Goal: Task Accomplishment & Management: Complete application form

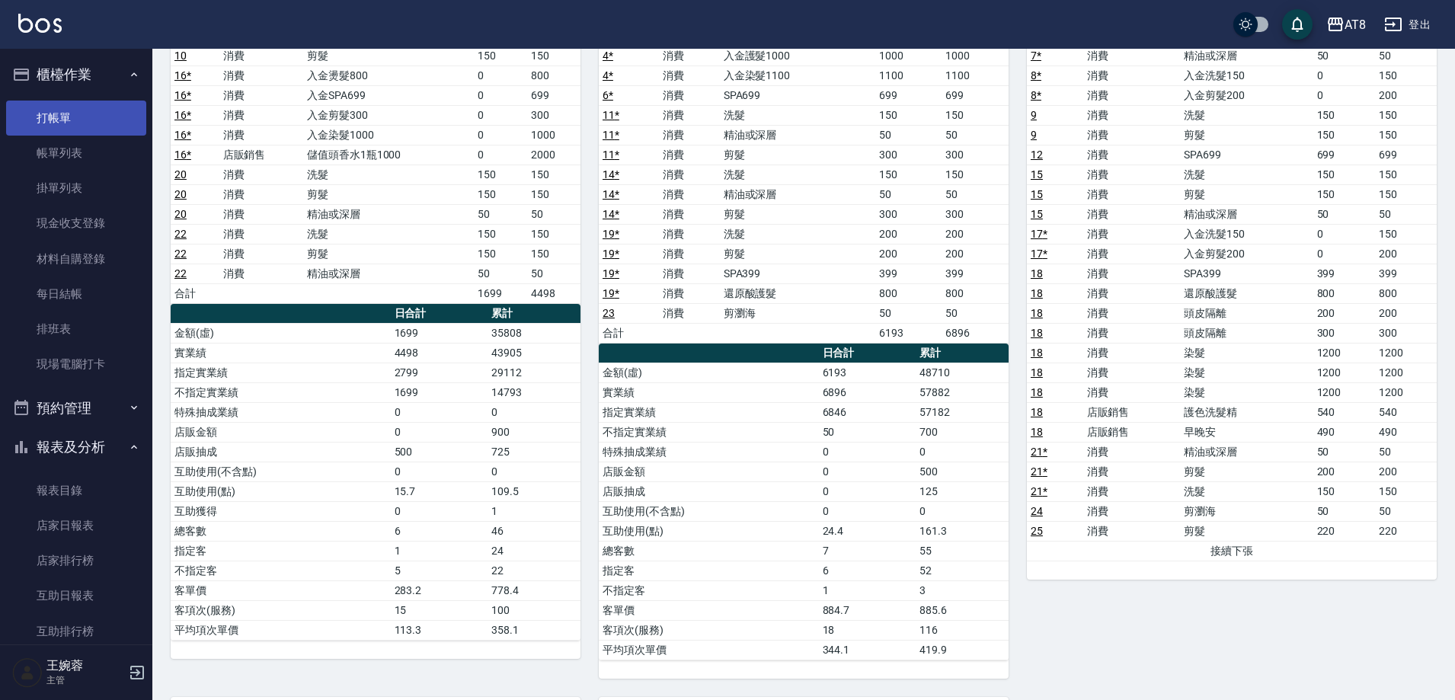
click at [46, 110] on link "打帳單" at bounding box center [76, 118] width 140 height 35
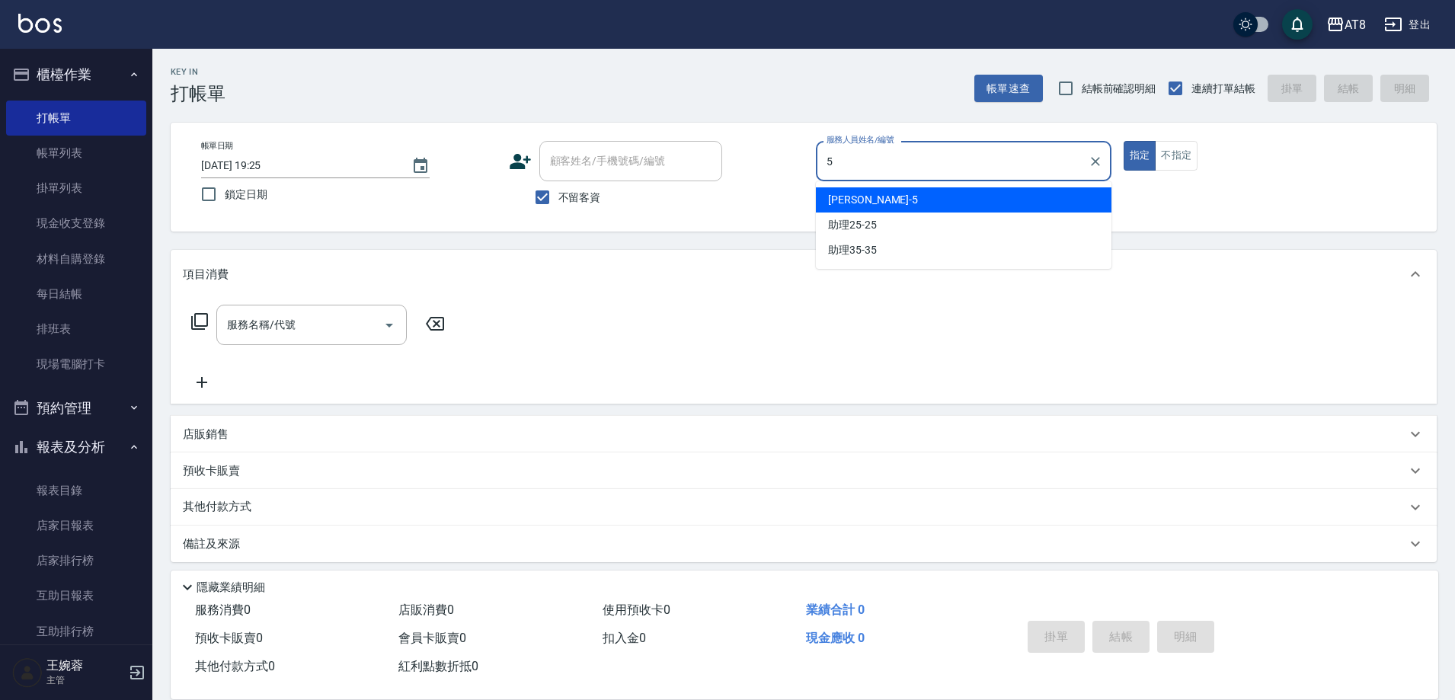
type input "HANK-5"
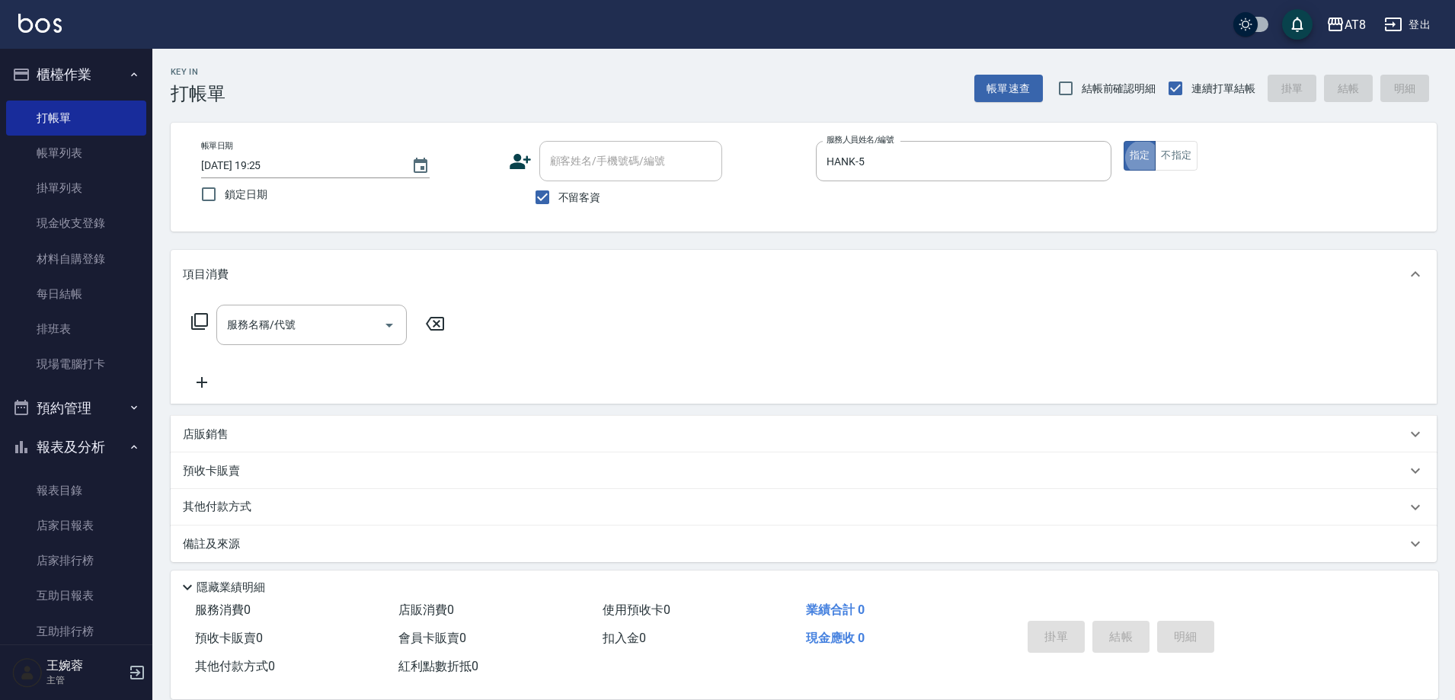
type button "true"
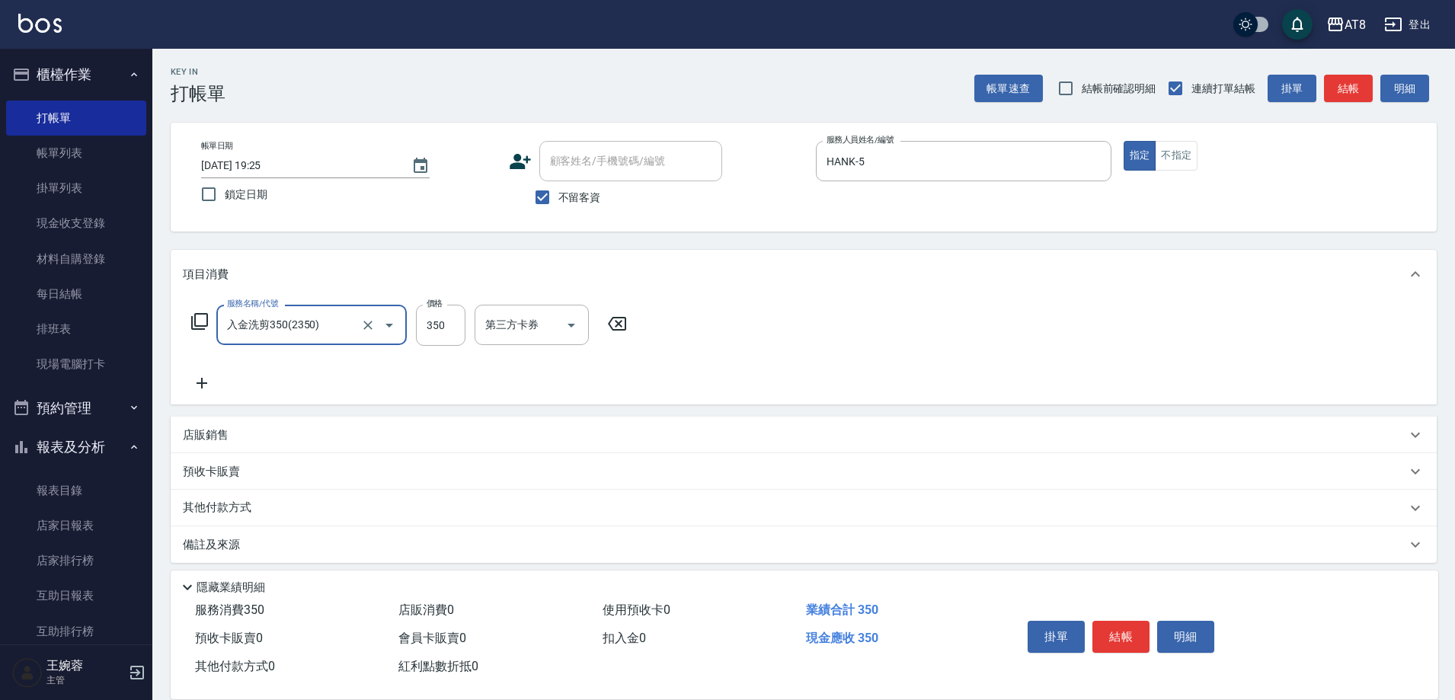
type input "入金洗剪350(2350)"
click at [510, 329] on input "洗-1" at bounding box center [520, 325] width 78 height 27
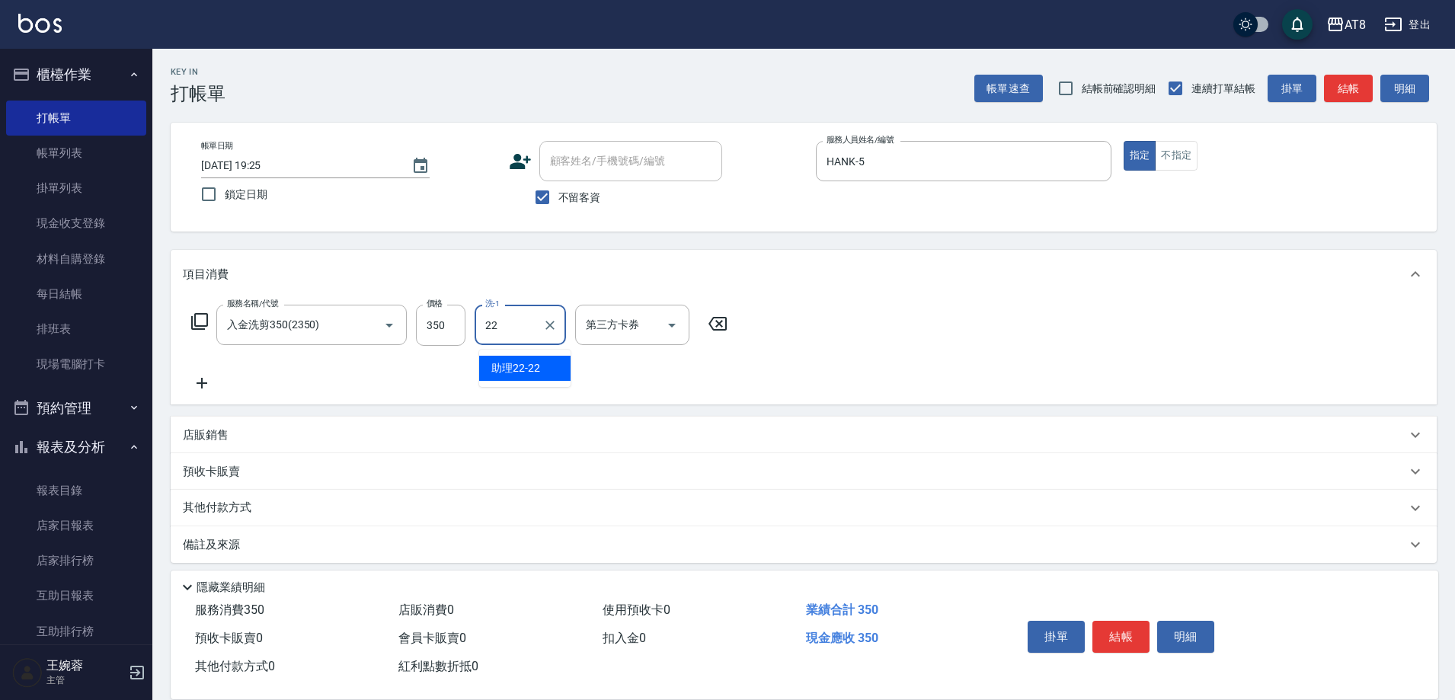
type input "助理22-22"
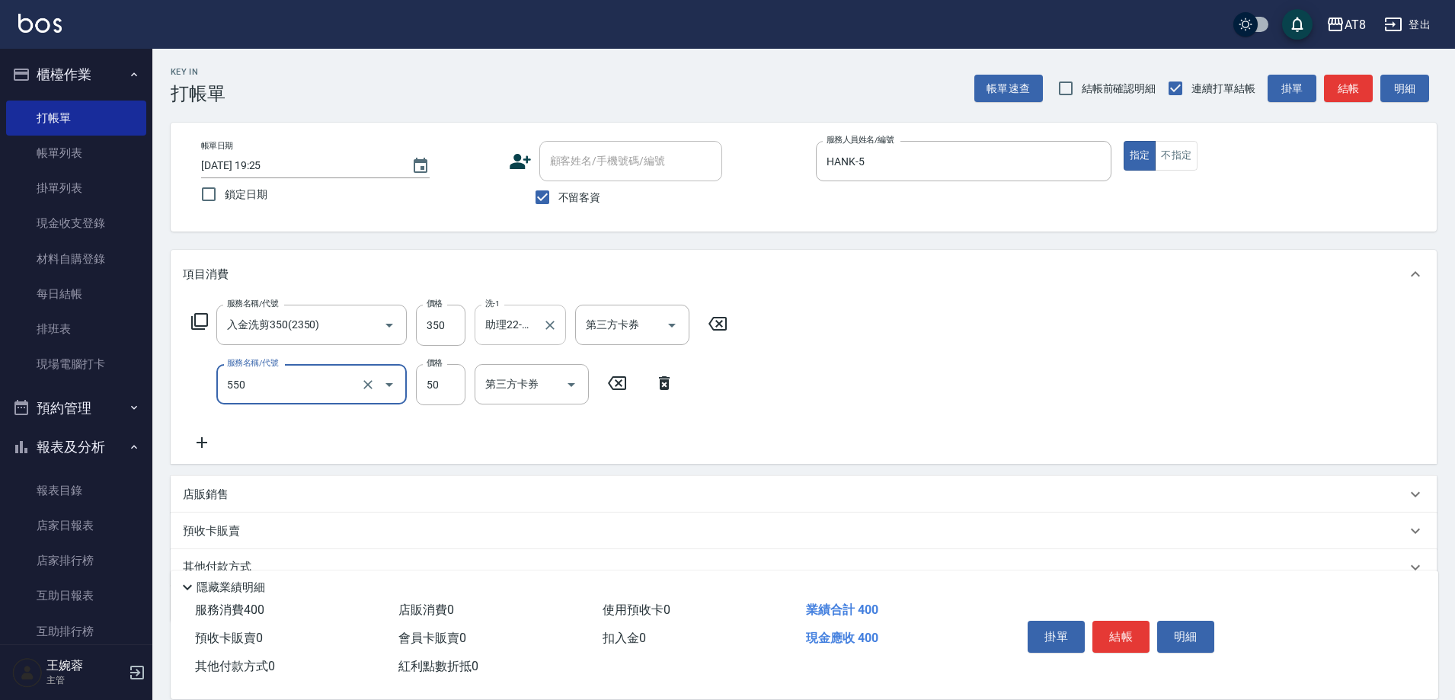
type input "精油或深層(550)"
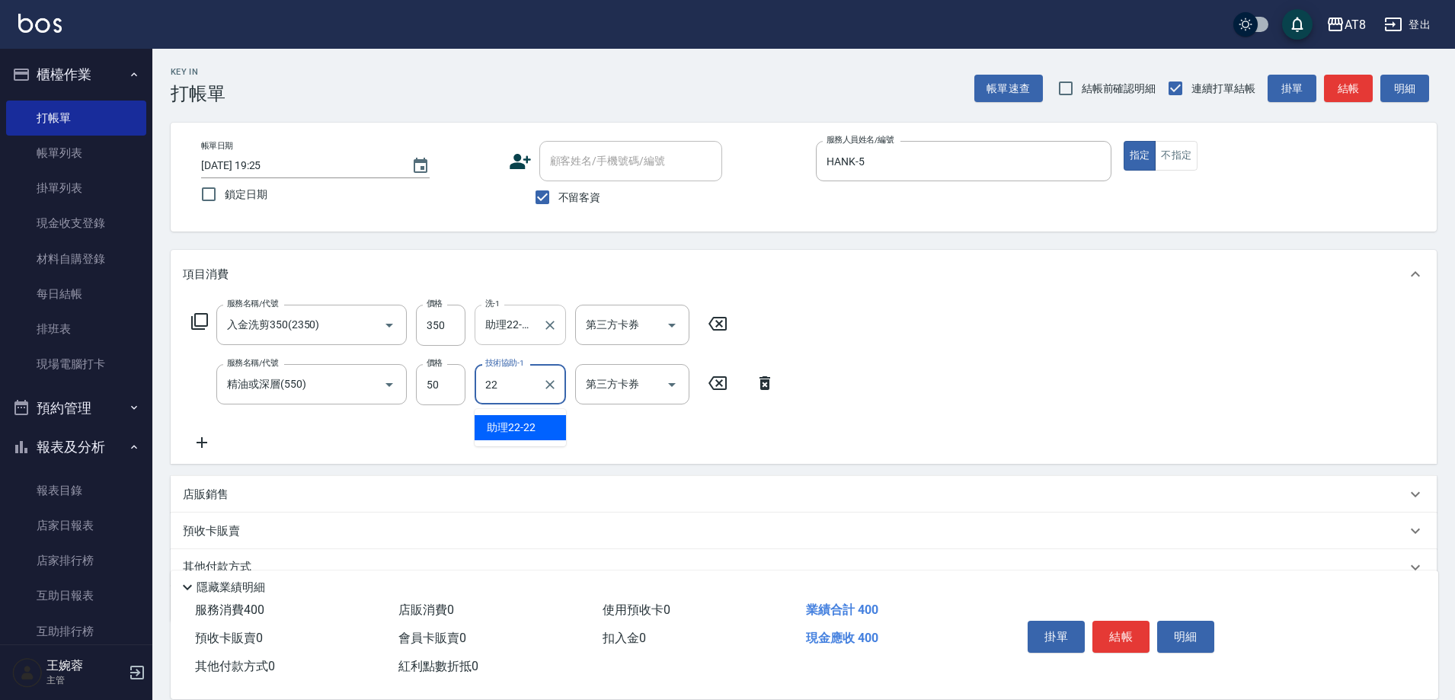
type input "助理22-22"
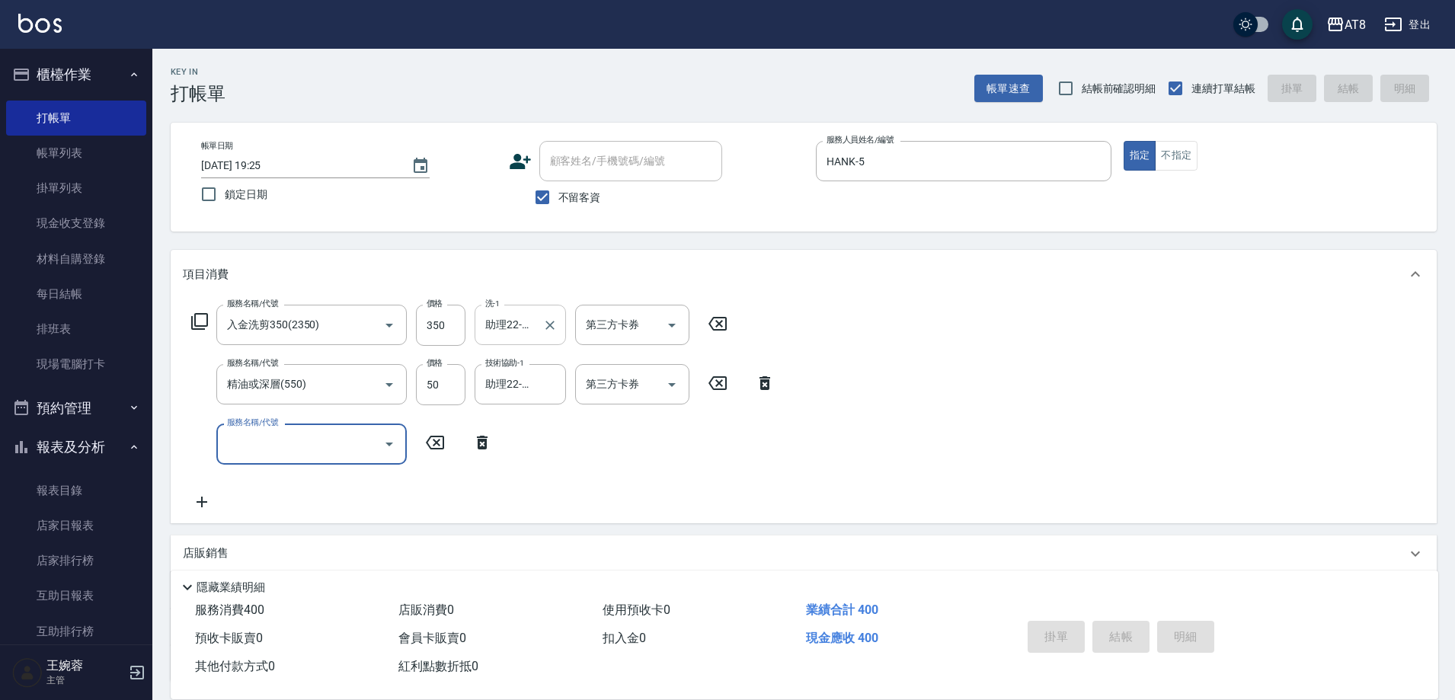
type input "[DATE] 19:26"
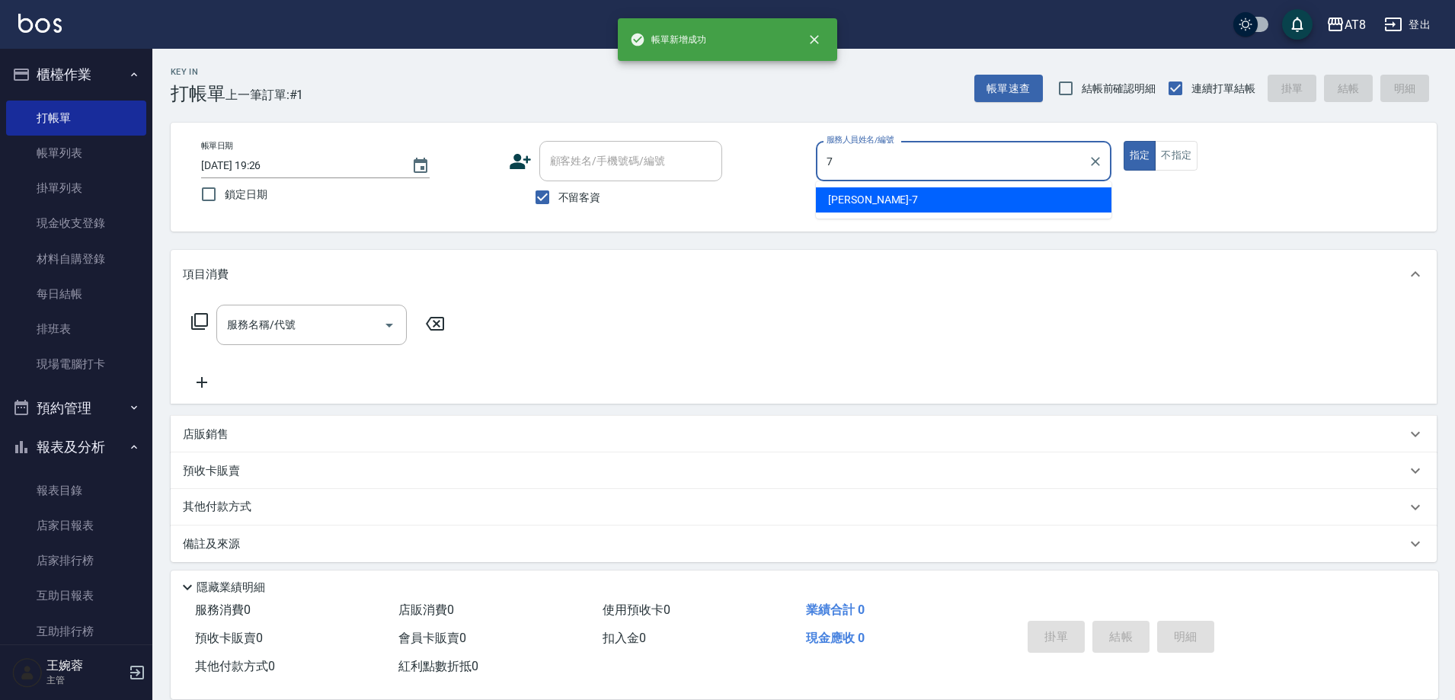
type input "[PERSON_NAME]-7"
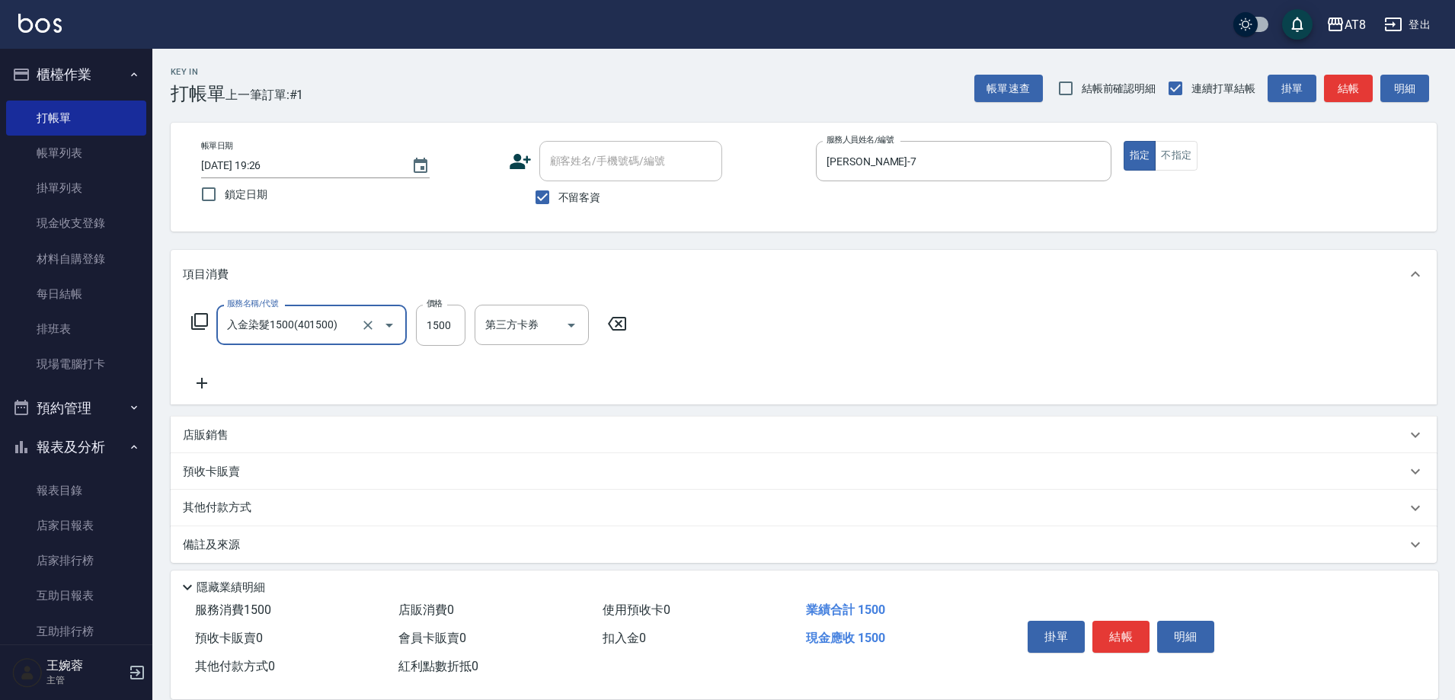
type input "入金染髮1500(401500)"
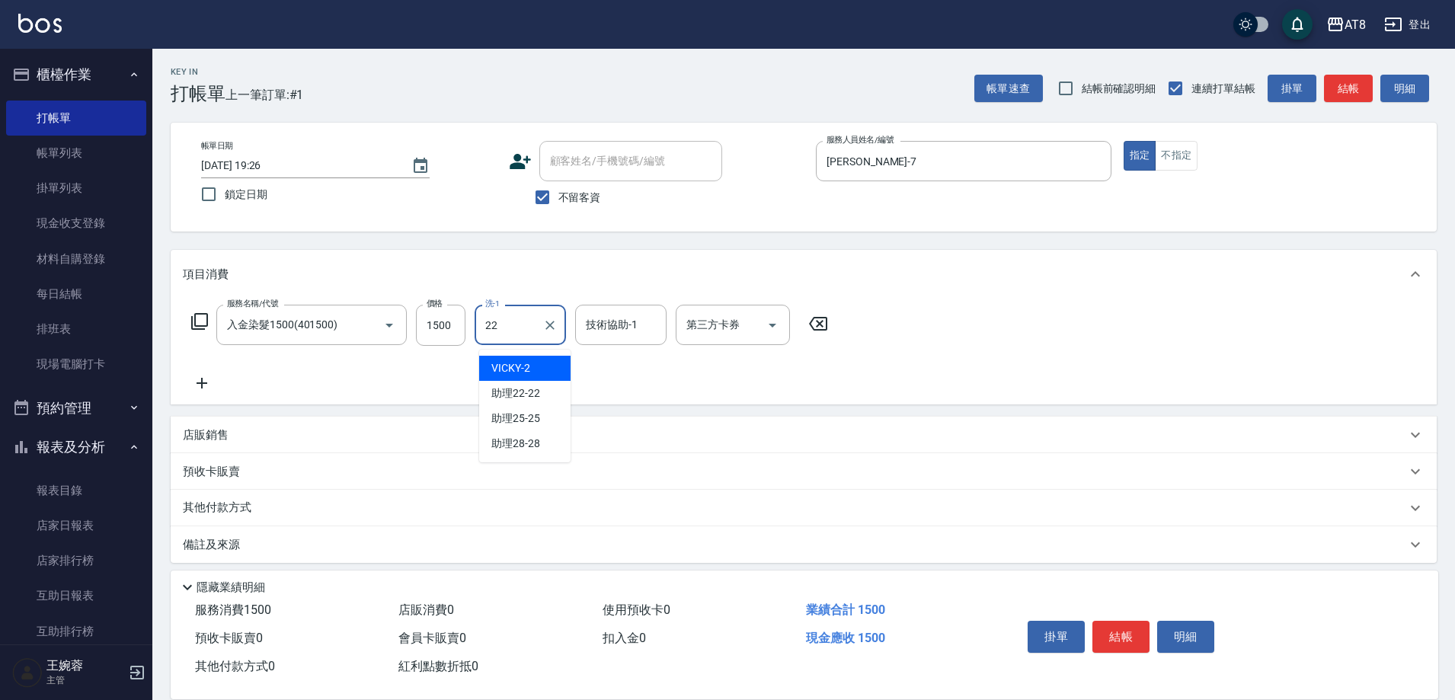
type input "助理22-22"
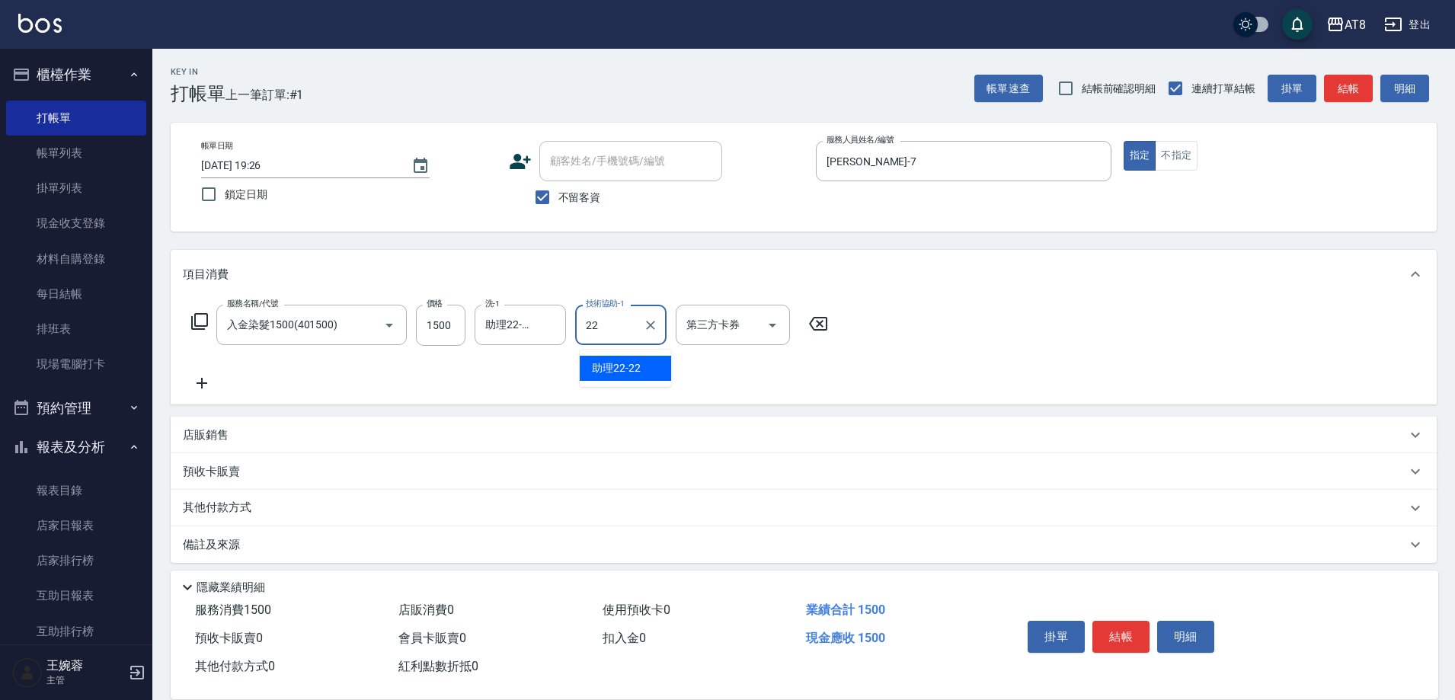
type input "助理22-22"
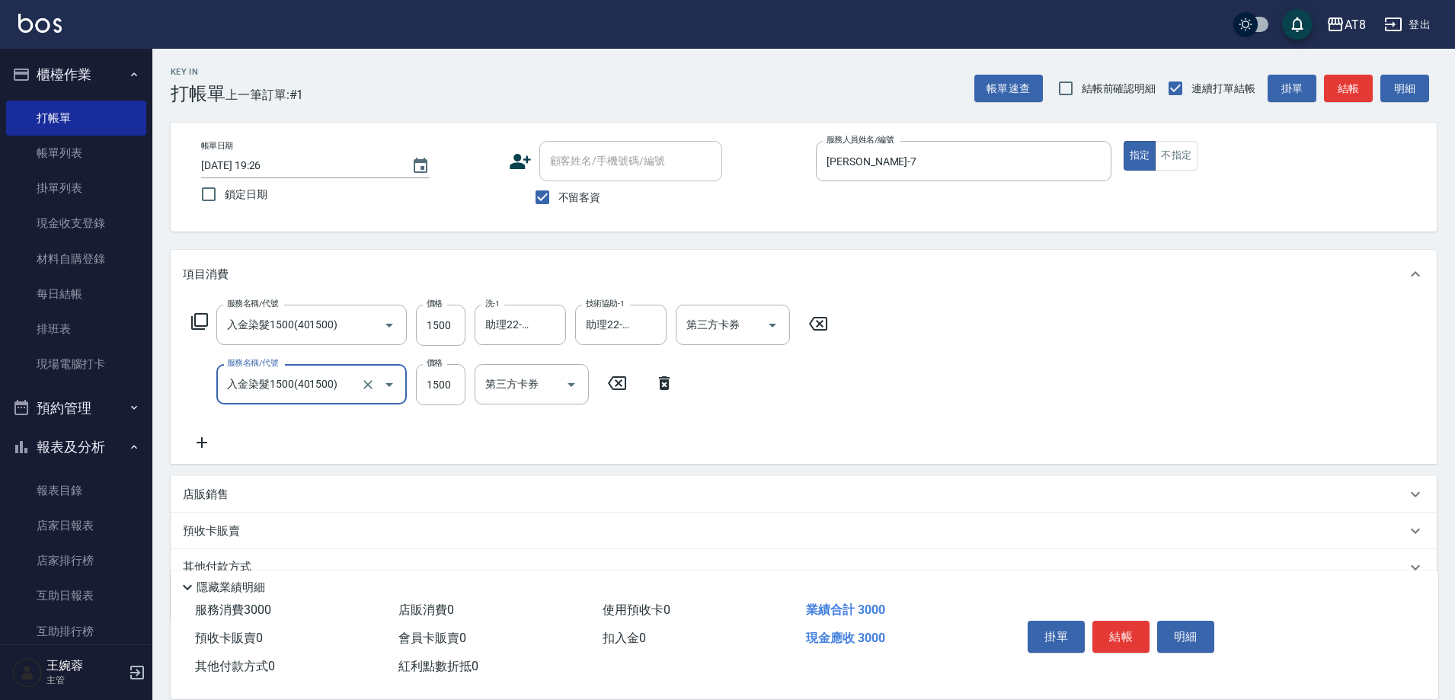
type input "入金染髮1500(401500)"
type input "1700"
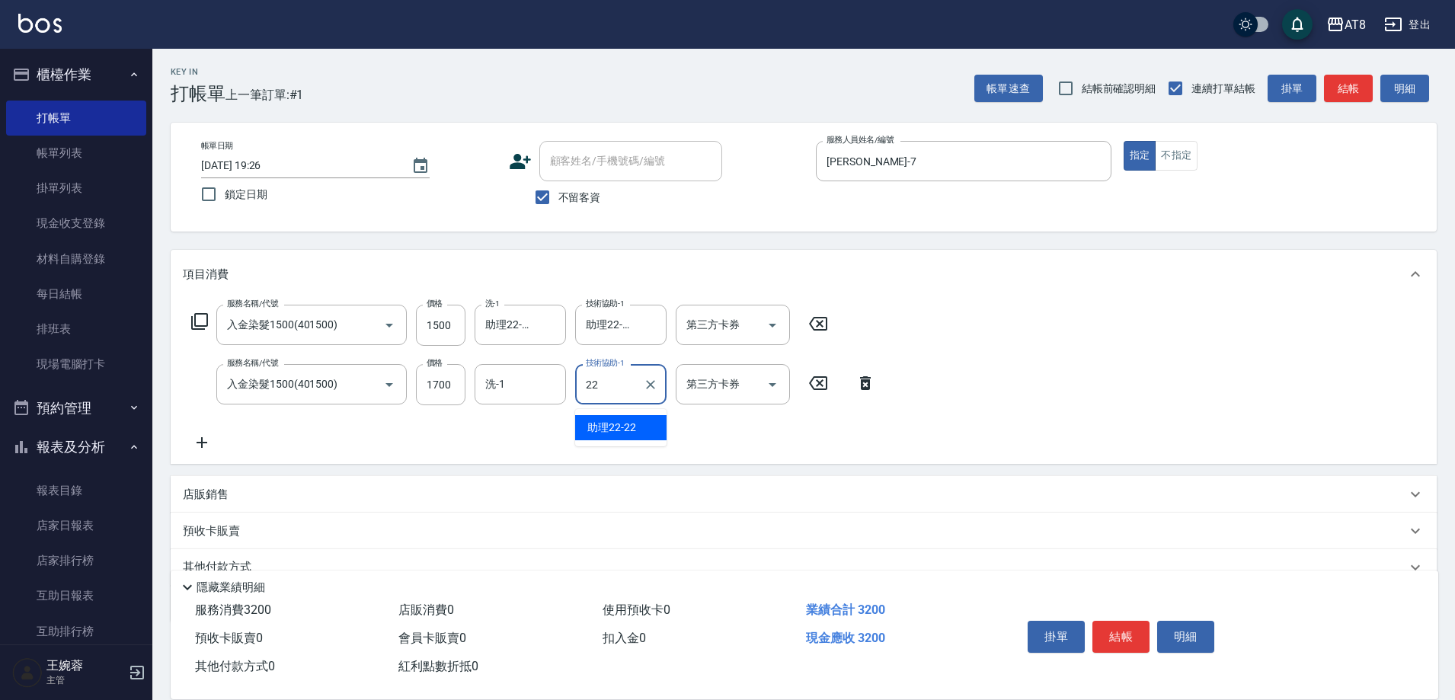
type input "助理22-22"
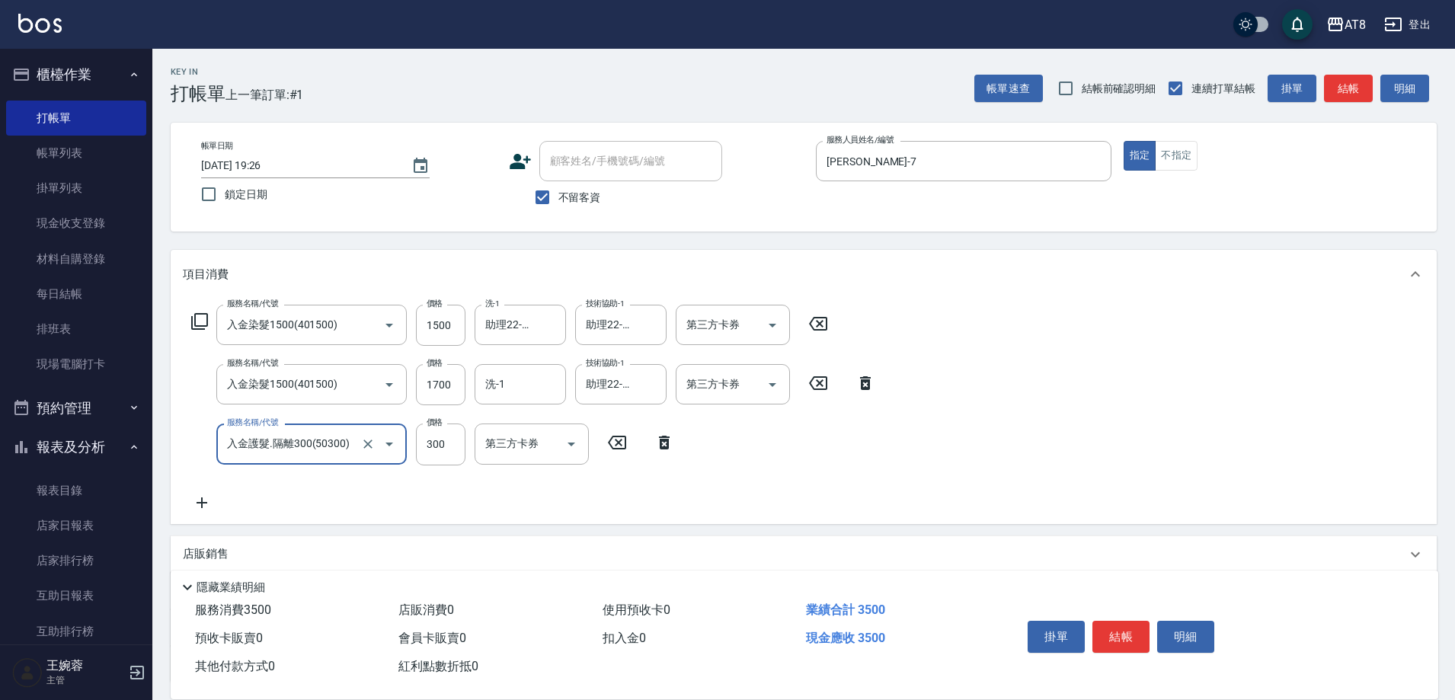
type input "入金護髮.隔離300(50300)"
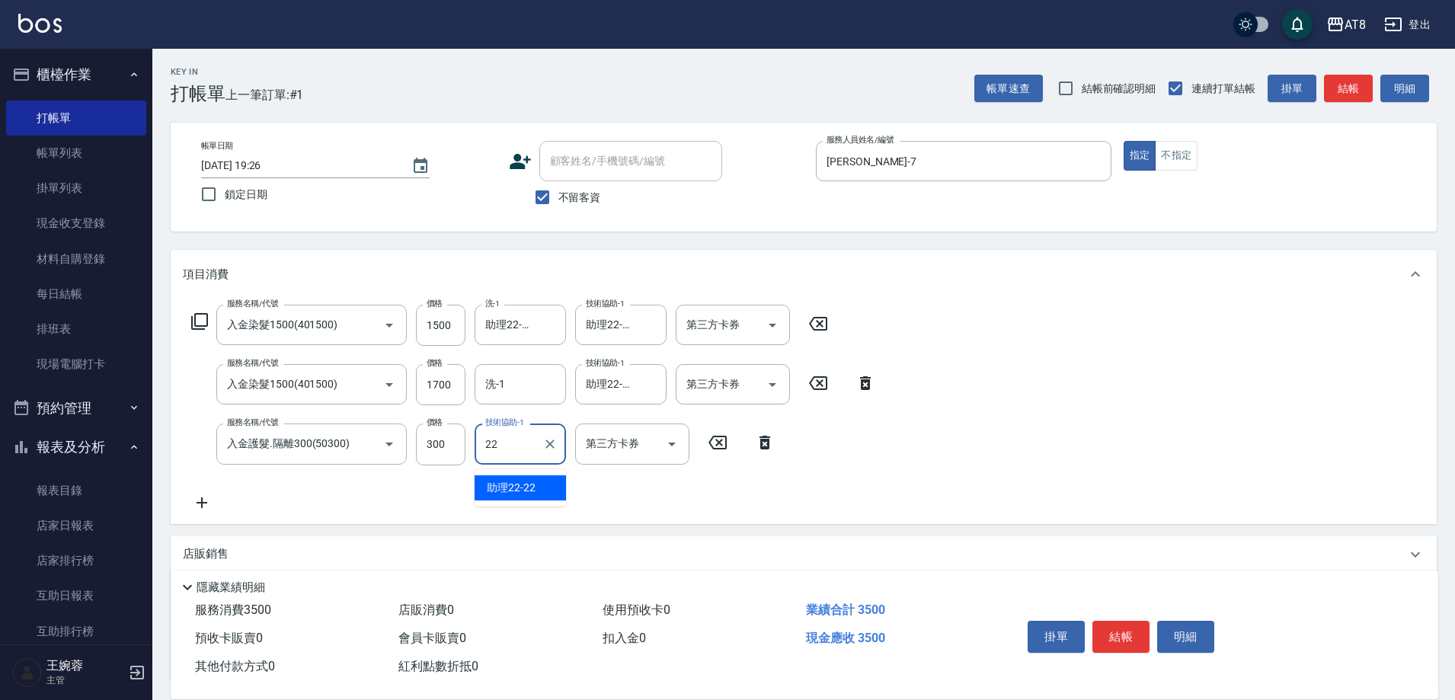
type input "助理22-22"
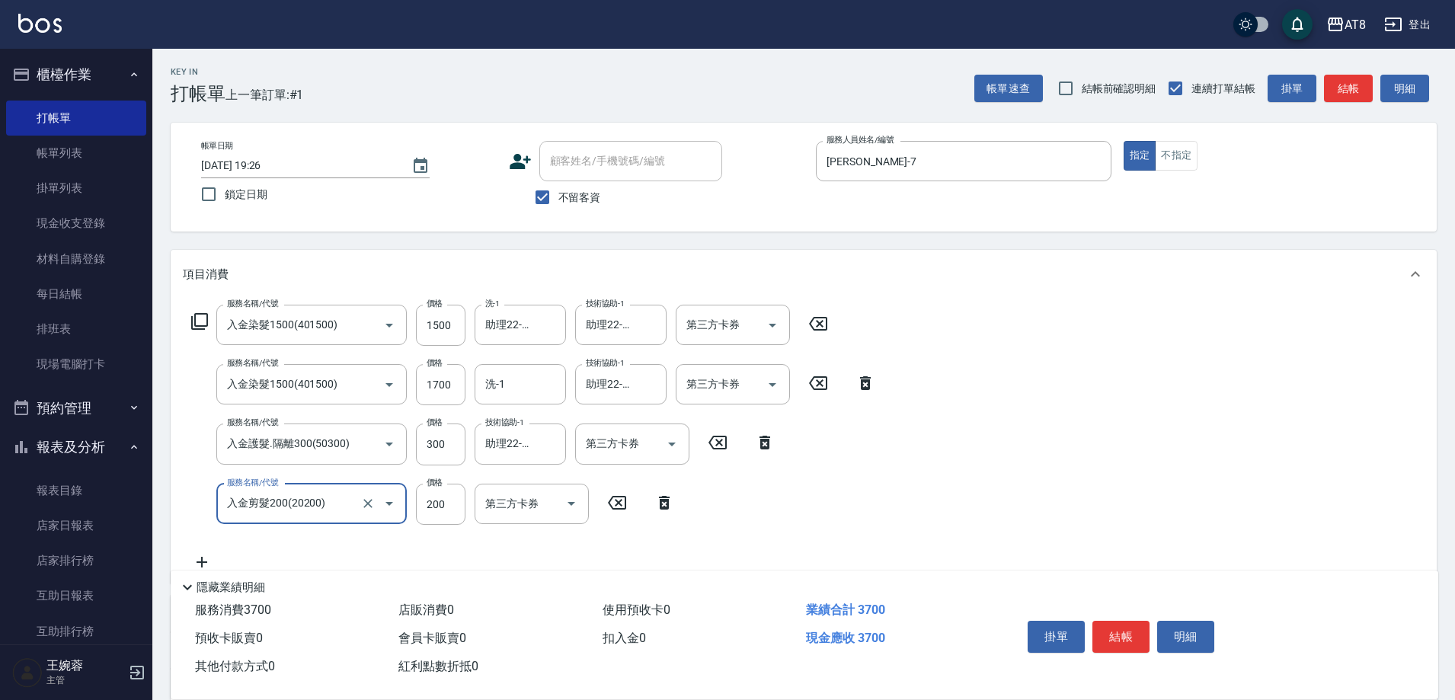
type input "入金剪髮200(20200)"
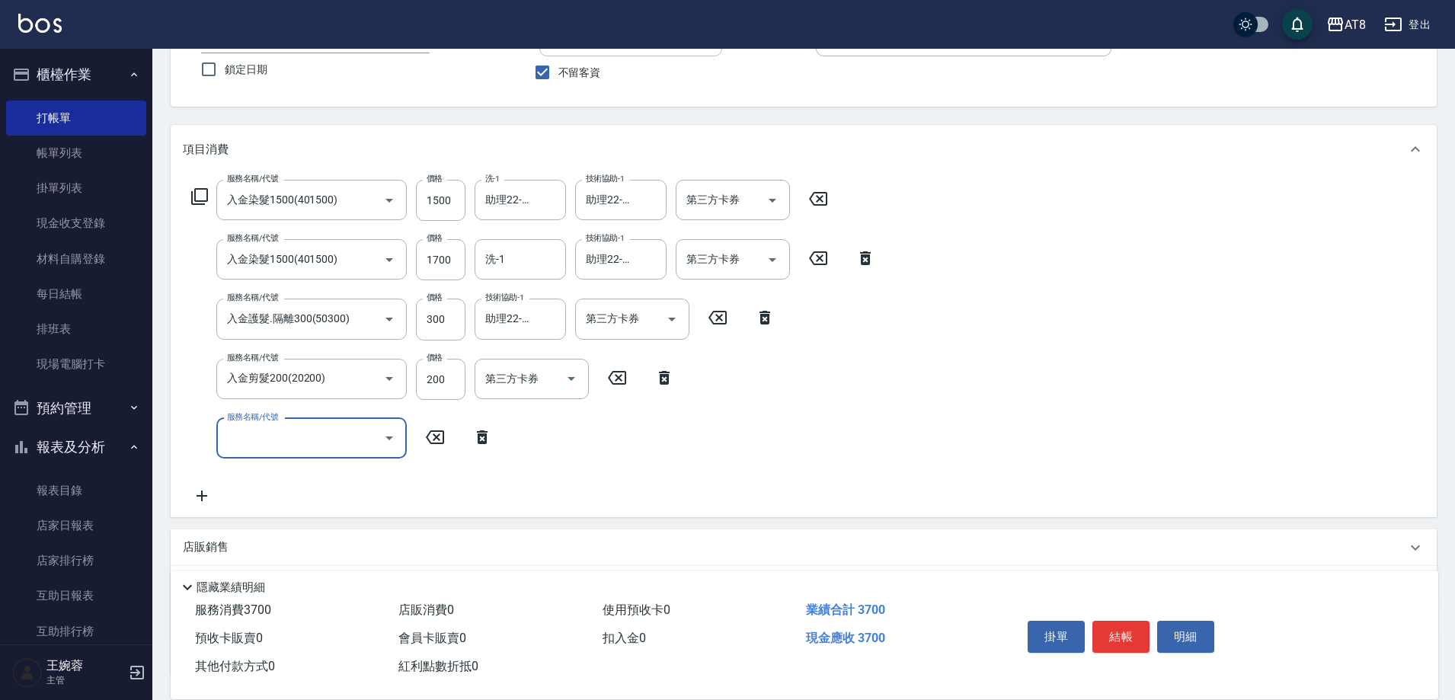
scroll to position [128, 0]
type input "入金護髮750(50750)"
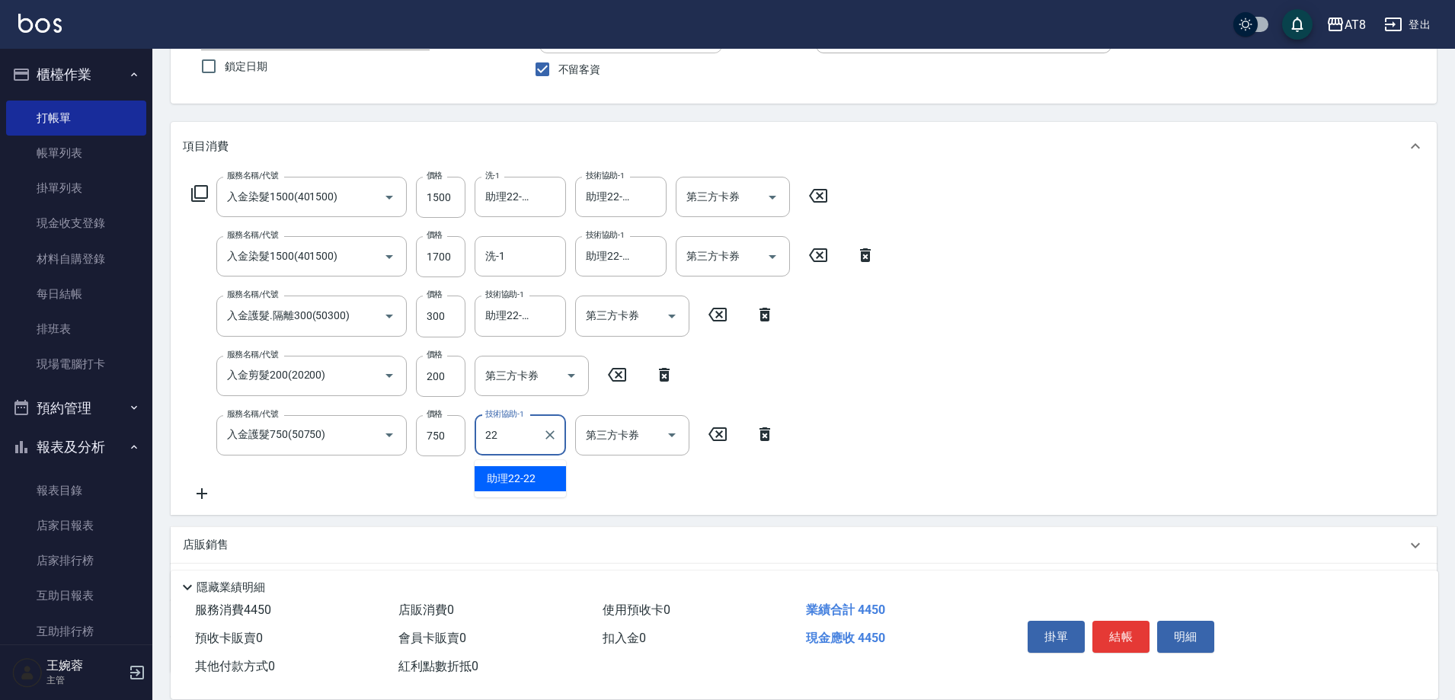
type input "助理22-22"
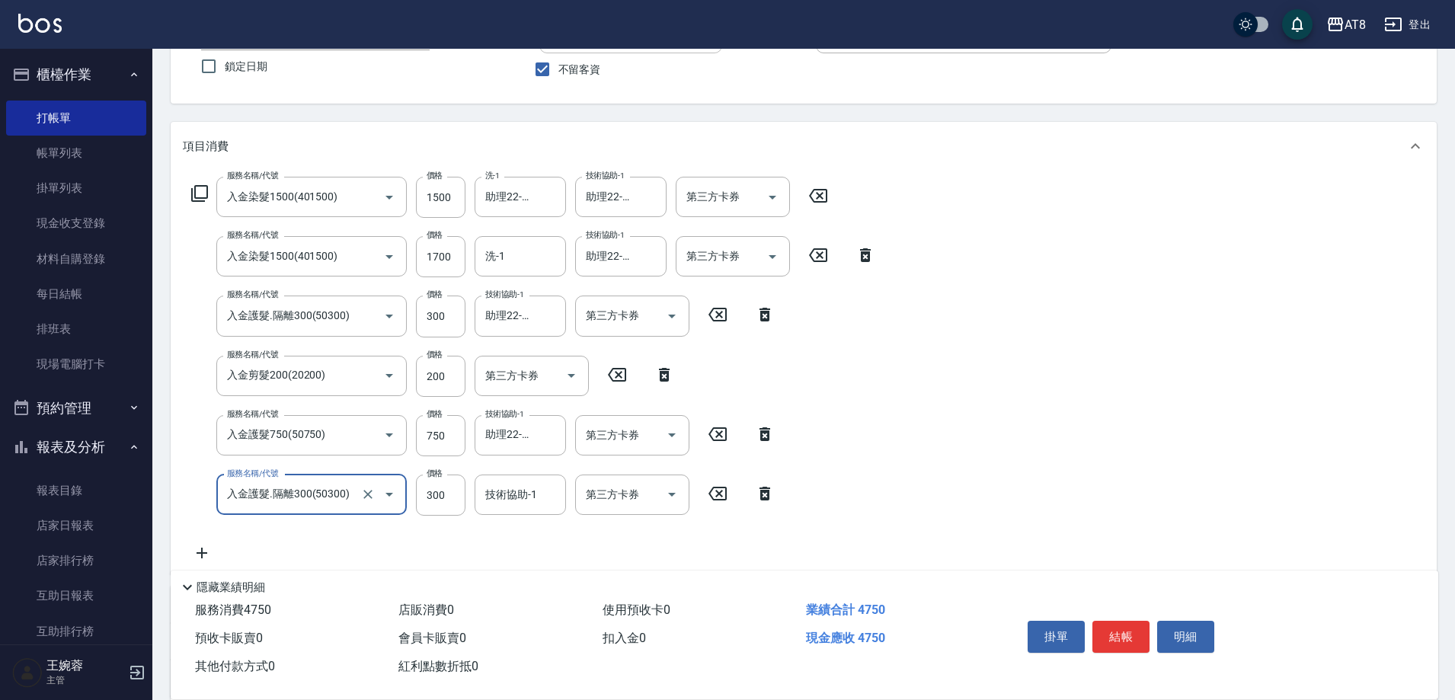
type input "入金護髮.隔離300(50300)"
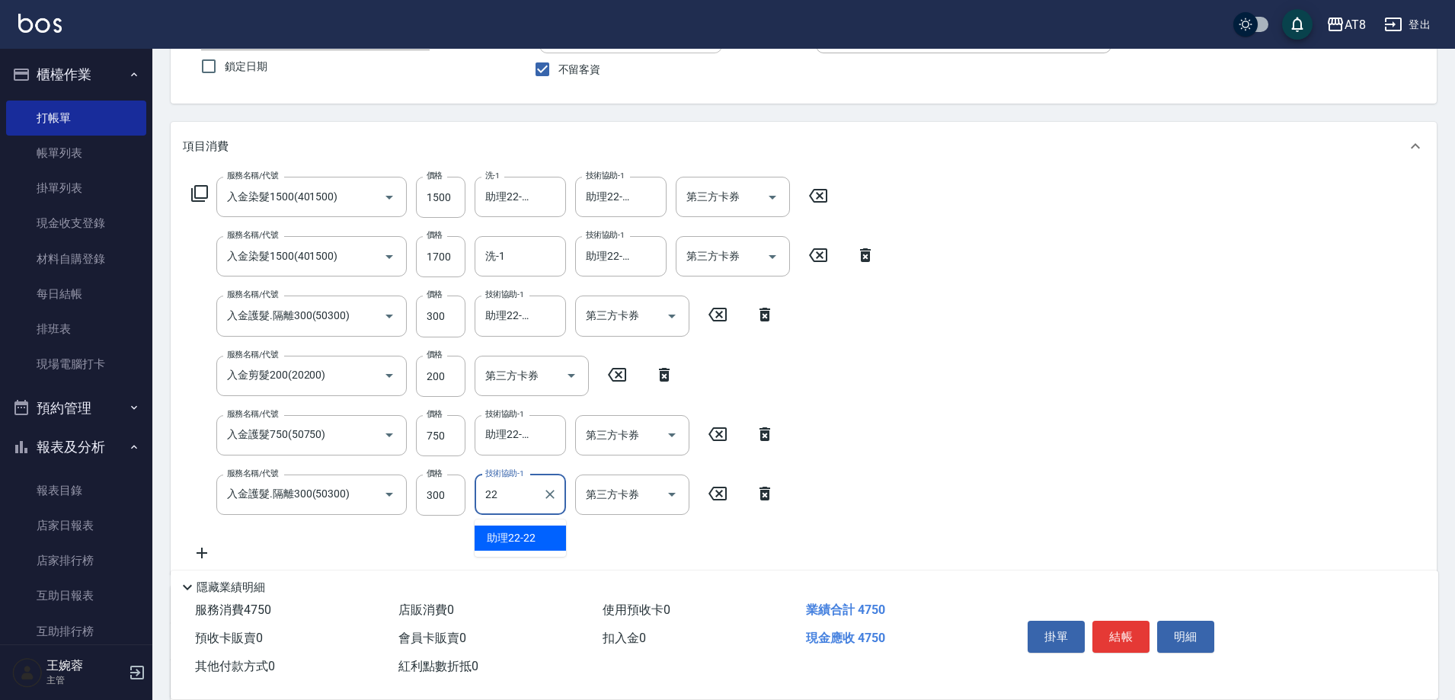
type input "助理22-22"
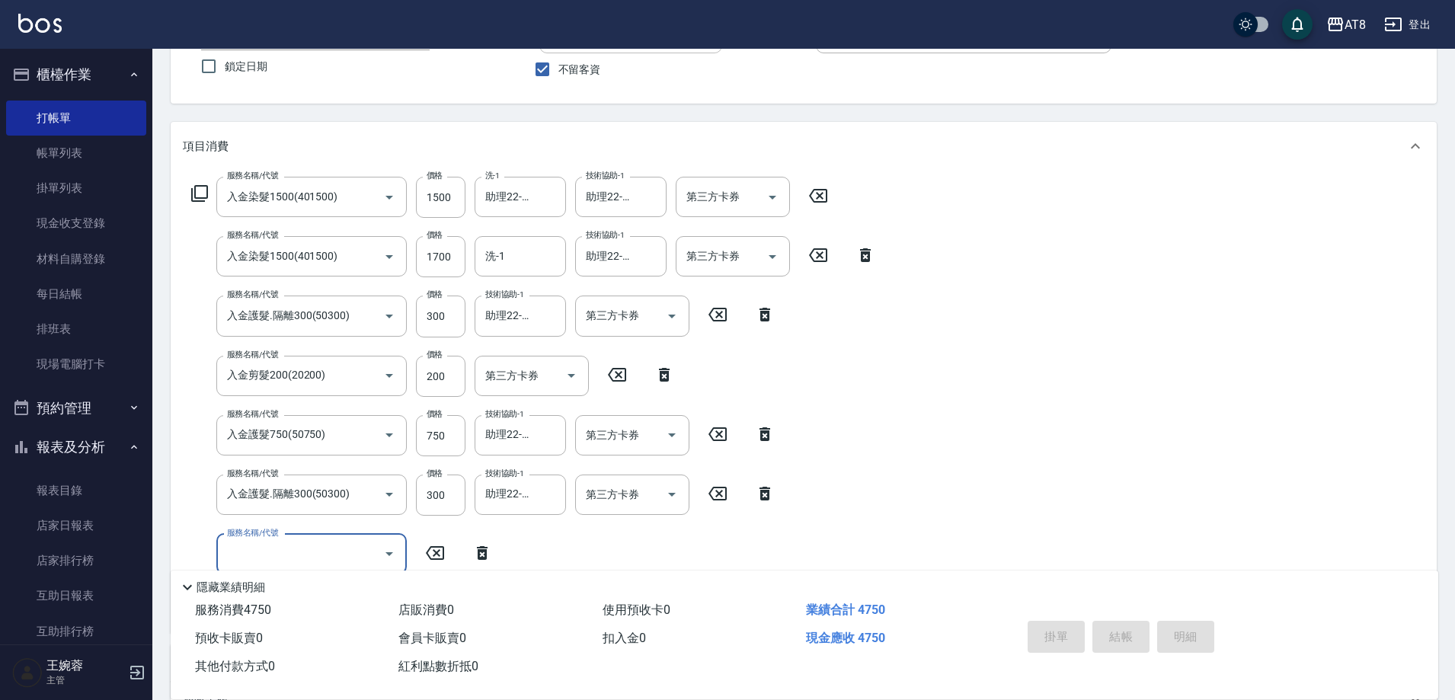
type input "[DATE] 19:28"
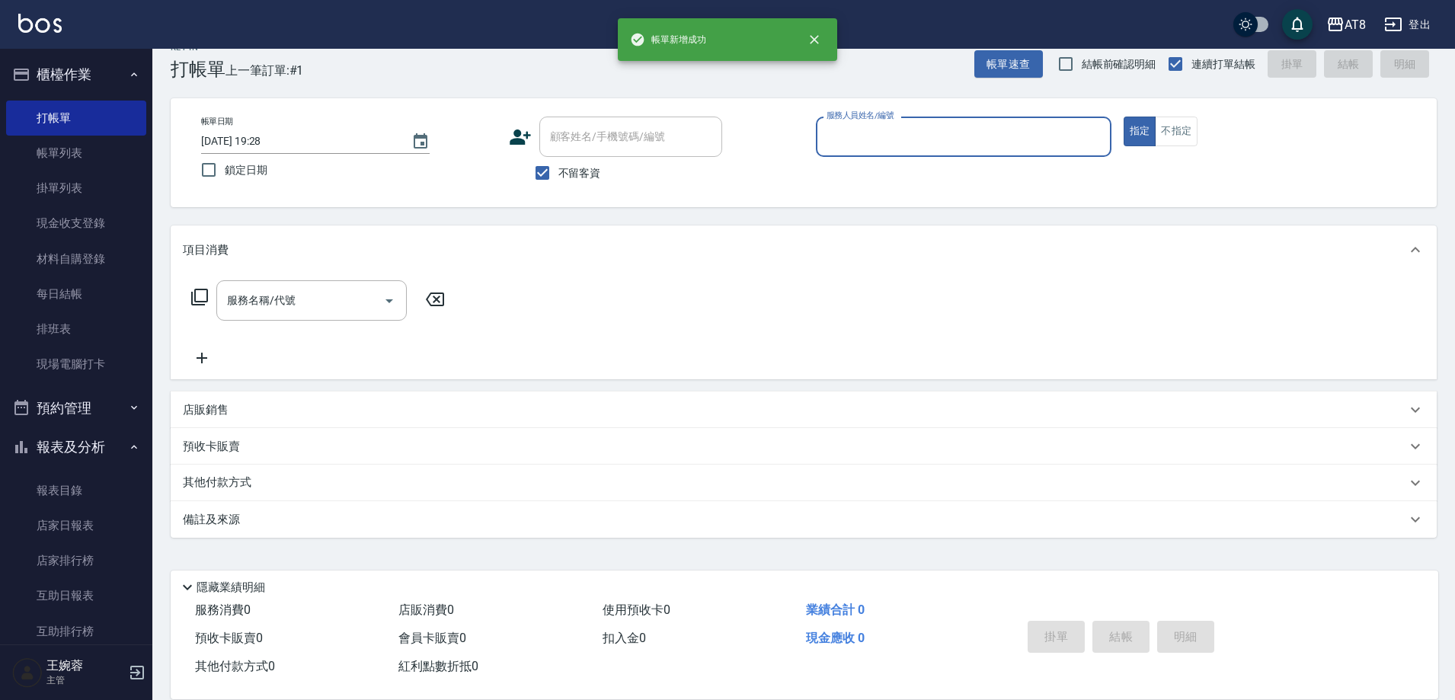
scroll to position [34, 0]
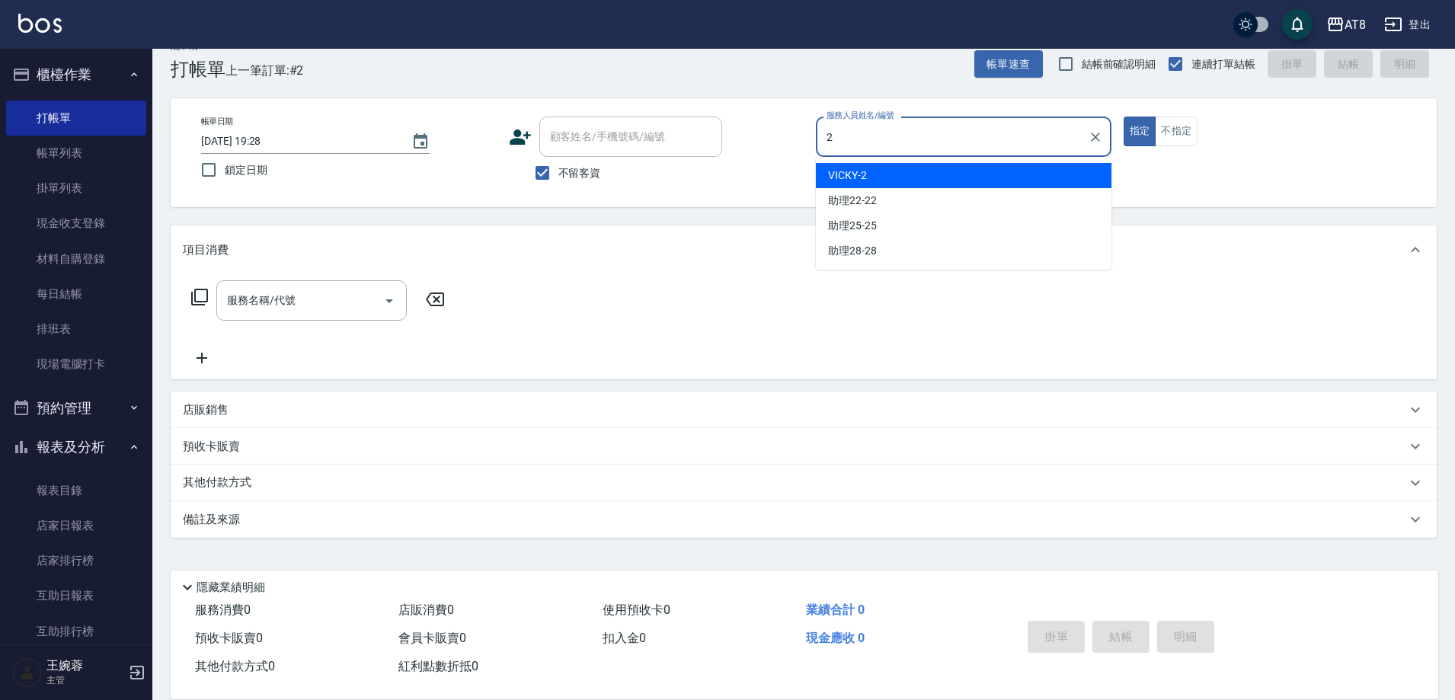
type input "VICKY-2"
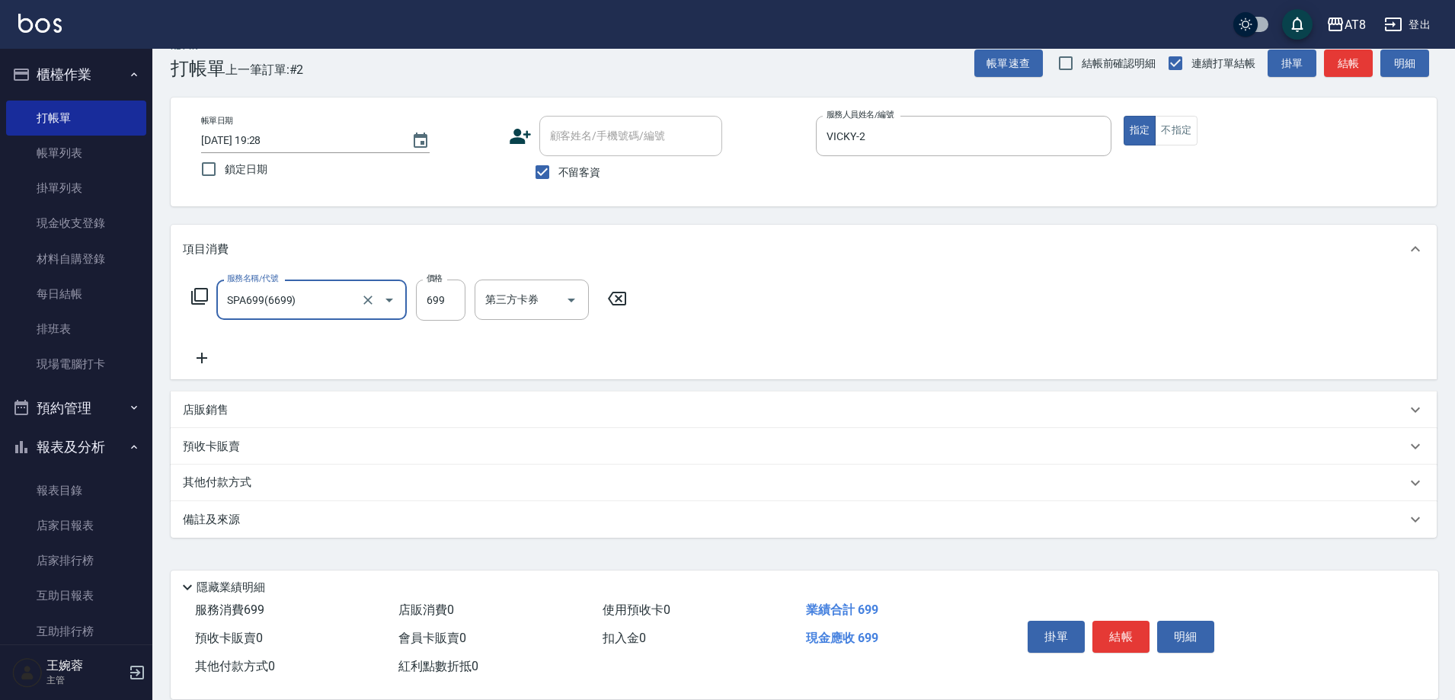
type input "SPA699(6699)"
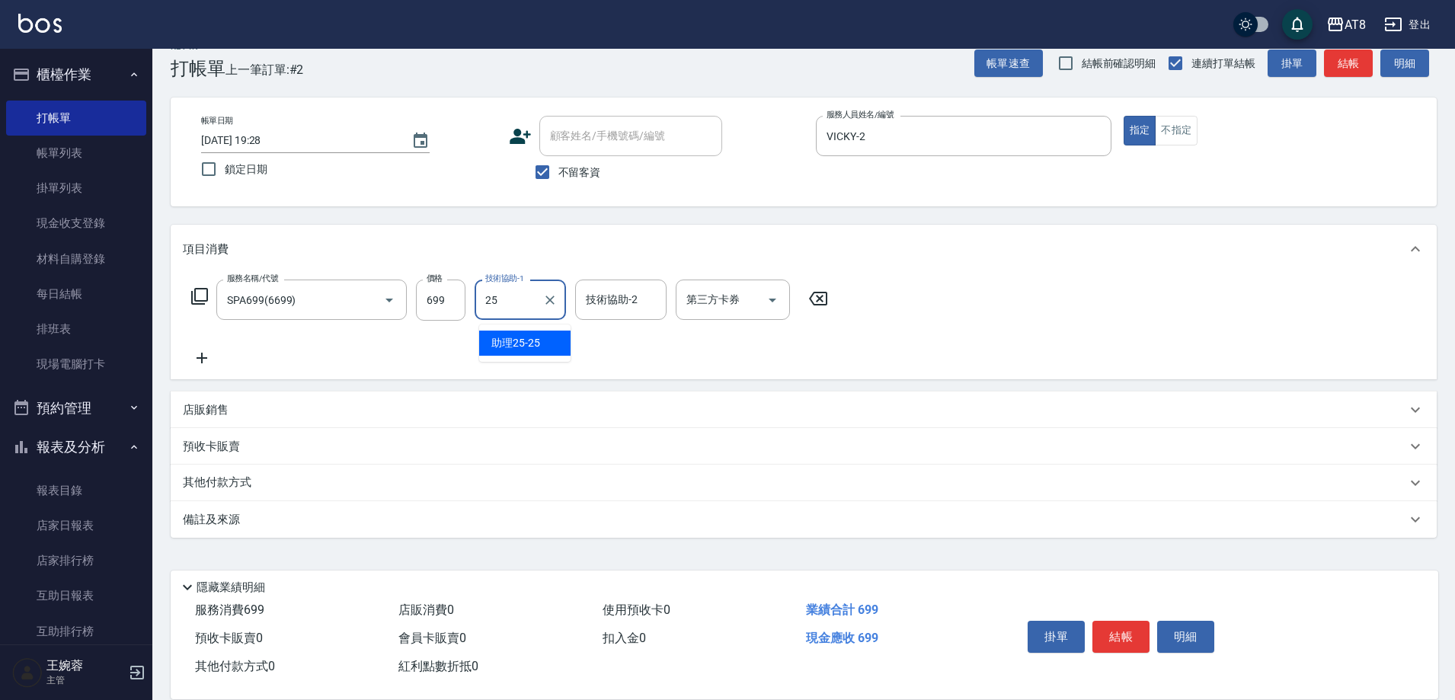
type input "助理25-25"
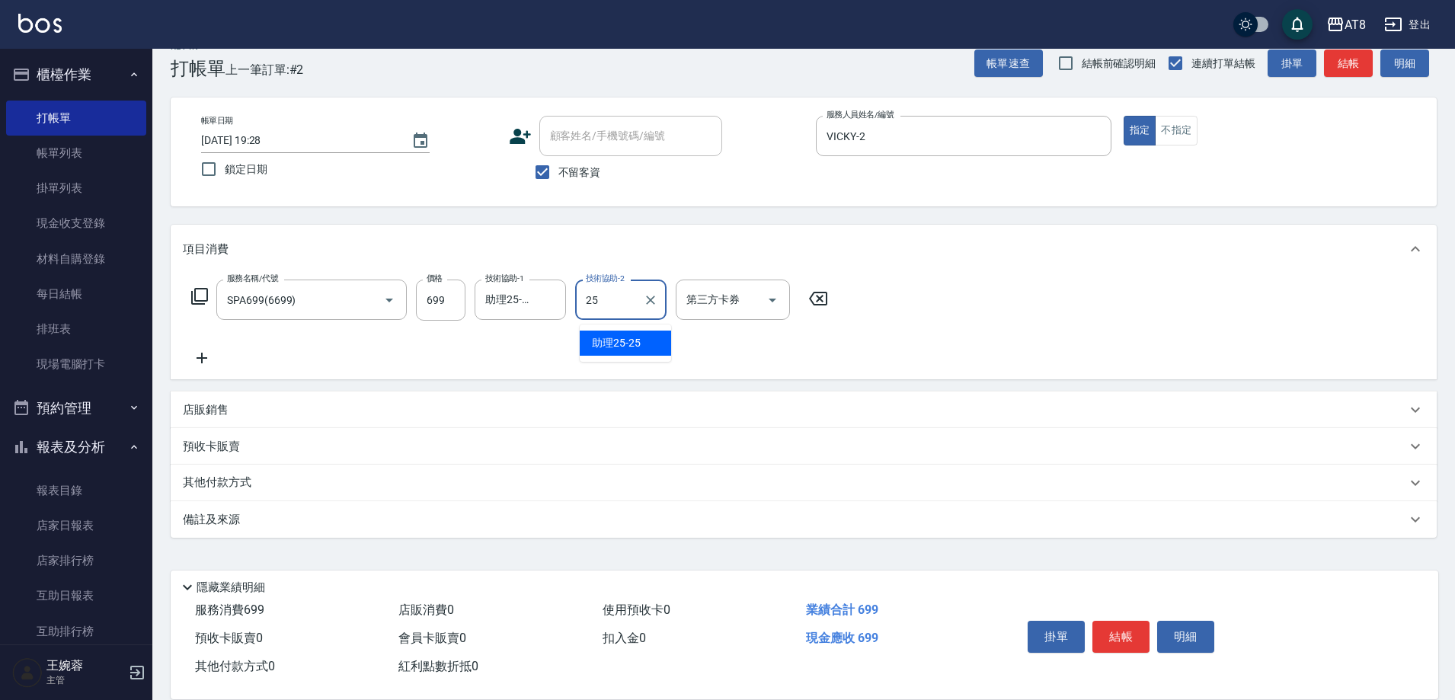
type input "助理25-25"
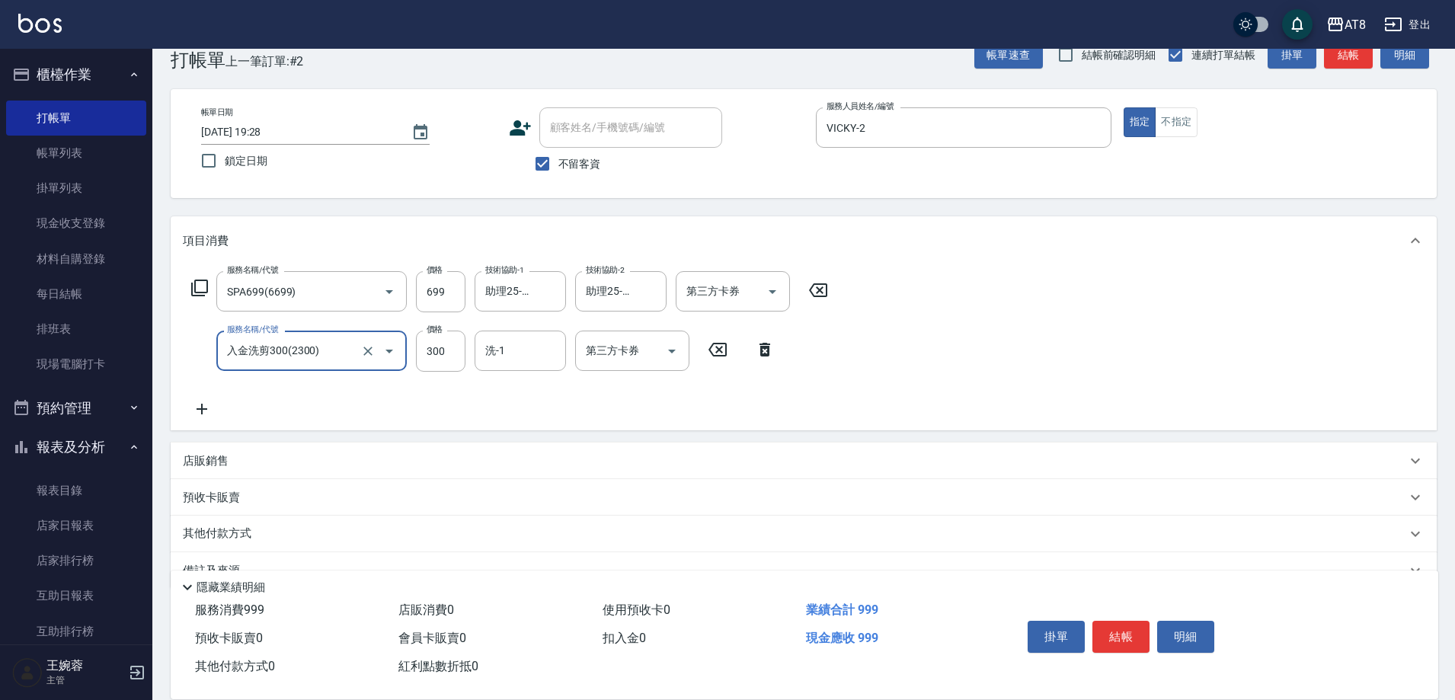
type input "入金洗剪300(2300)"
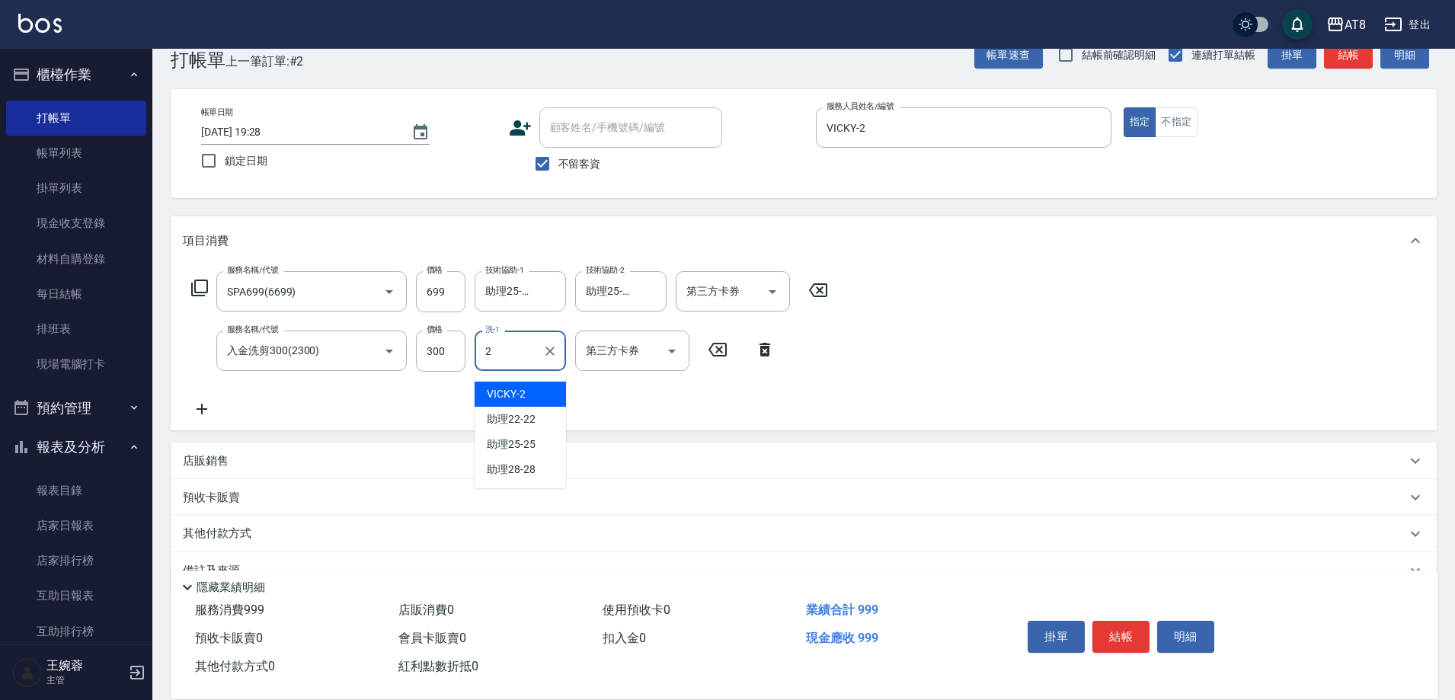
type input "22"
click at [555, 359] on icon "Clear" at bounding box center [549, 351] width 15 height 15
click at [338, 348] on input "入金洗剪300(2300)" at bounding box center [290, 350] width 134 height 27
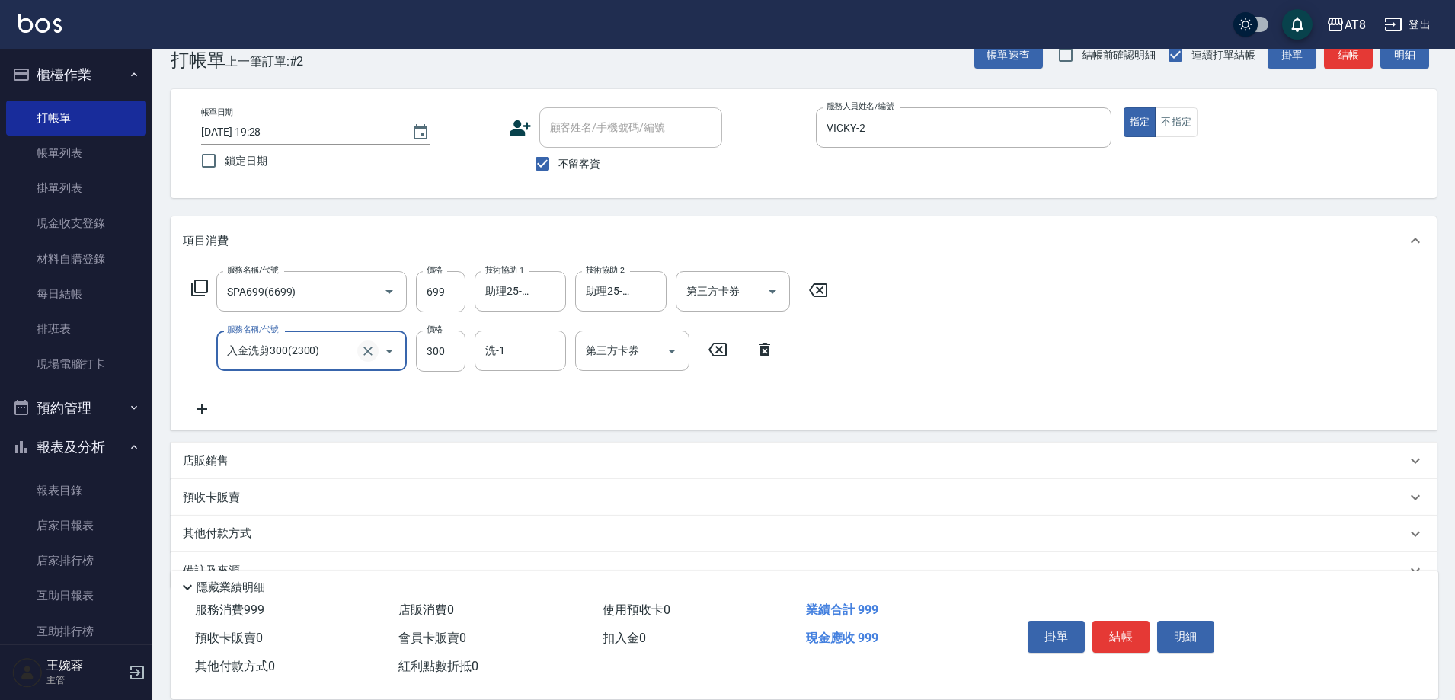
click at [361, 350] on icon "Clear" at bounding box center [367, 351] width 15 height 15
type input "入金剪髮300(20300)"
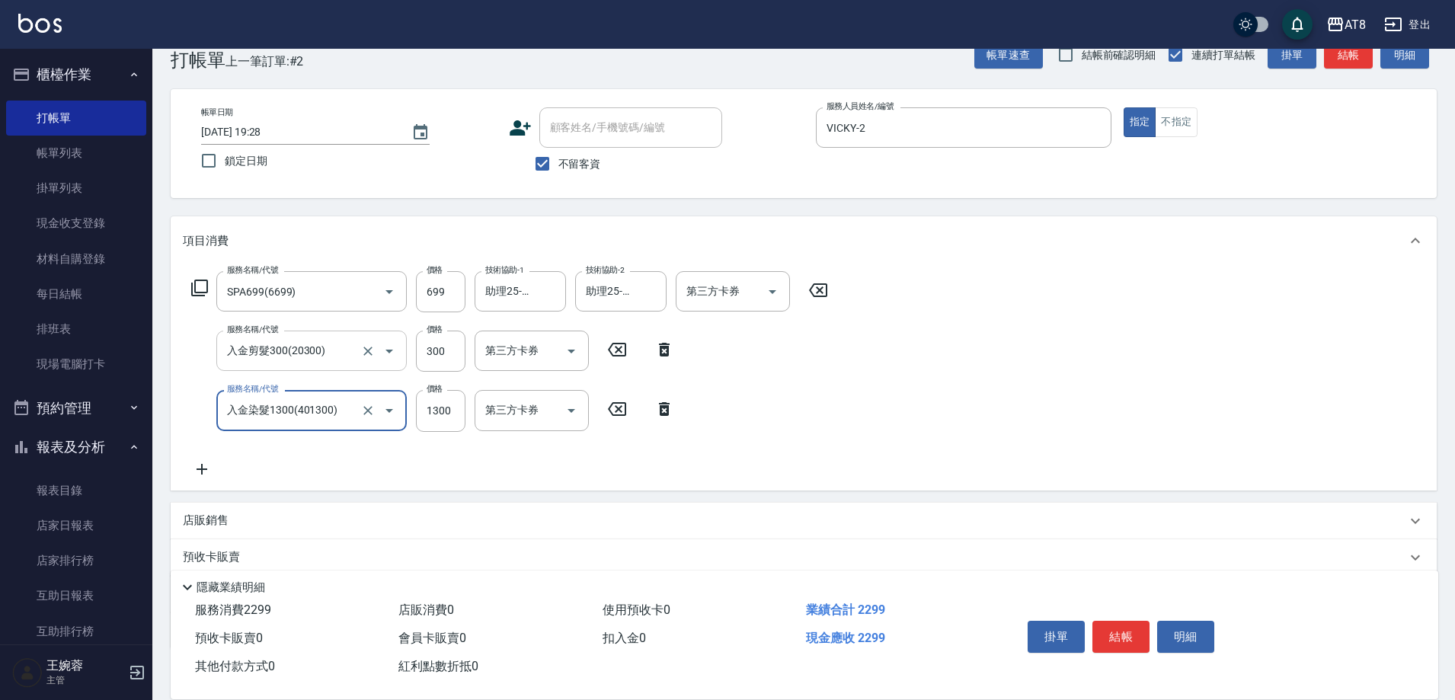
type input "入金染髮1300(401300)"
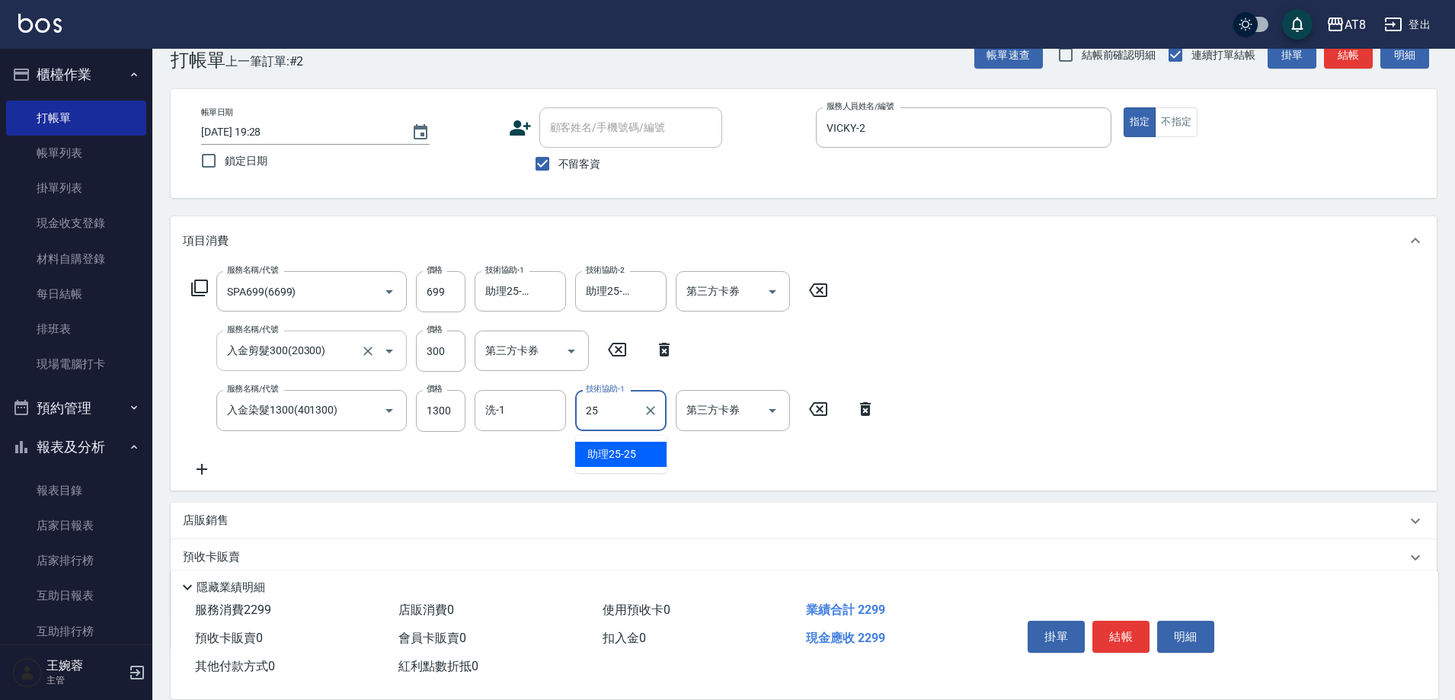
type input "助理25-25"
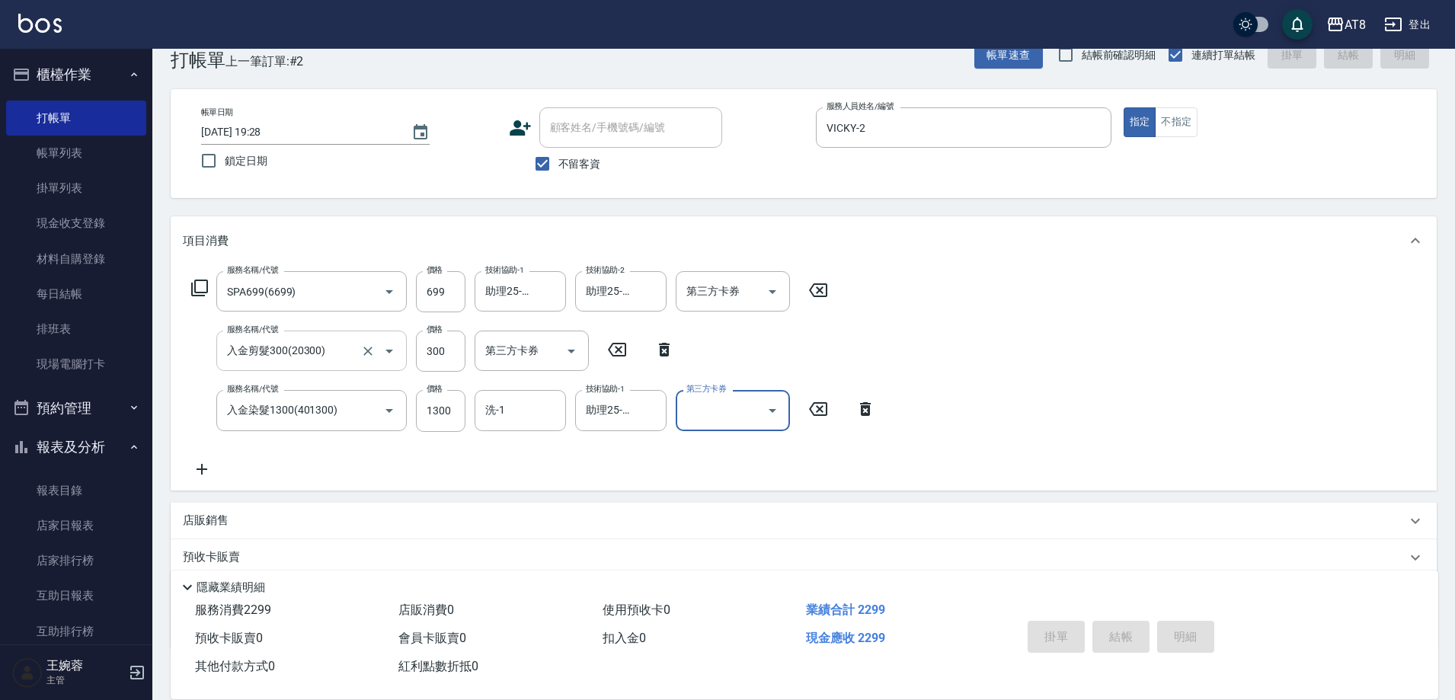
type input "[DATE] 19:29"
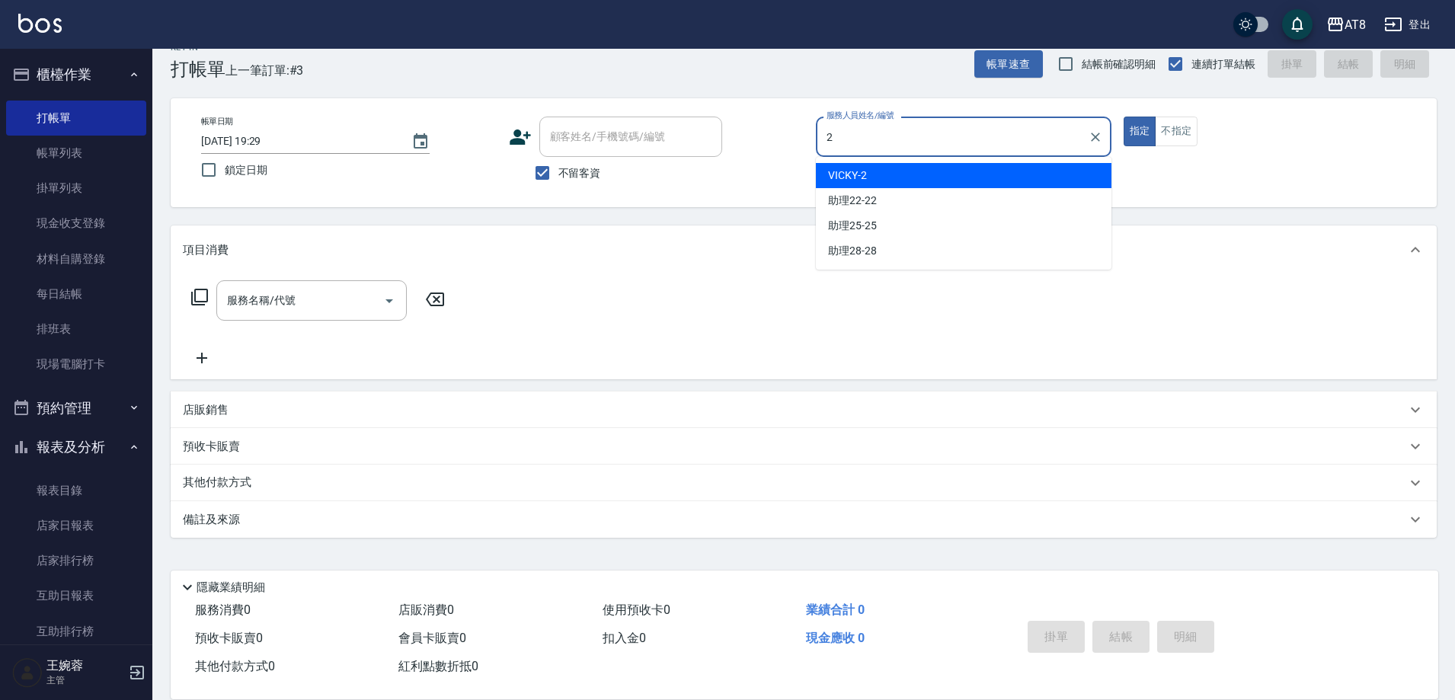
type input "VICKY-2"
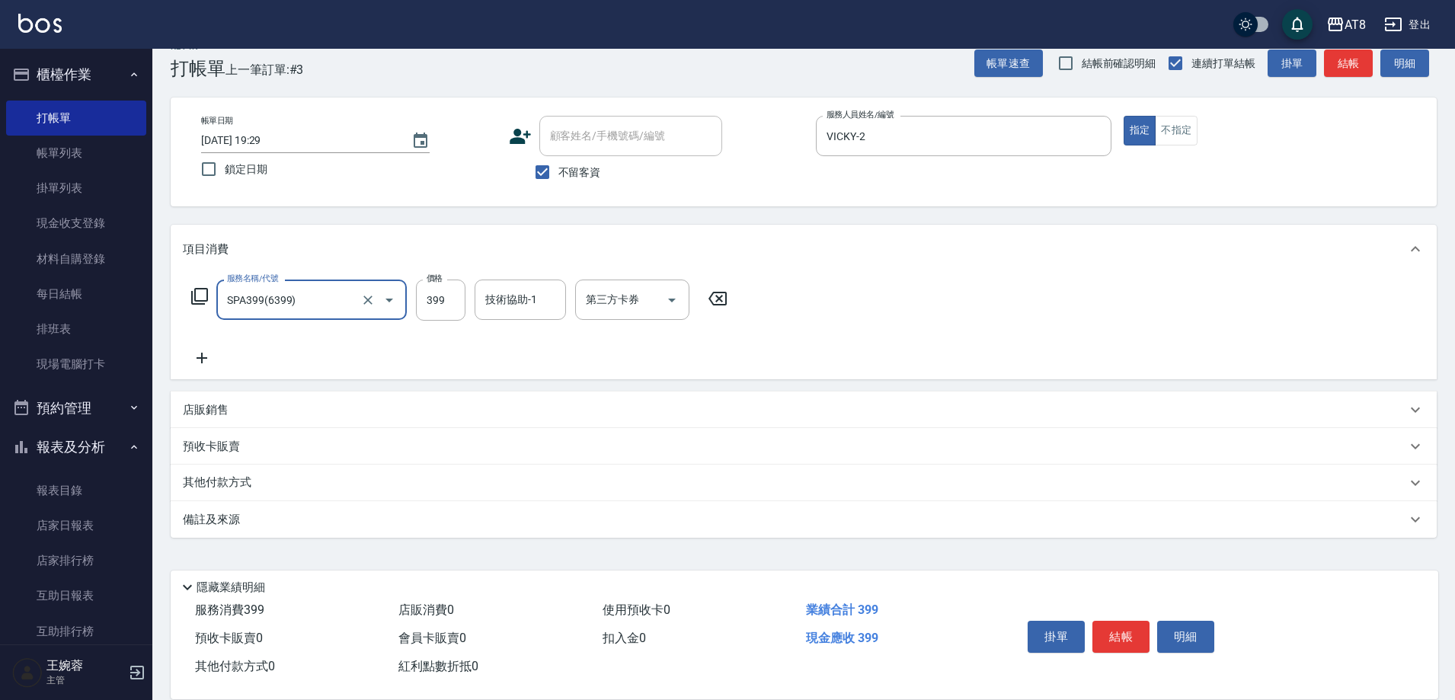
type input "SPA399(6399)"
type input "助理25-25"
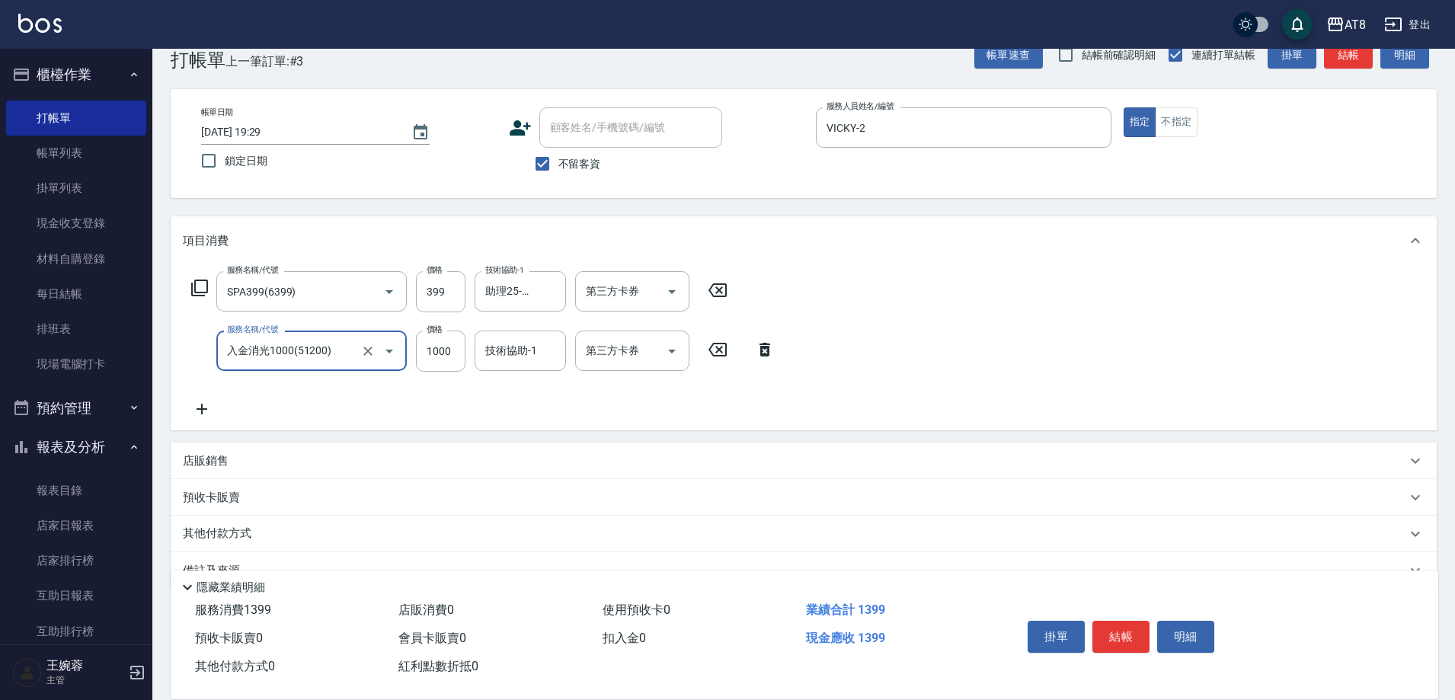
type input "入金消光1000(51200)"
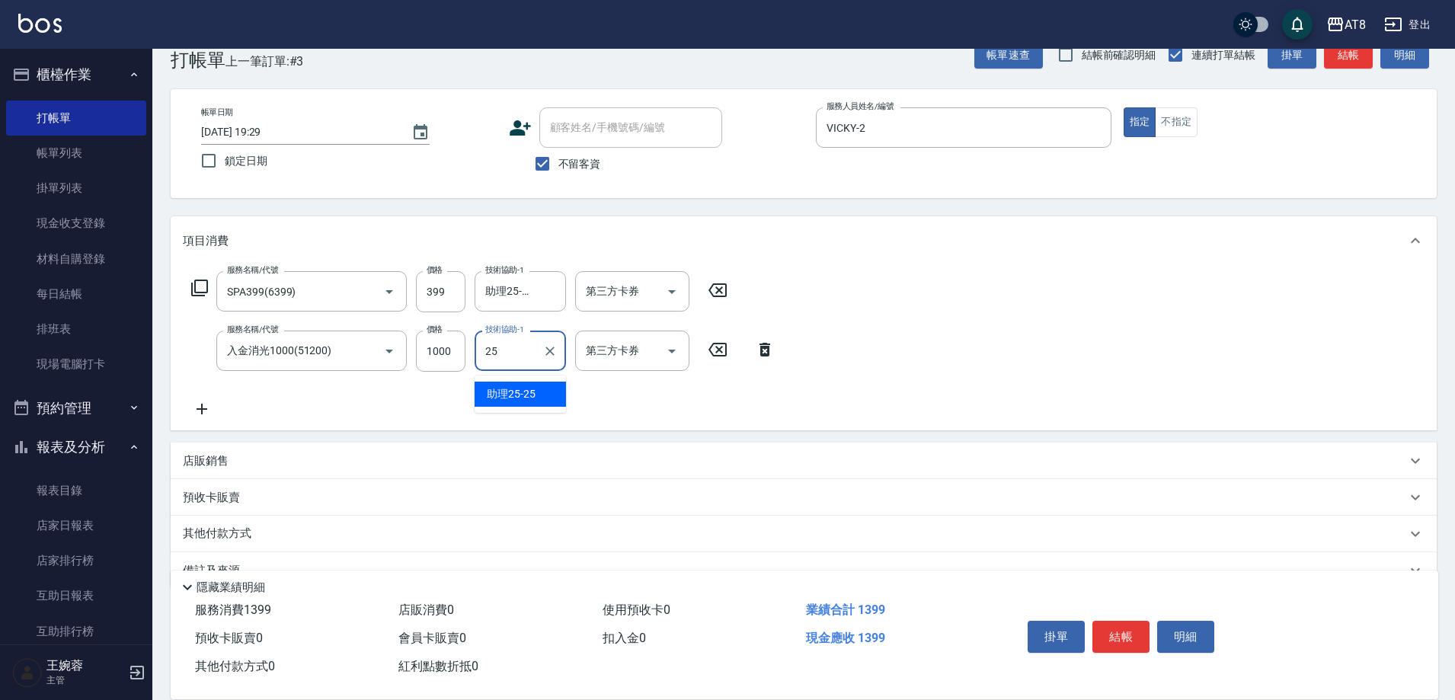
type input "助理25-25"
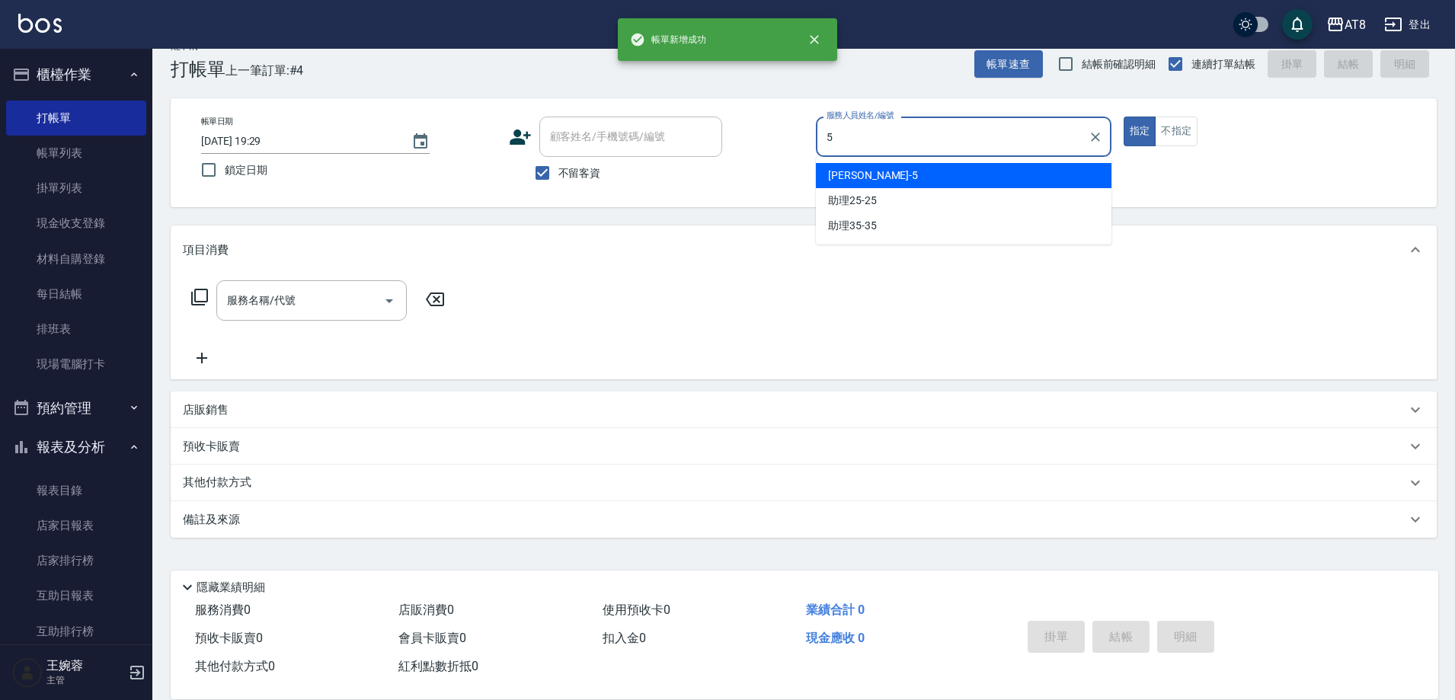
type input "HANK-5"
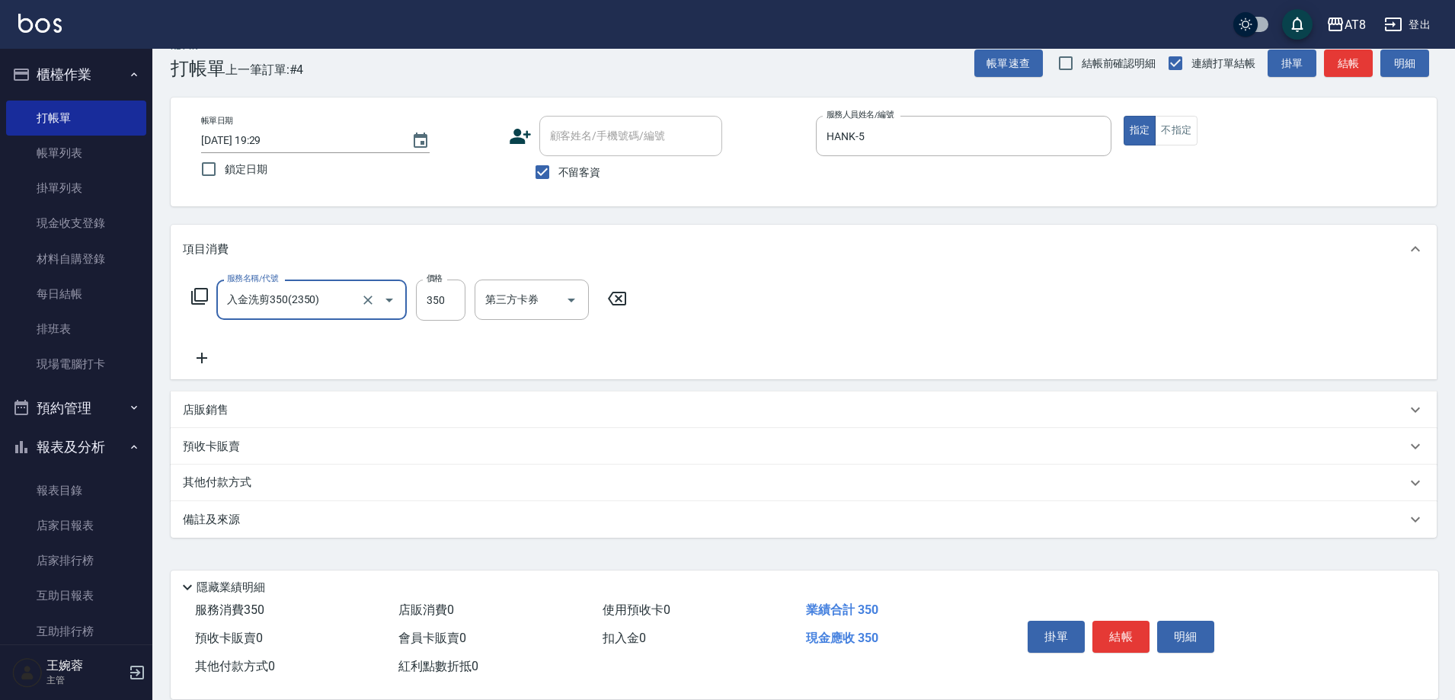
type input "入金洗剪350(2350)"
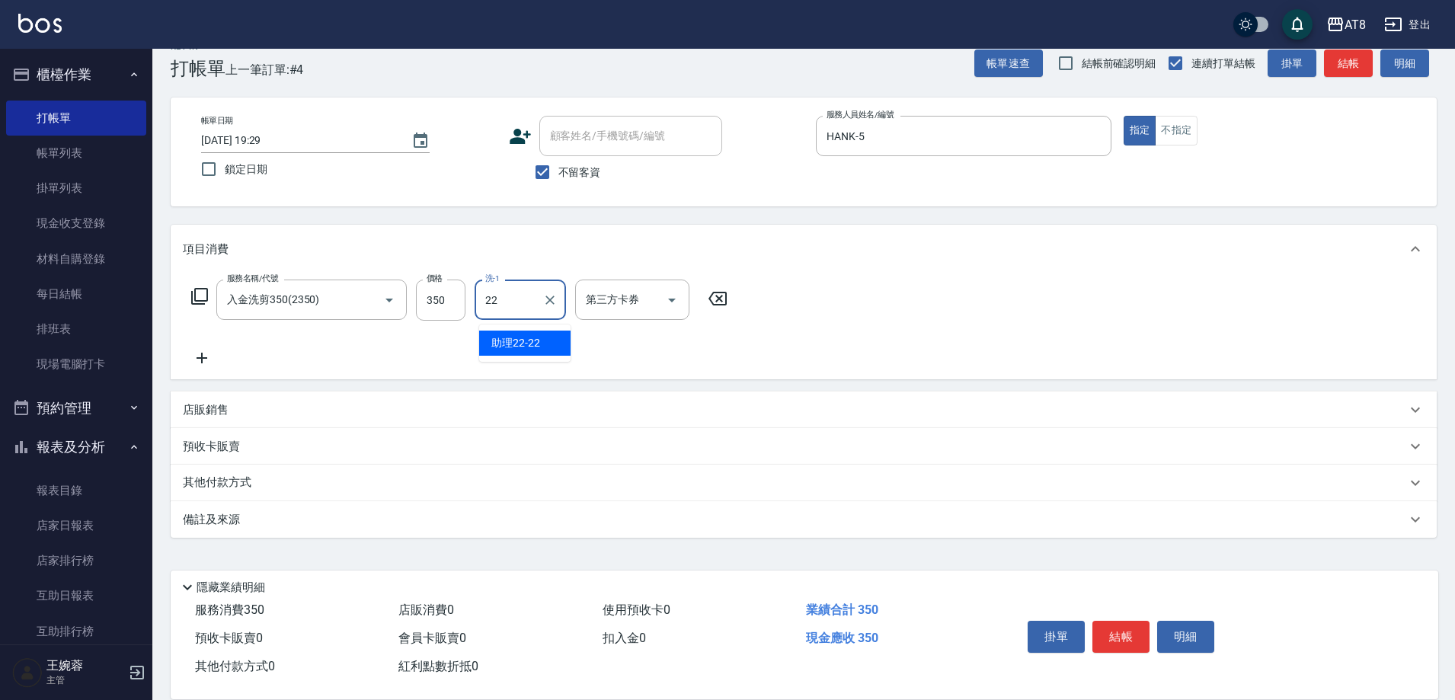
type input "助理22-22"
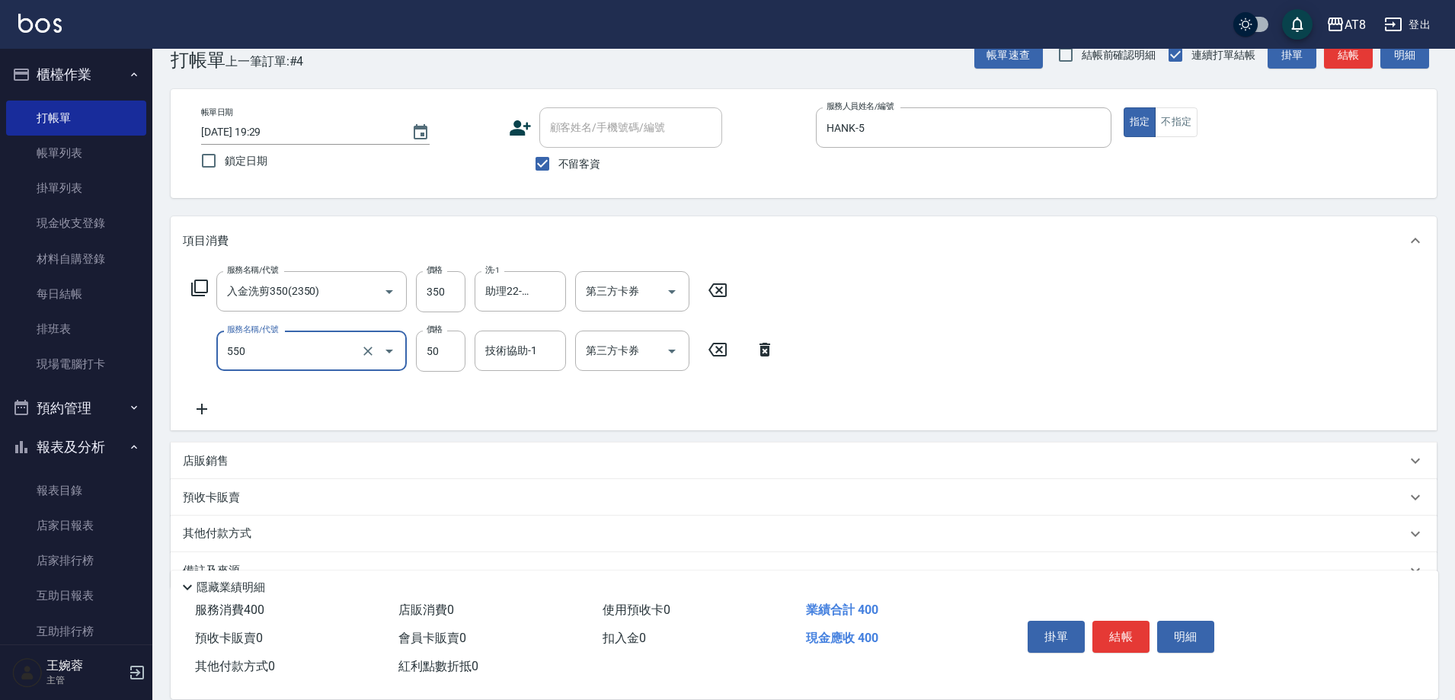
type input "精油或深層(550)"
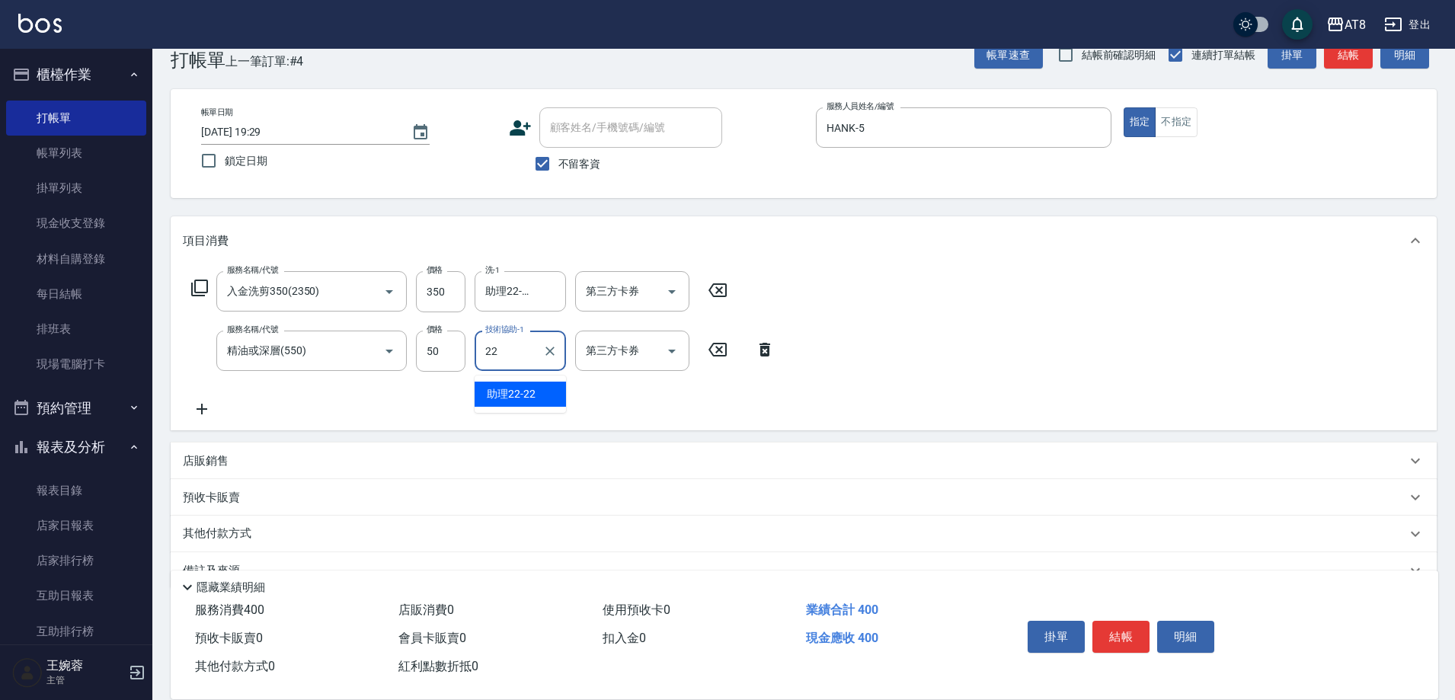
type input "助理22-22"
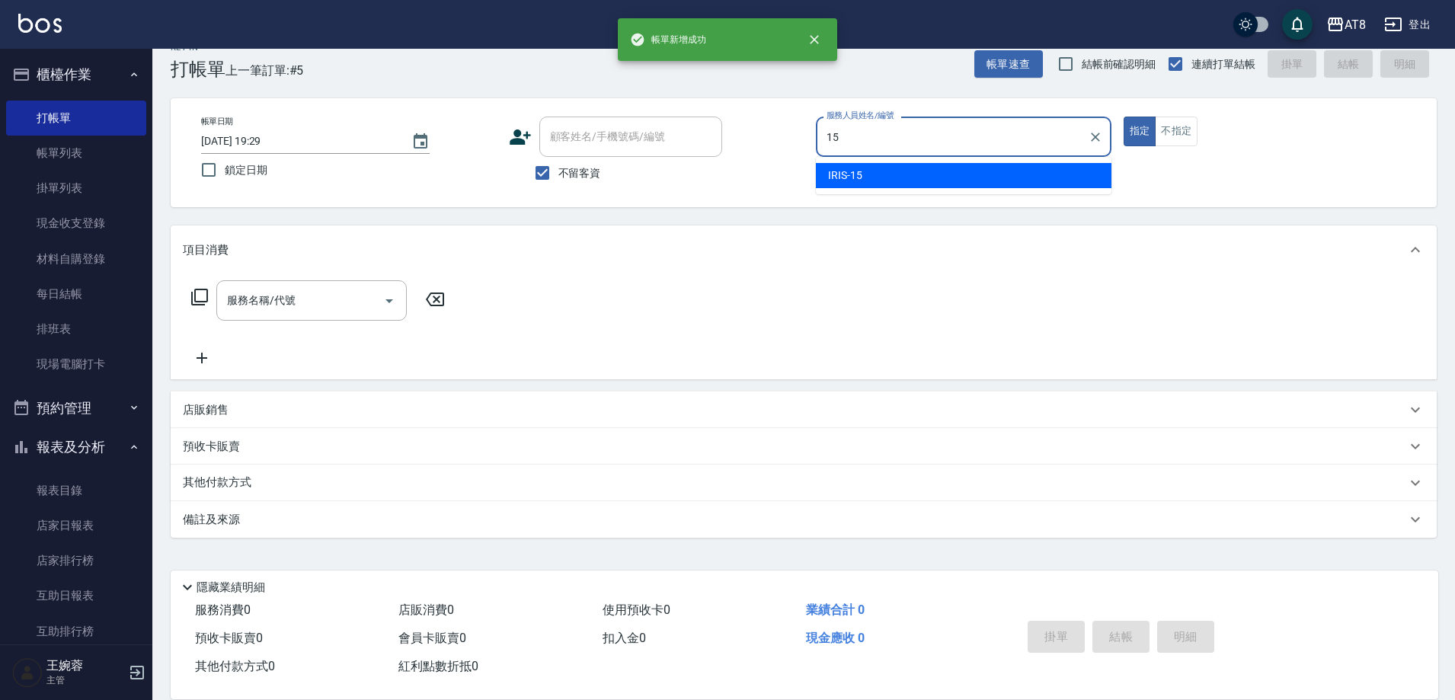
type input "IRIS-15"
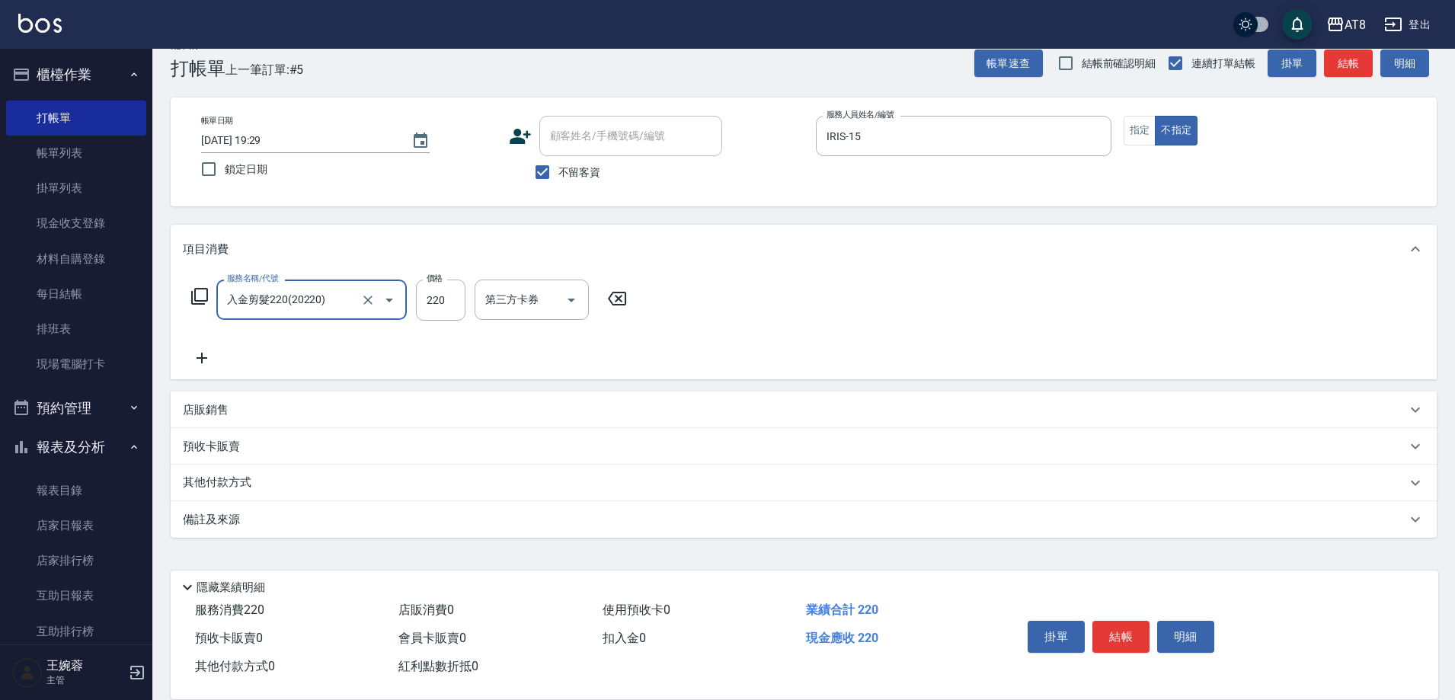
type input "入金剪髮220(20220)"
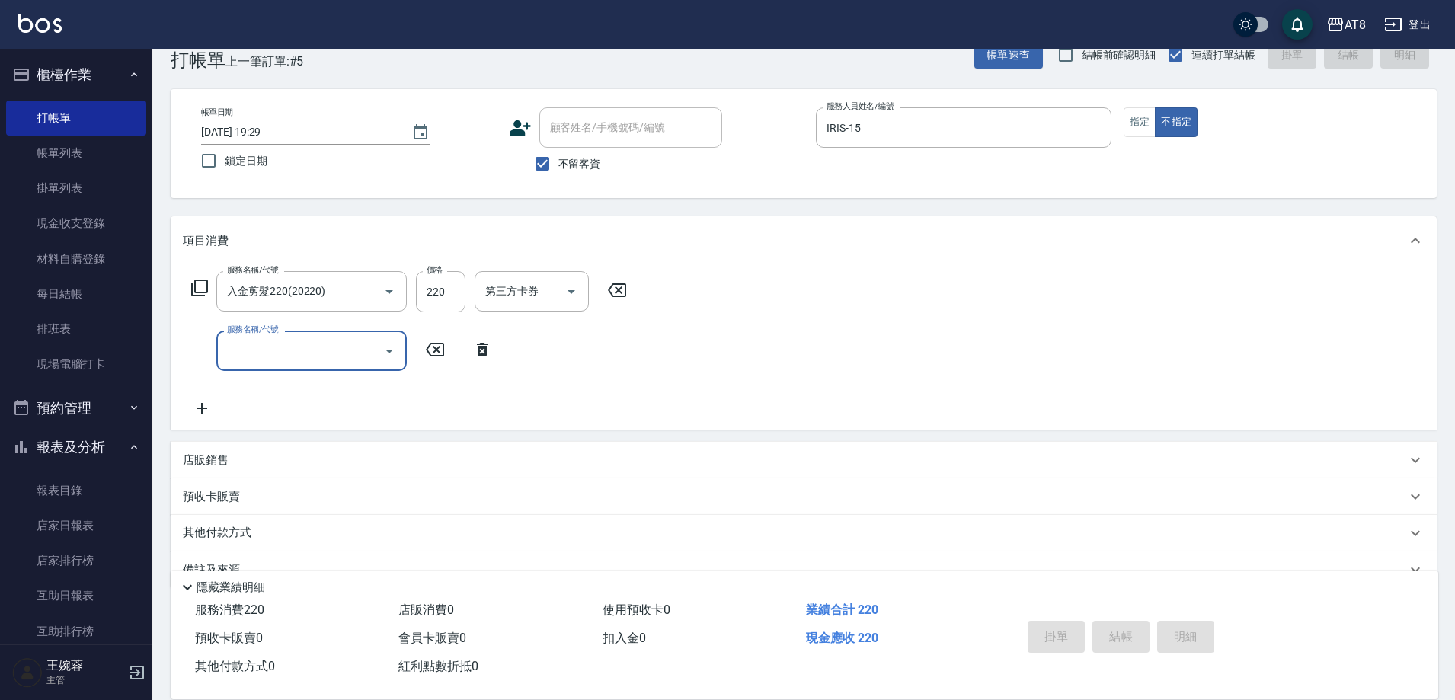
type input "[DATE] 19:30"
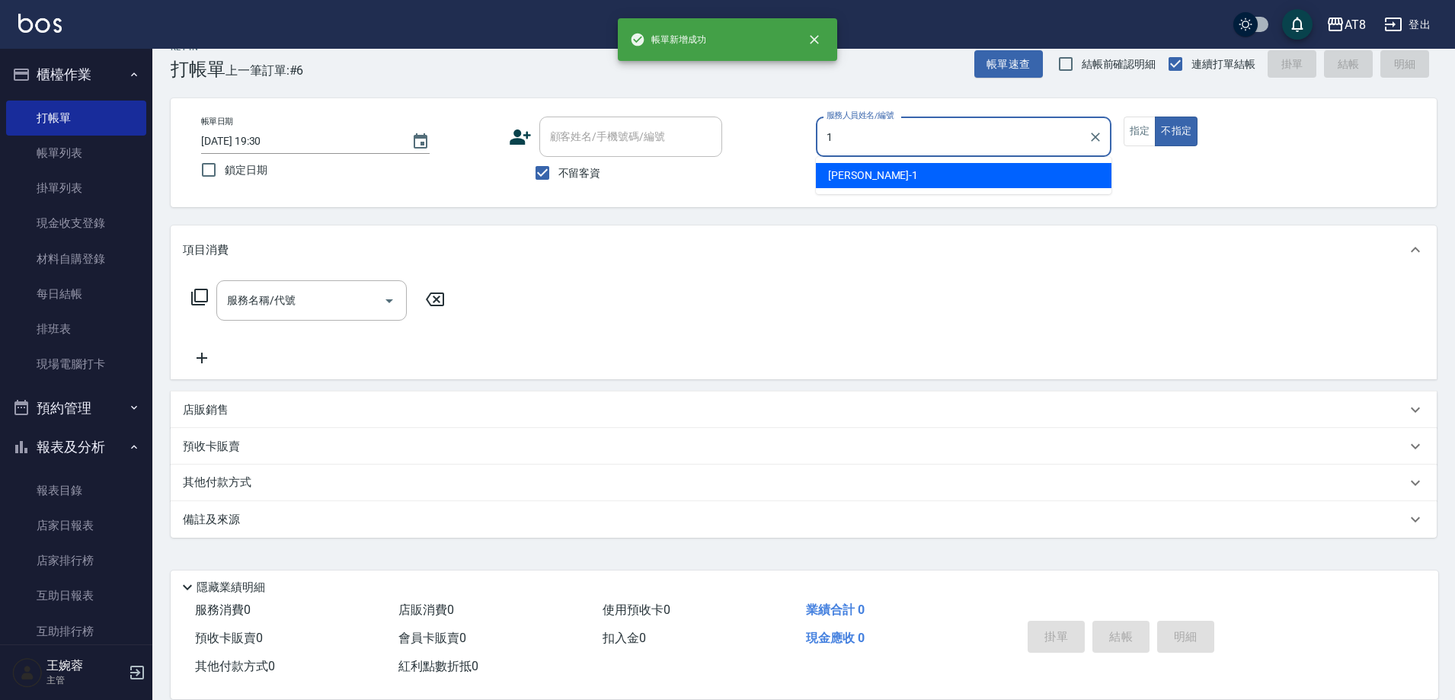
type input "YUKI-1"
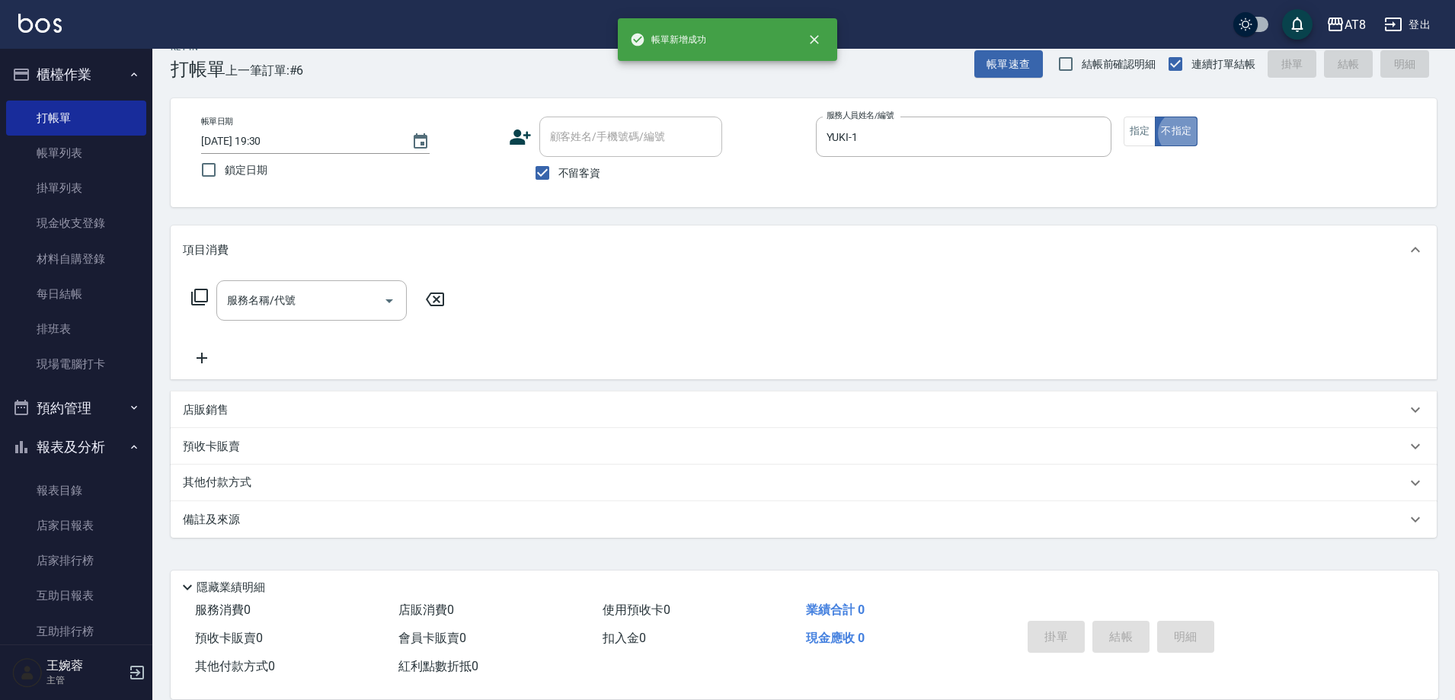
type button "false"
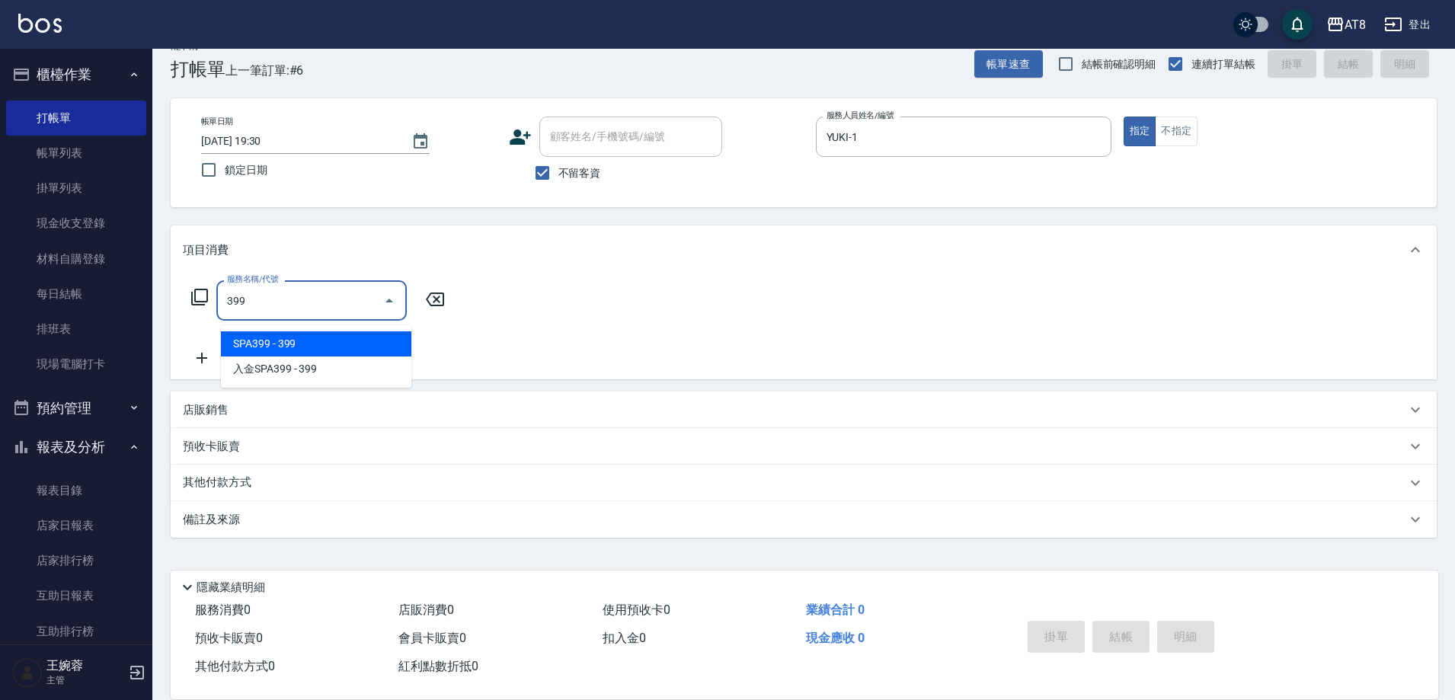
type input "SPA399(6399)"
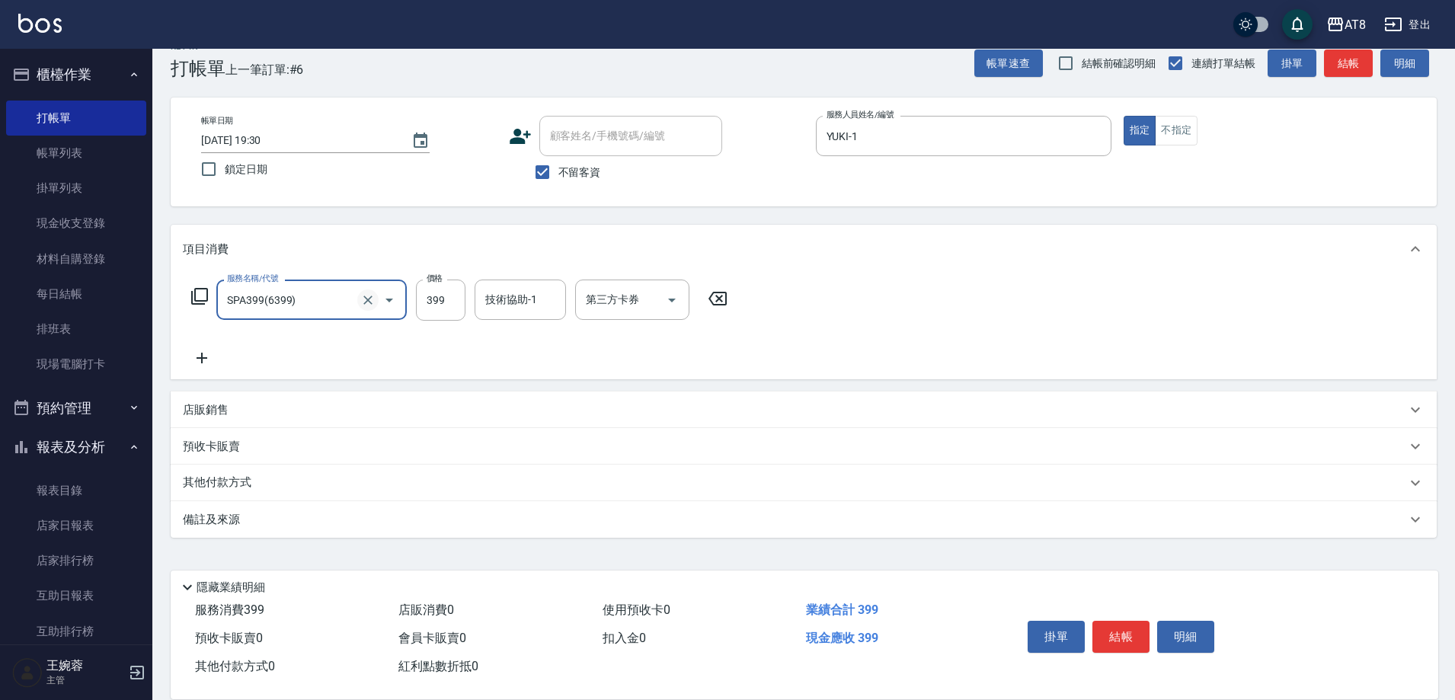
click at [364, 297] on icon "Clear" at bounding box center [367, 300] width 9 height 9
type input "SPA499(6499)"
type input "助理25-25"
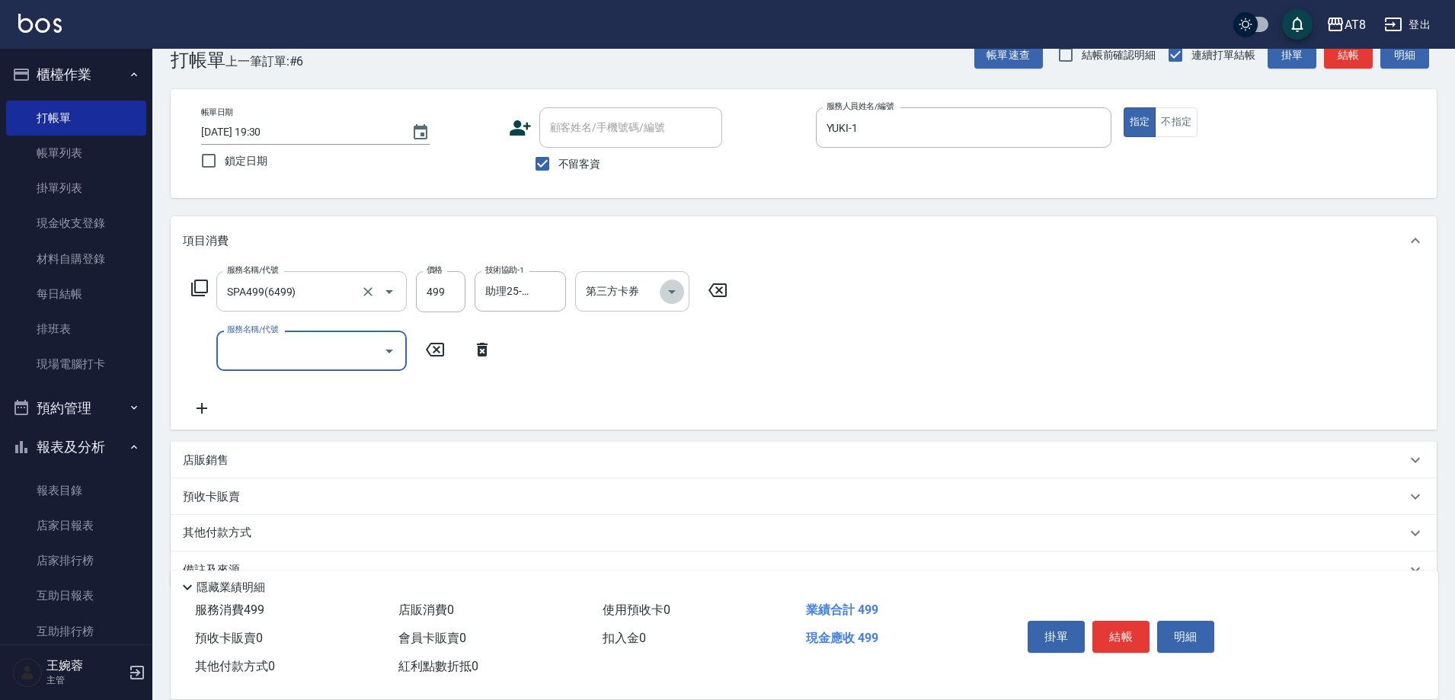
click at [680, 295] on icon "Open" at bounding box center [672, 292] width 18 height 18
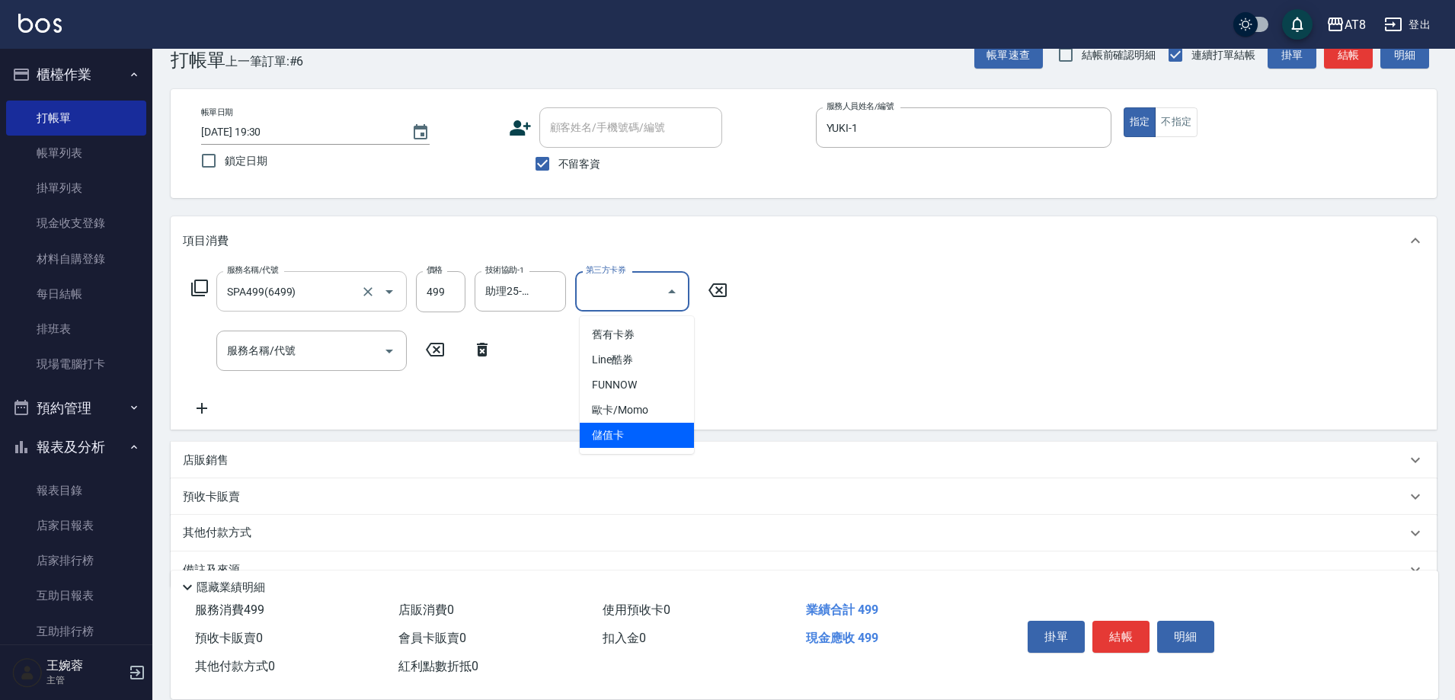
click at [670, 426] on span "儲值卡" at bounding box center [637, 435] width 114 height 25
type input "儲值卡"
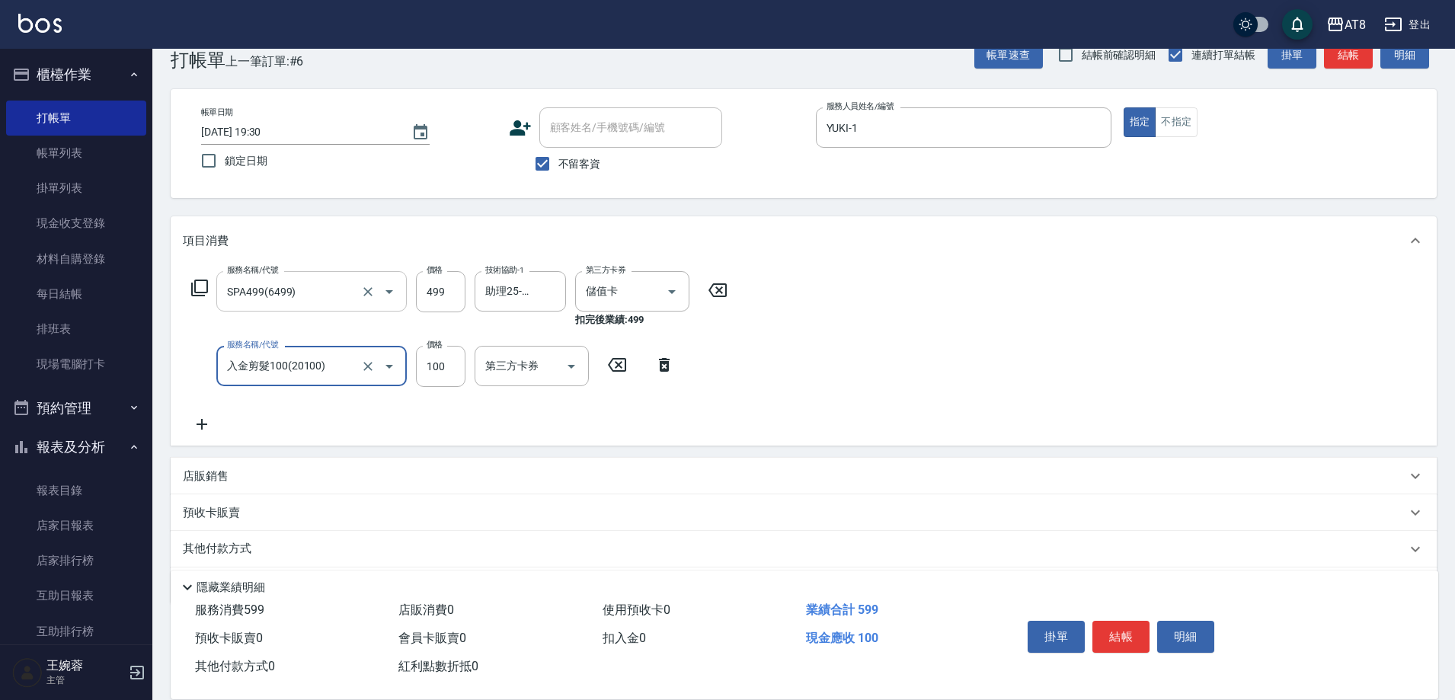
type input "入金剪髮100(20100)"
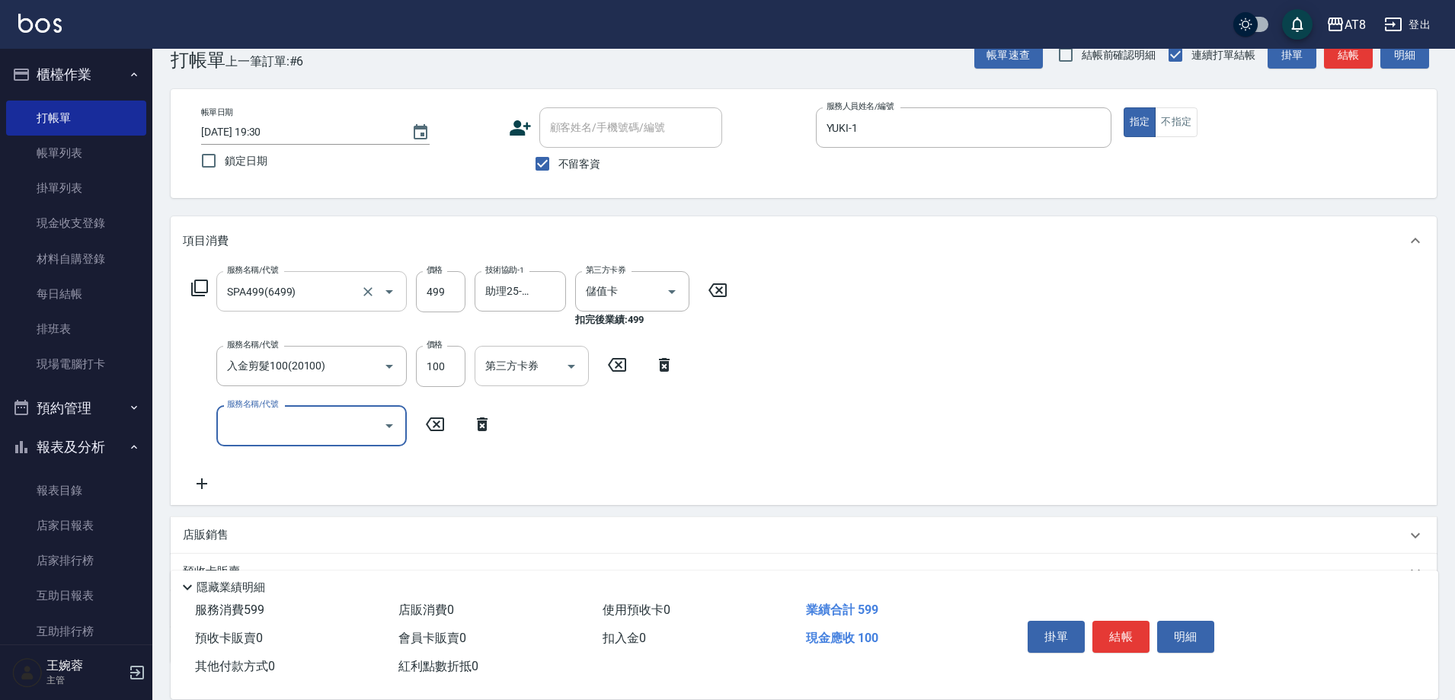
click at [567, 369] on icon "Open" at bounding box center [571, 367] width 8 height 4
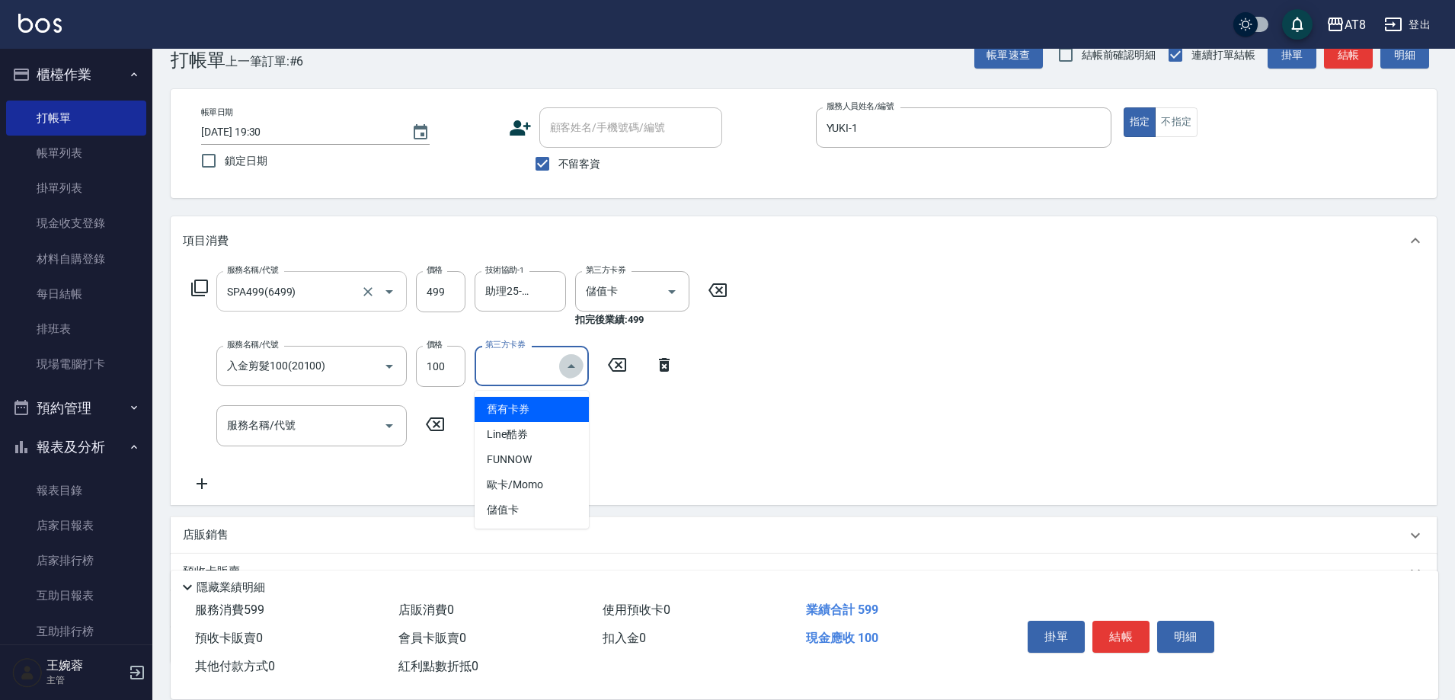
click at [566, 369] on icon "Close" at bounding box center [571, 366] width 18 height 18
click at [567, 373] on icon "Open" at bounding box center [571, 366] width 18 height 18
click at [555, 500] on span "儲值卡" at bounding box center [532, 509] width 114 height 25
type input "儲值卡"
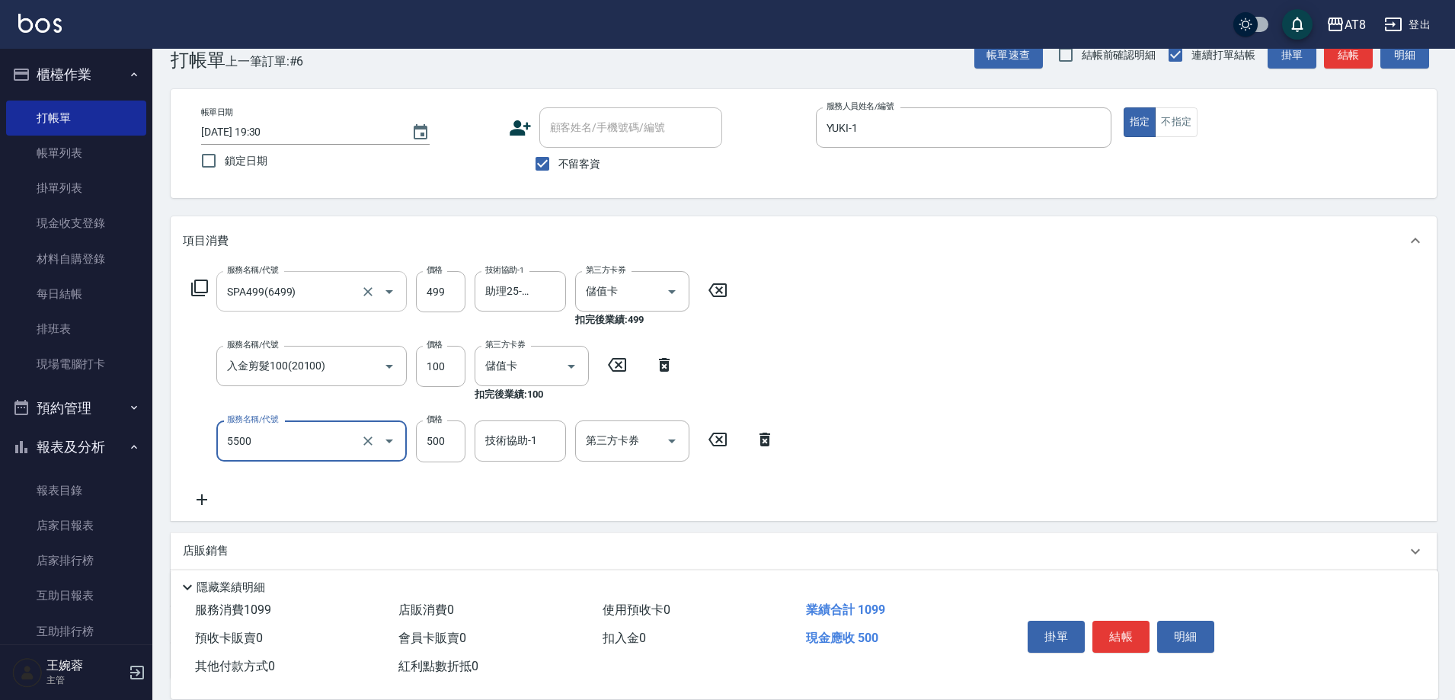
type input "還原酸護髮(5500)"
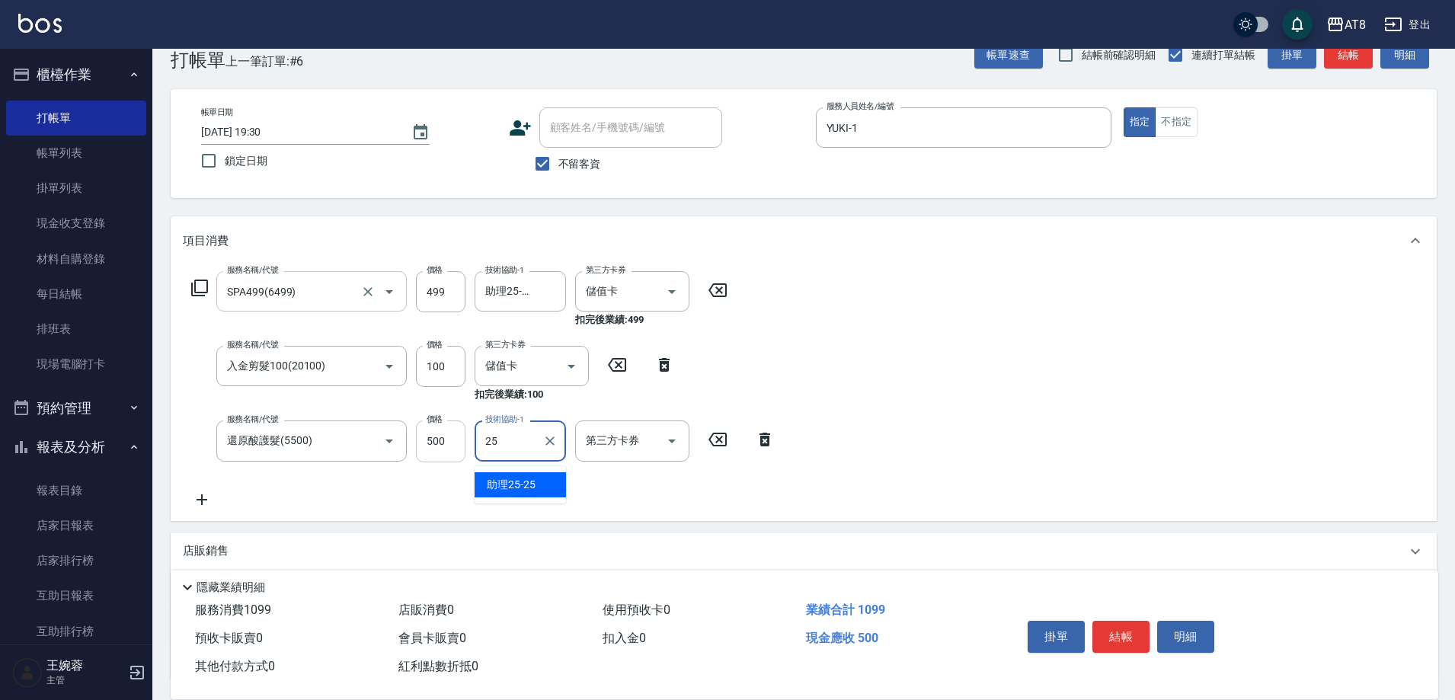
type input "助理25-25"
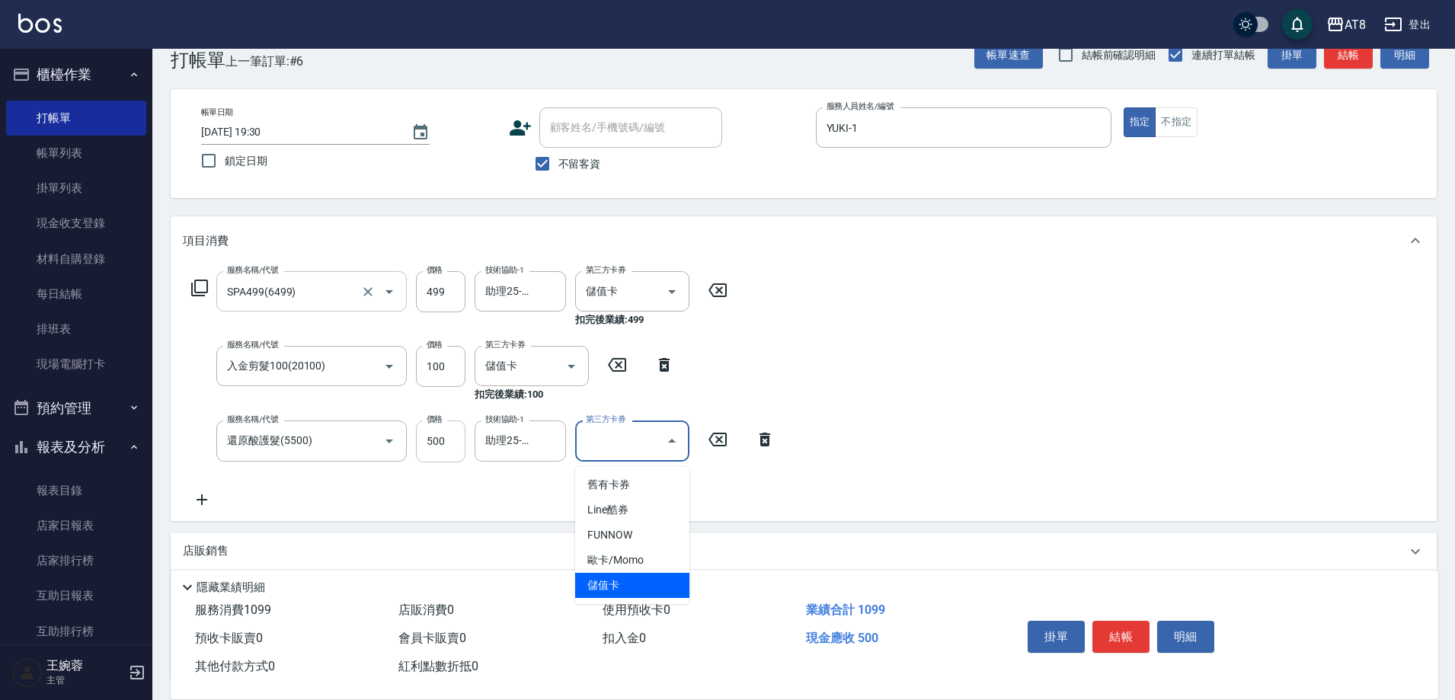
type input "儲值卡"
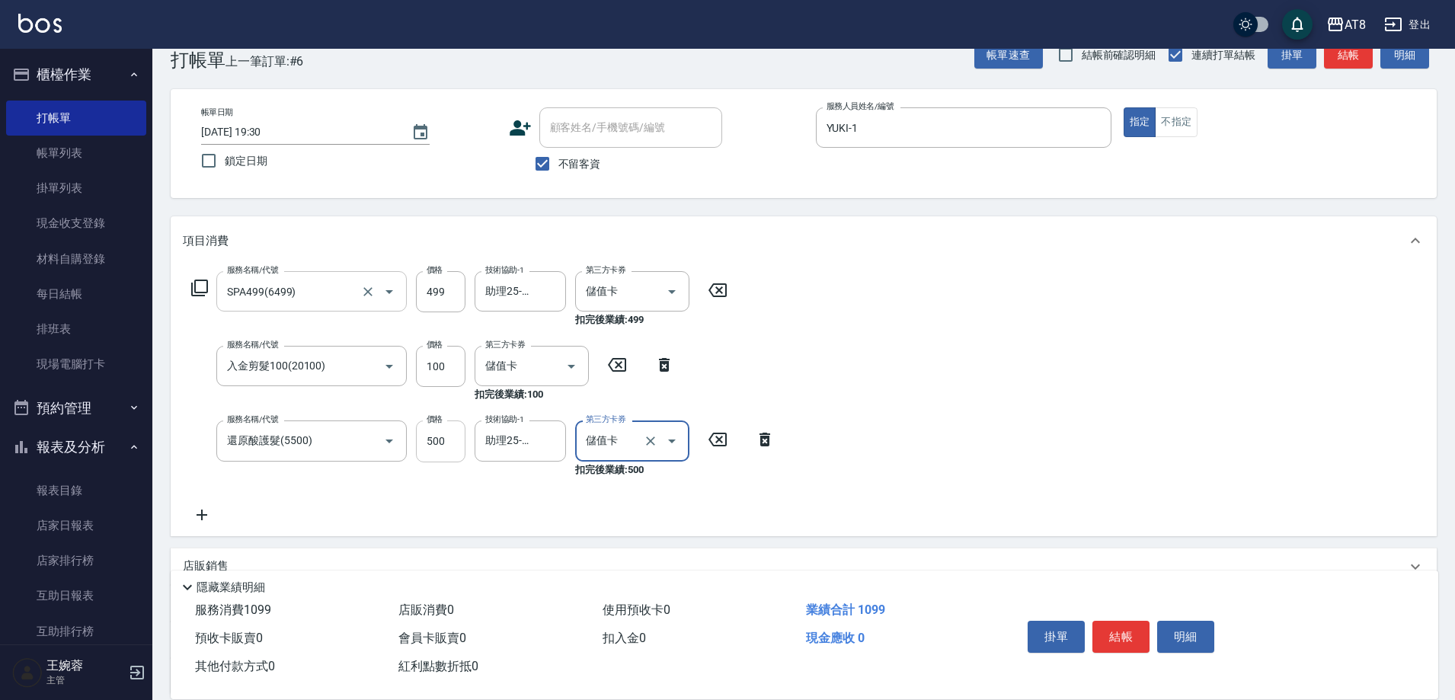
click at [444, 452] on input "500" at bounding box center [441, 440] width 50 height 41
type input "600"
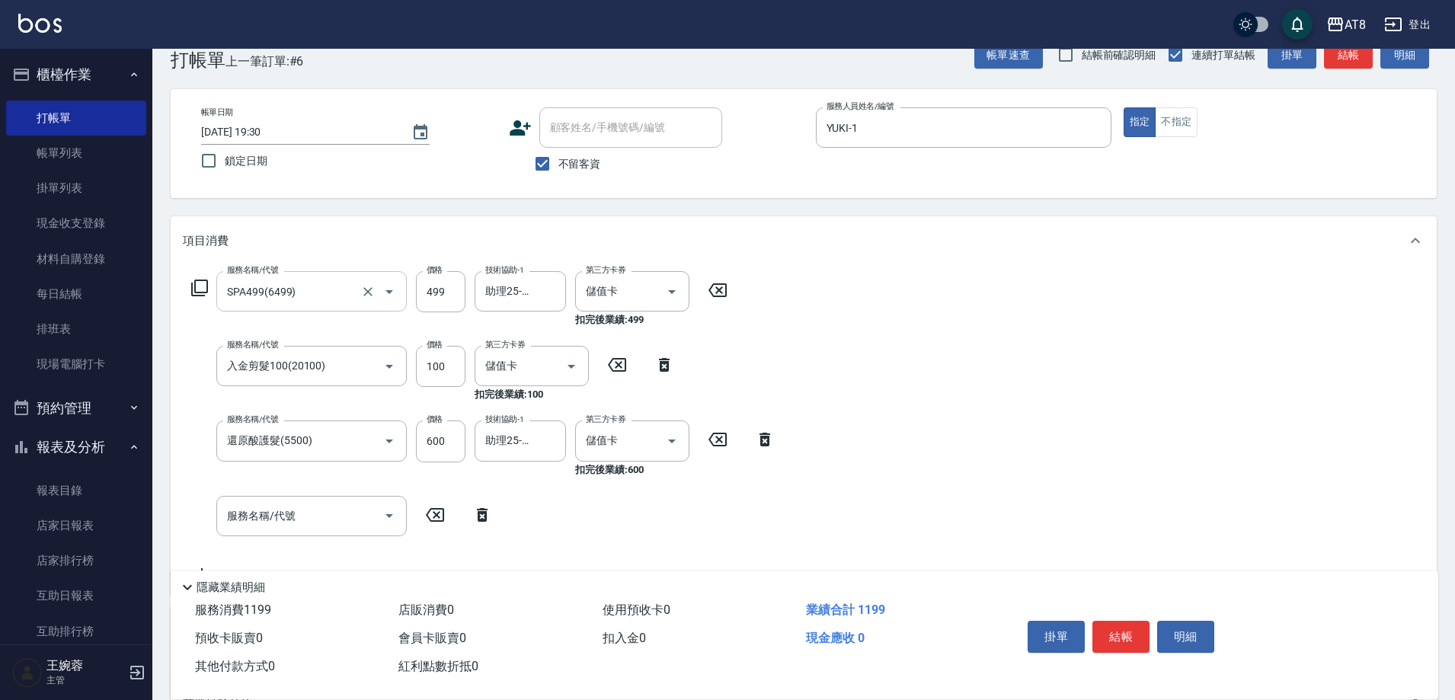
click at [1453, 401] on div "Key In 打帳單 上一筆訂單:#6 帳單速查 結帳前確認明細 連續打單結帳 掛單 結帳 明細 帳單日期 [DATE] 19:30 鎖定日期 顧客姓名/手機…" at bounding box center [803, 465] width 1302 height 900
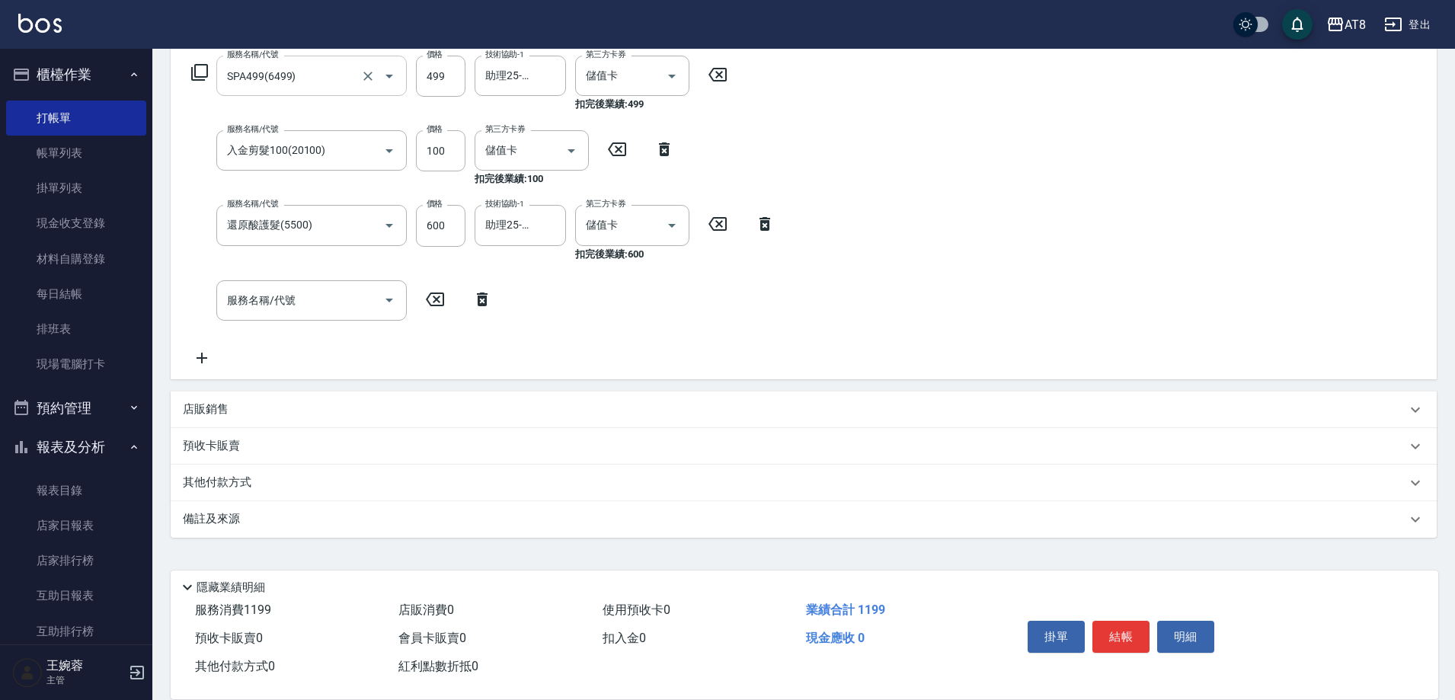
scroll to position [258, 0]
click at [241, 406] on div "店販銷售" at bounding box center [794, 409] width 1223 height 16
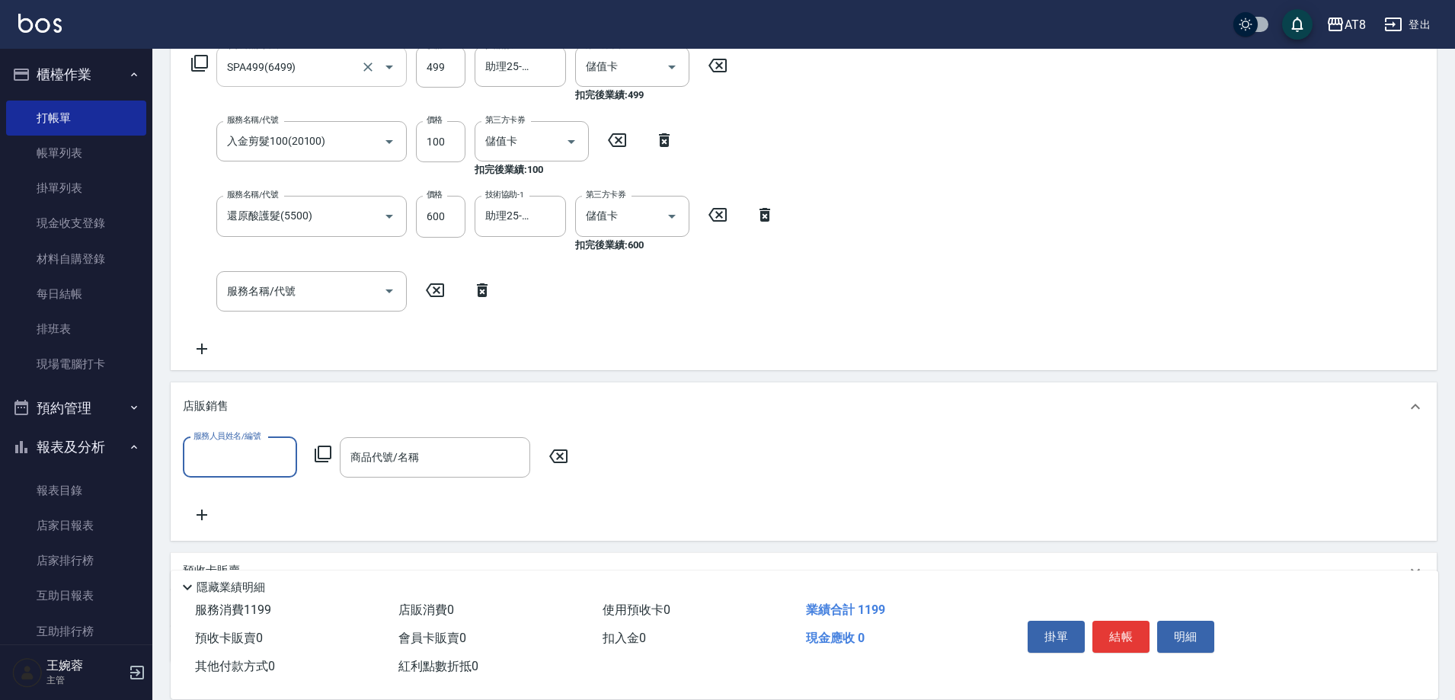
scroll to position [0, 0]
type input "YUKI-1"
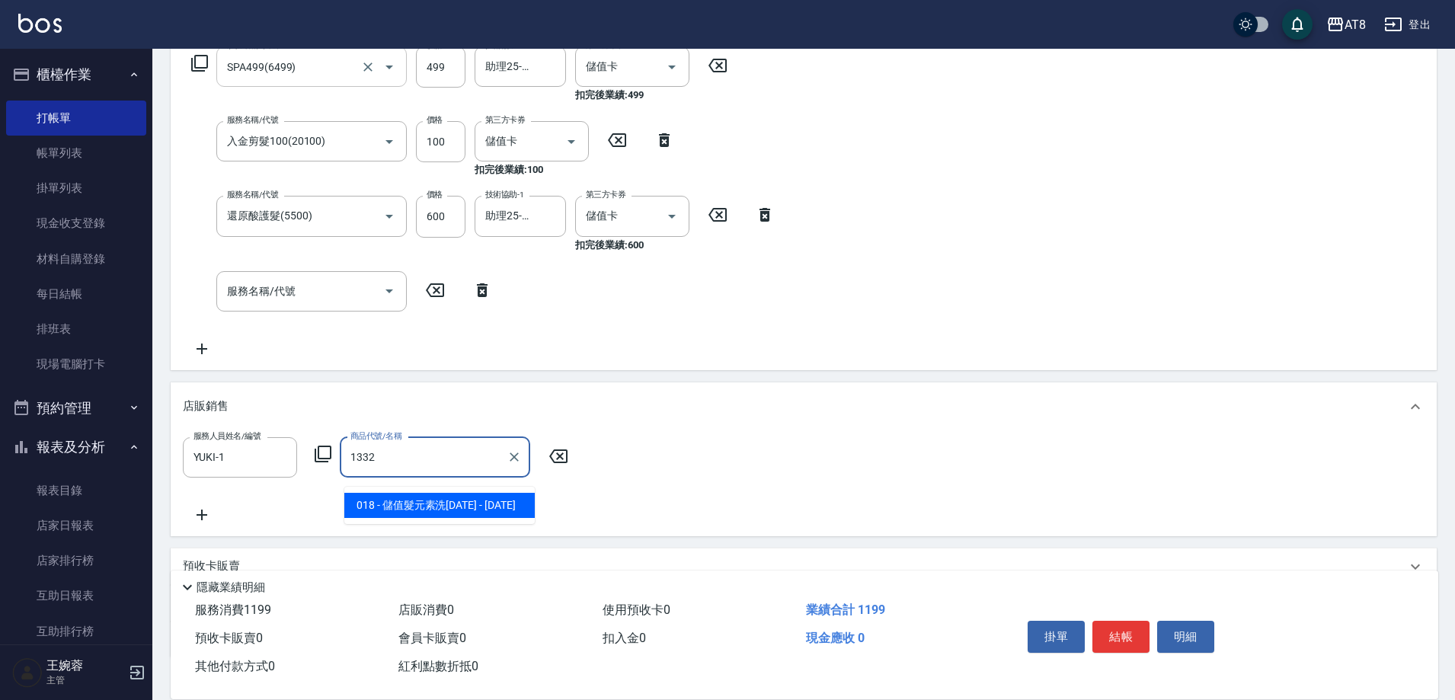
type input "儲值髮元素洗1332"
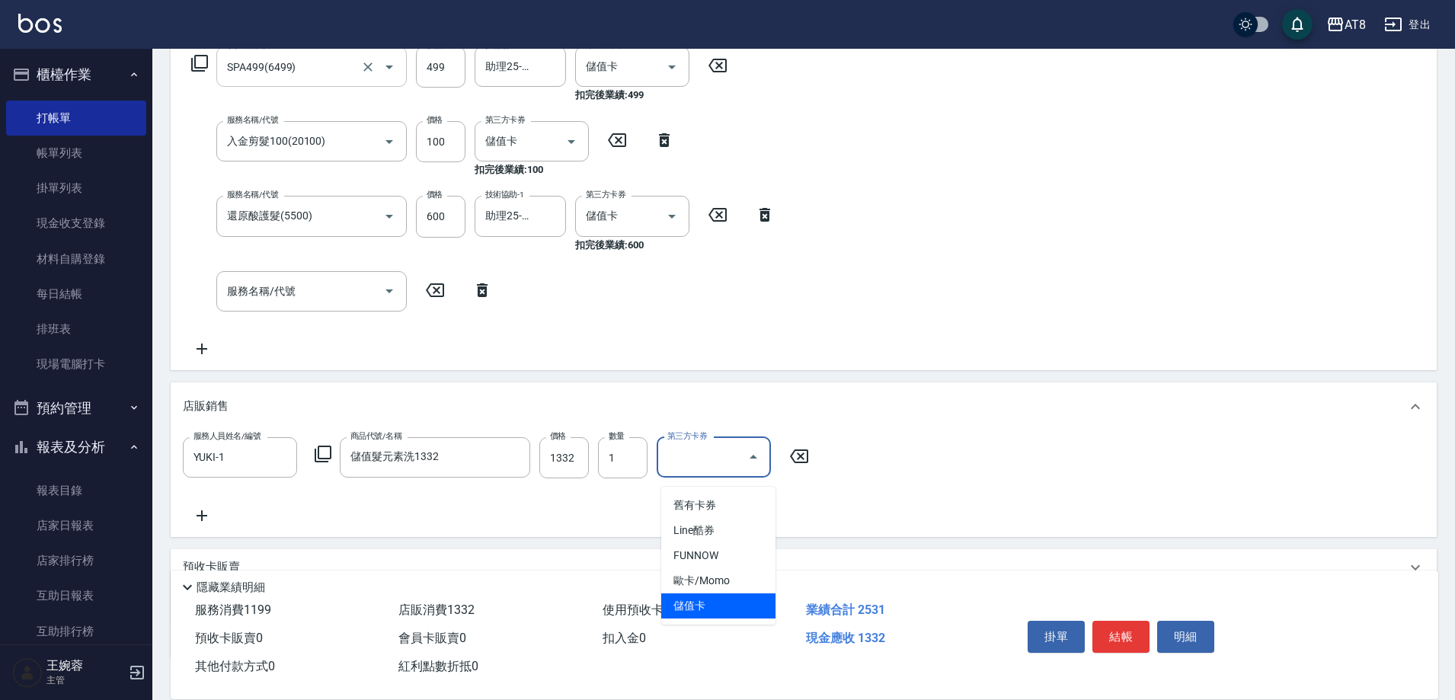
type input "儲值卡"
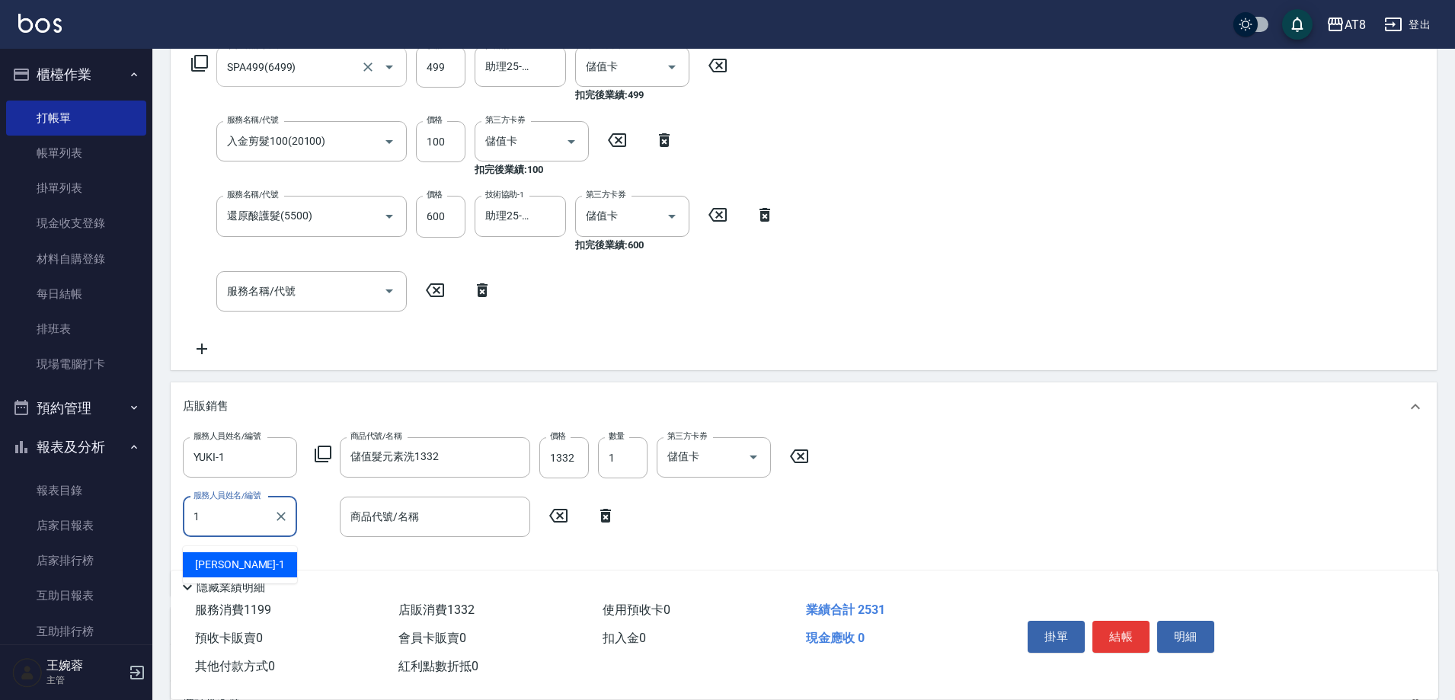
type input "YUKI-1"
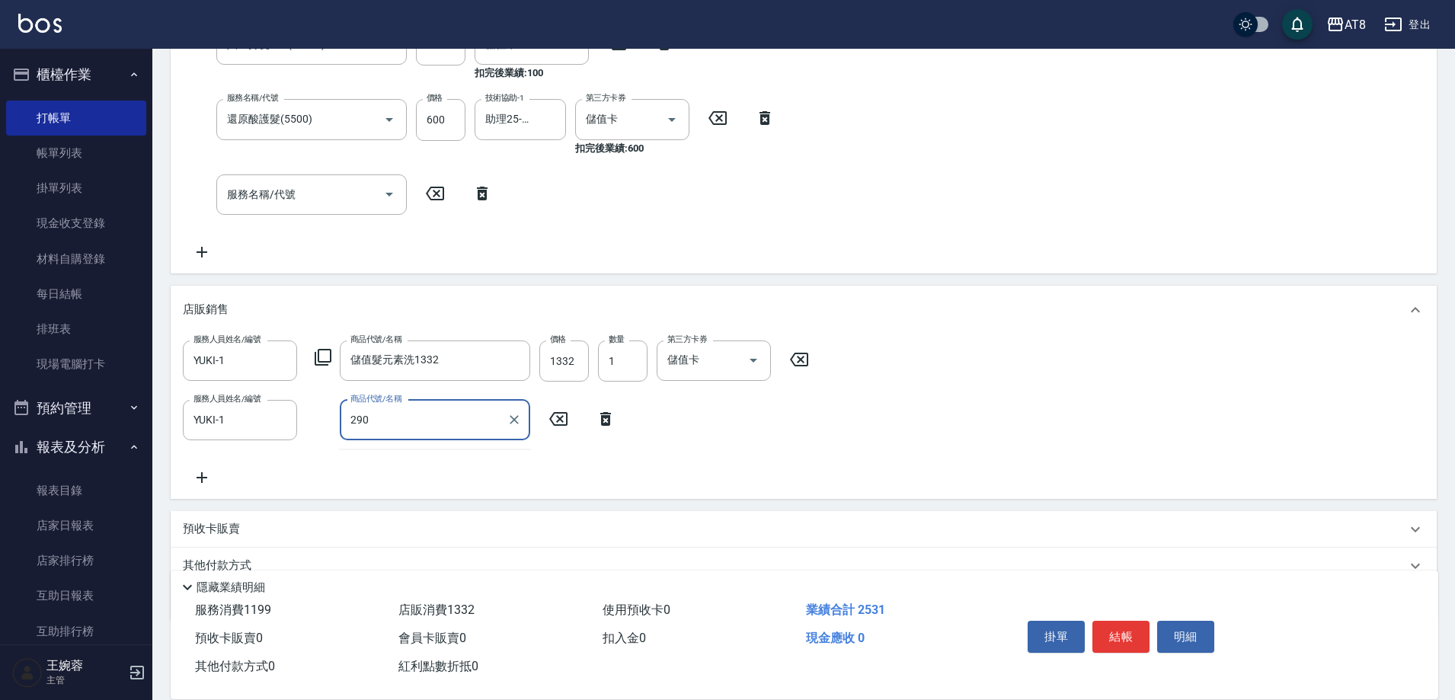
scroll to position [374, 0]
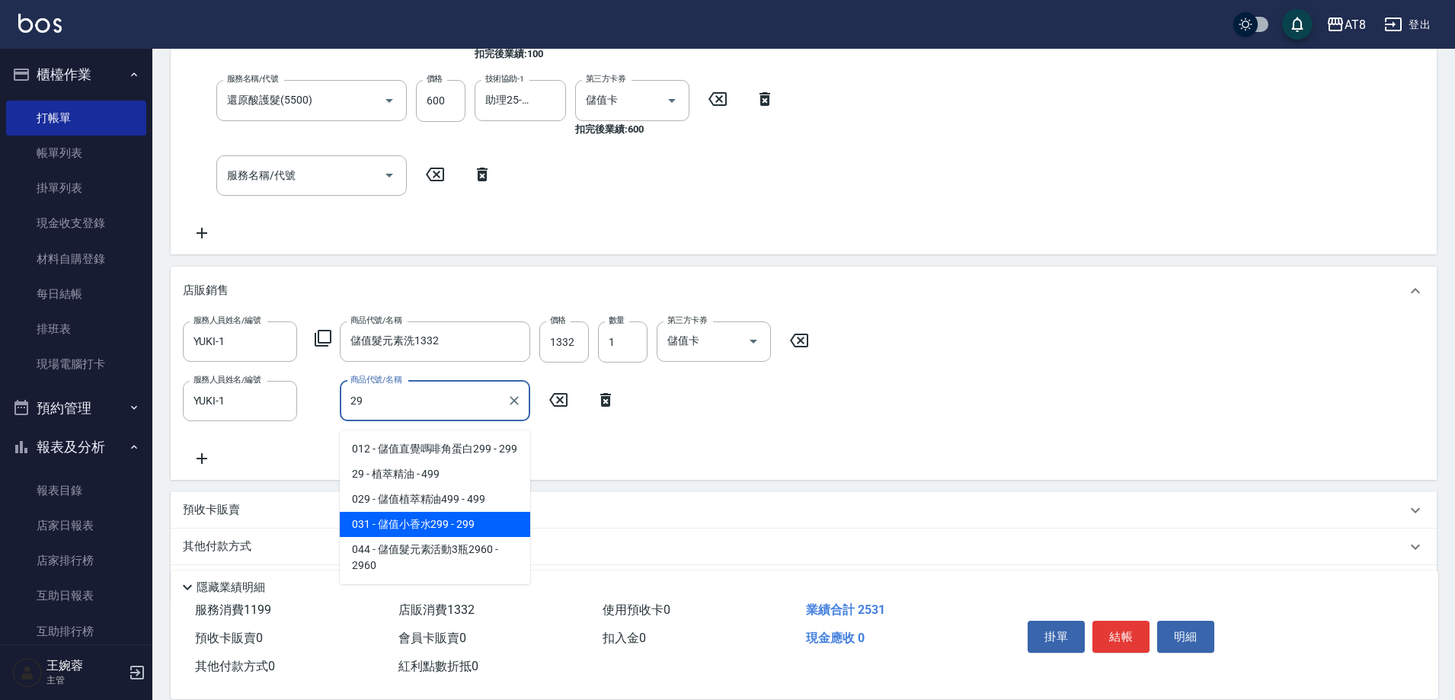
type input "儲值小香水299"
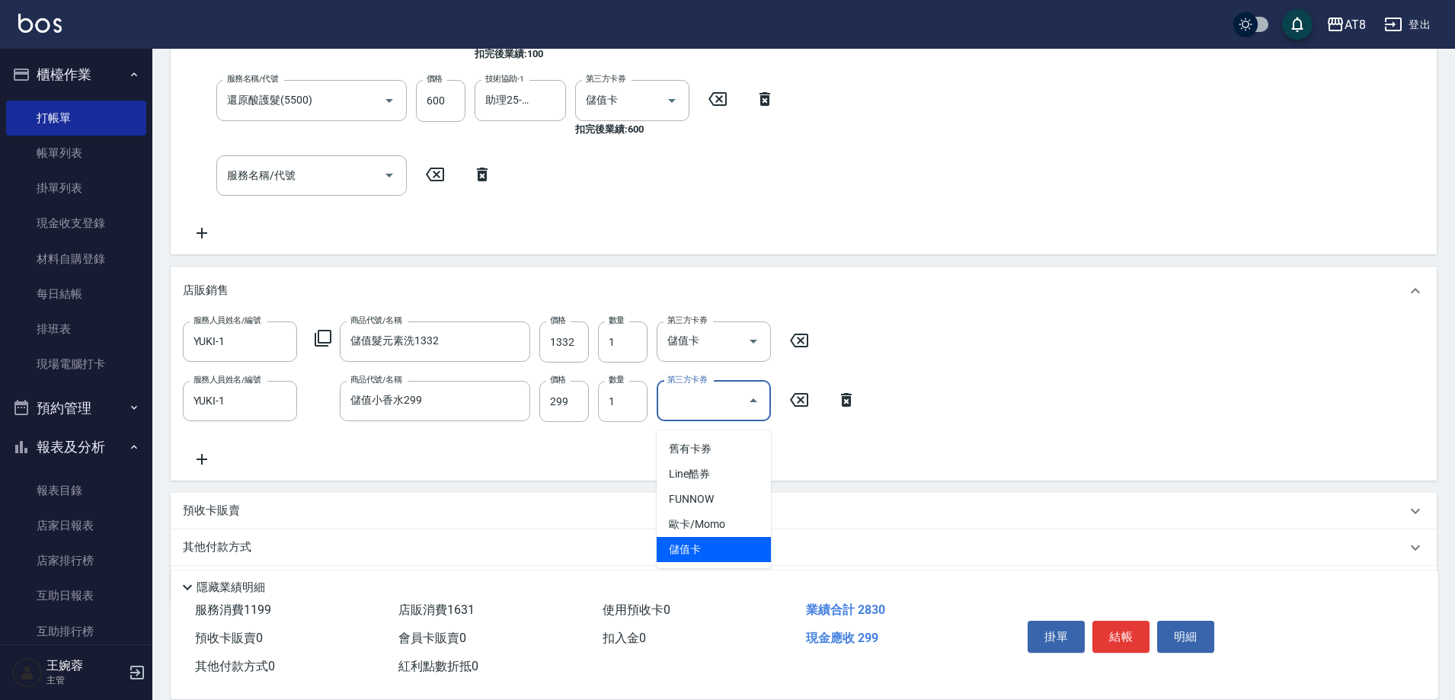
type input "儲值卡"
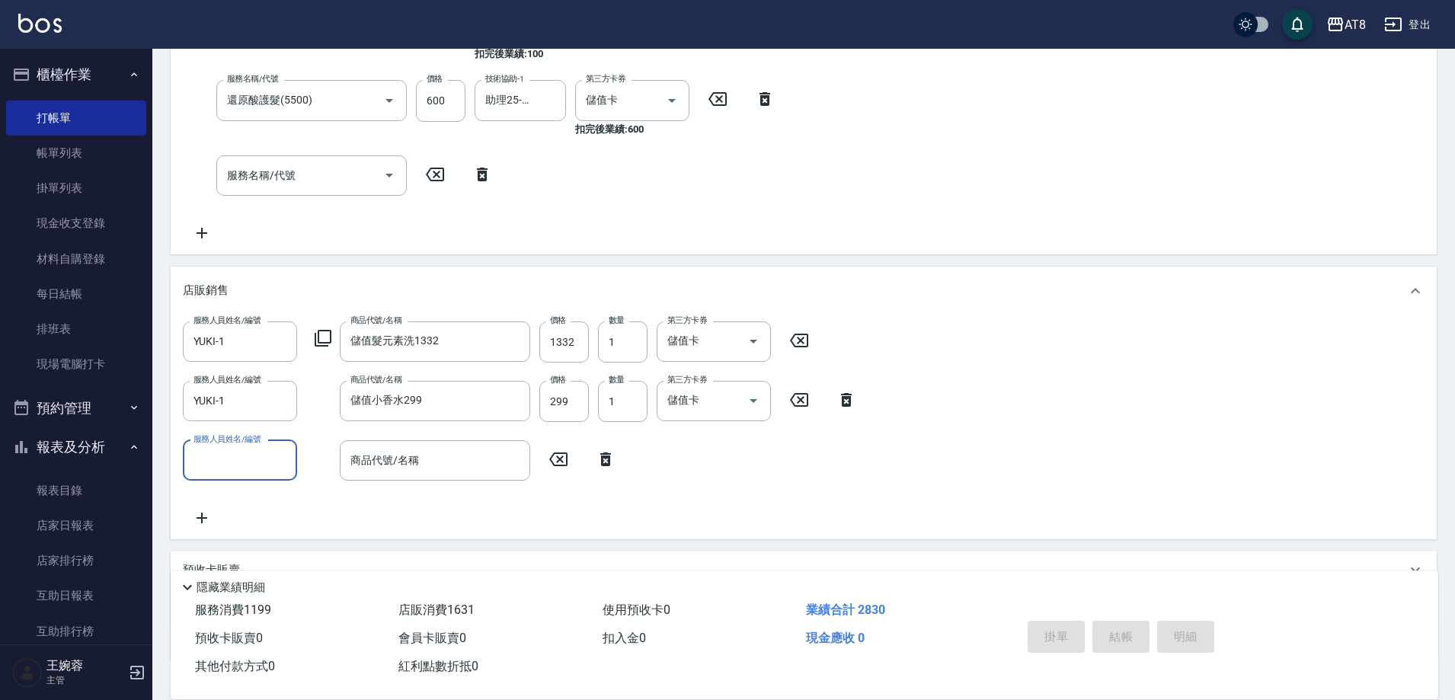
type input "[DATE] 19:31"
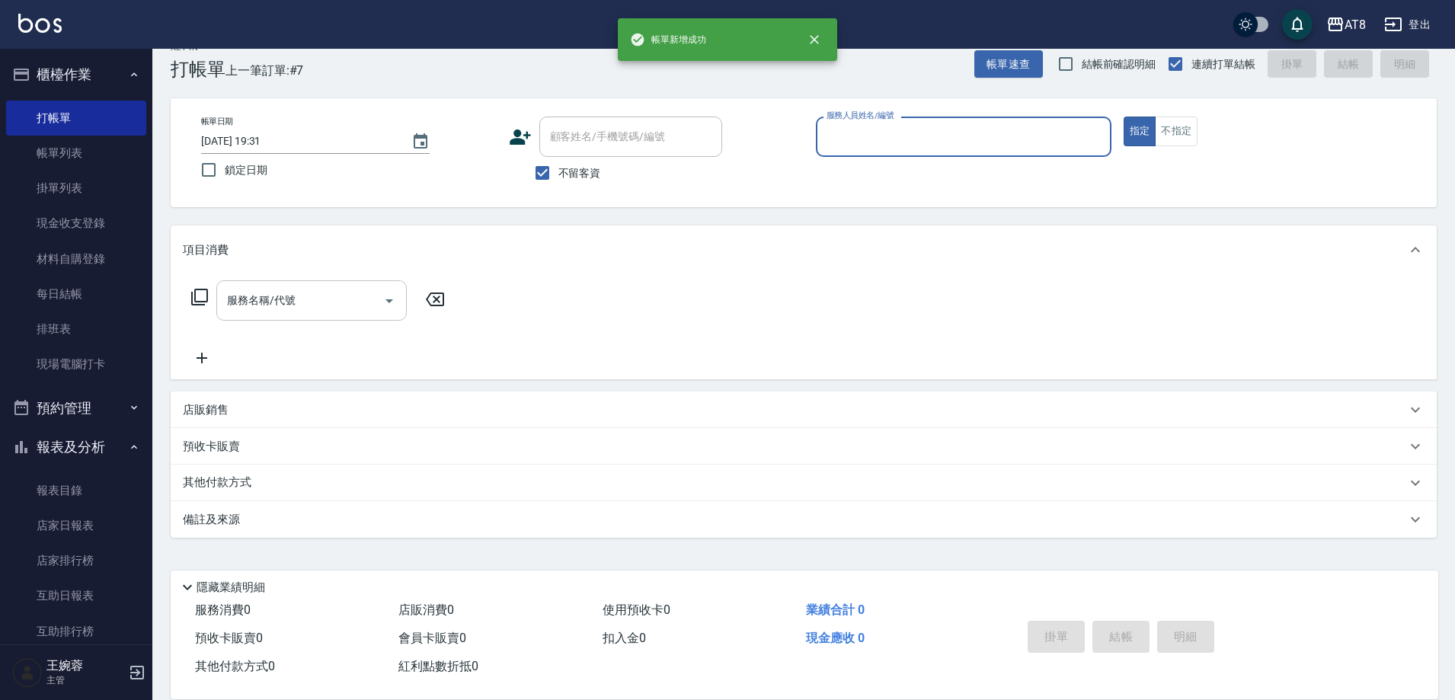
scroll to position [34, 0]
type input "[PERSON_NAME]-3"
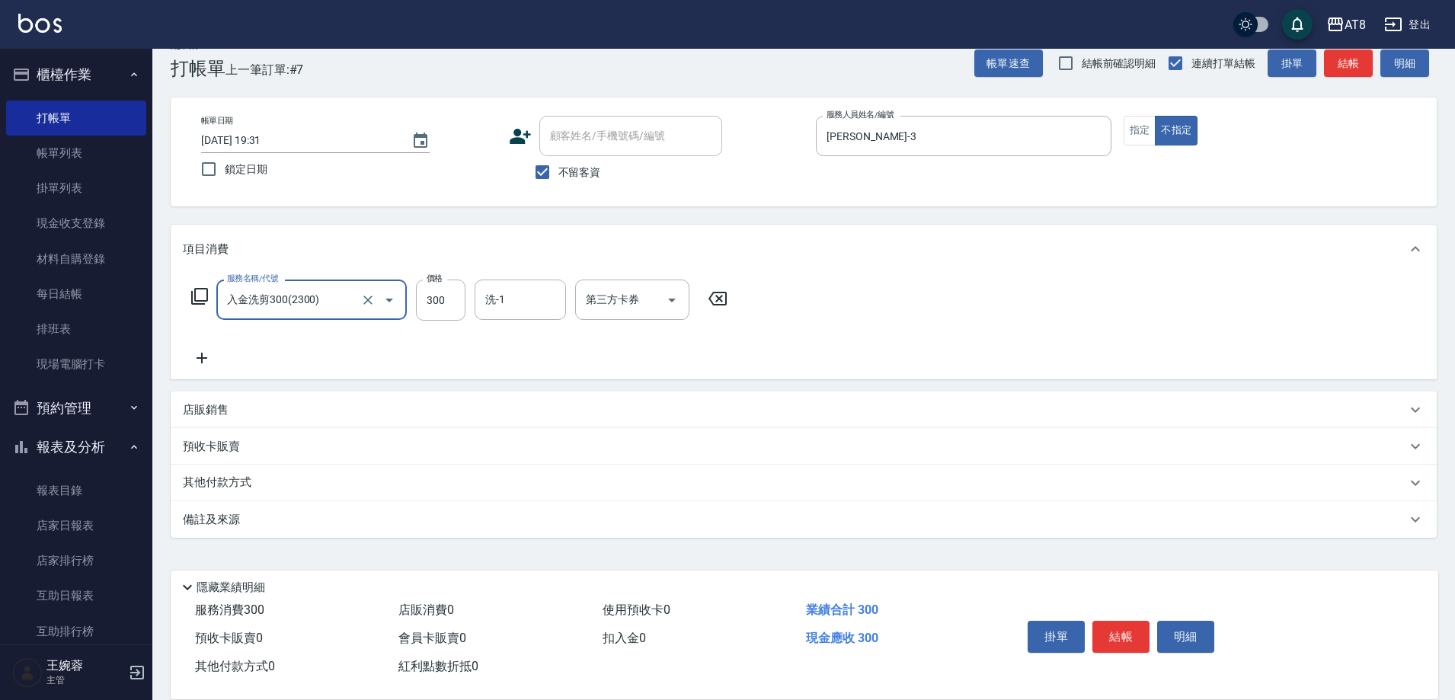
type input "入金洗剪300(2300)"
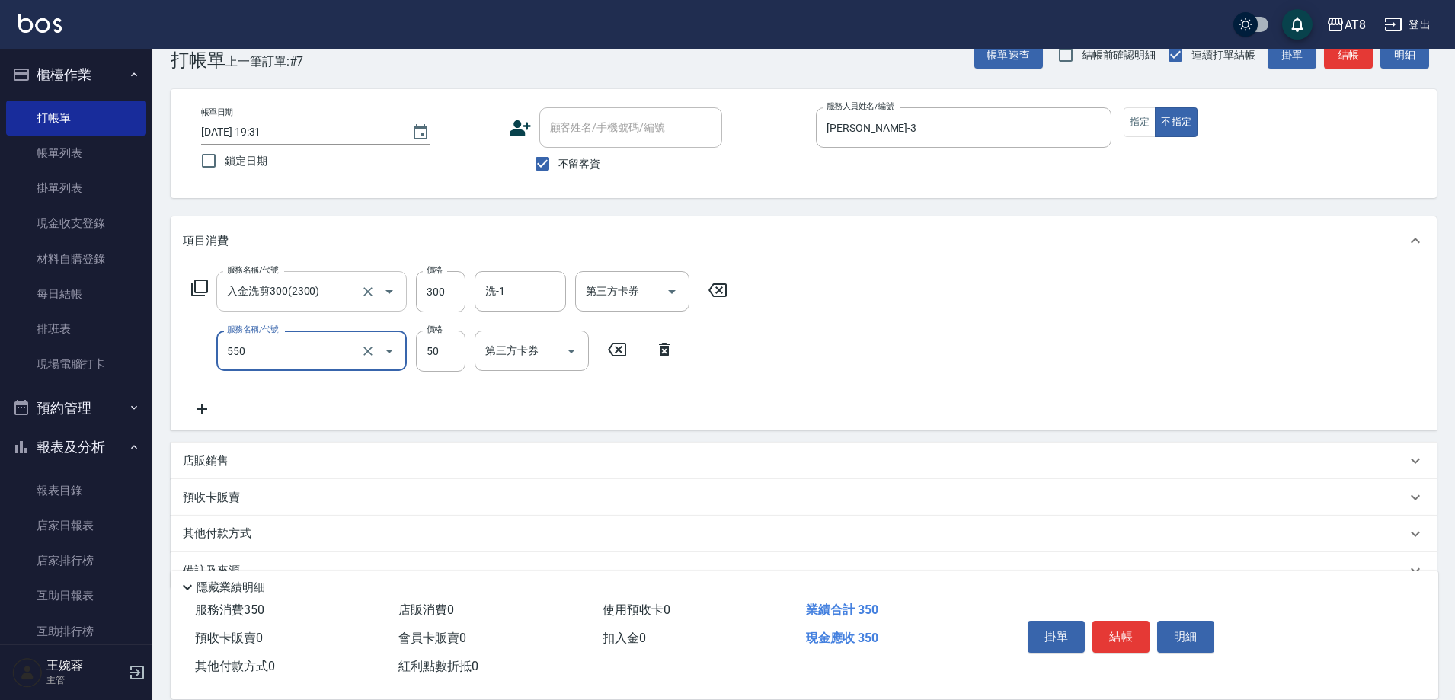
type input "精油或深層(550)"
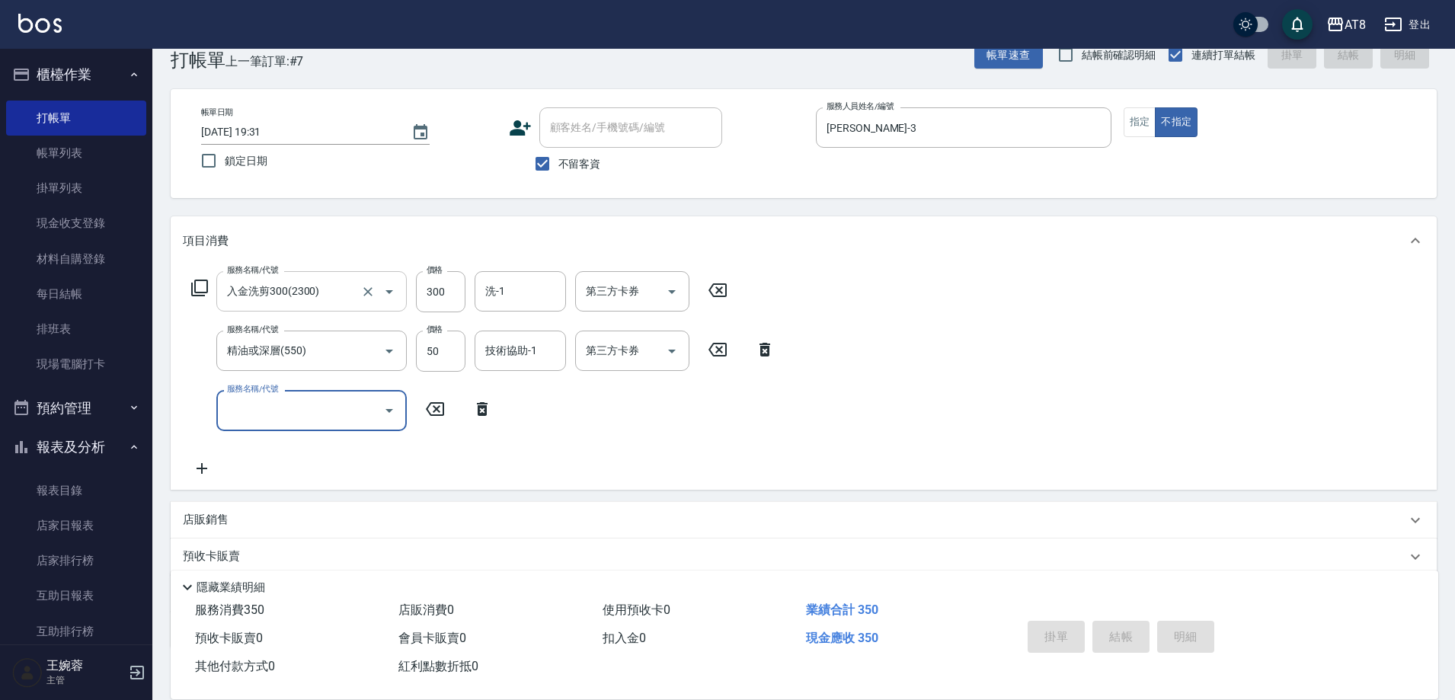
type input "[DATE] 19:32"
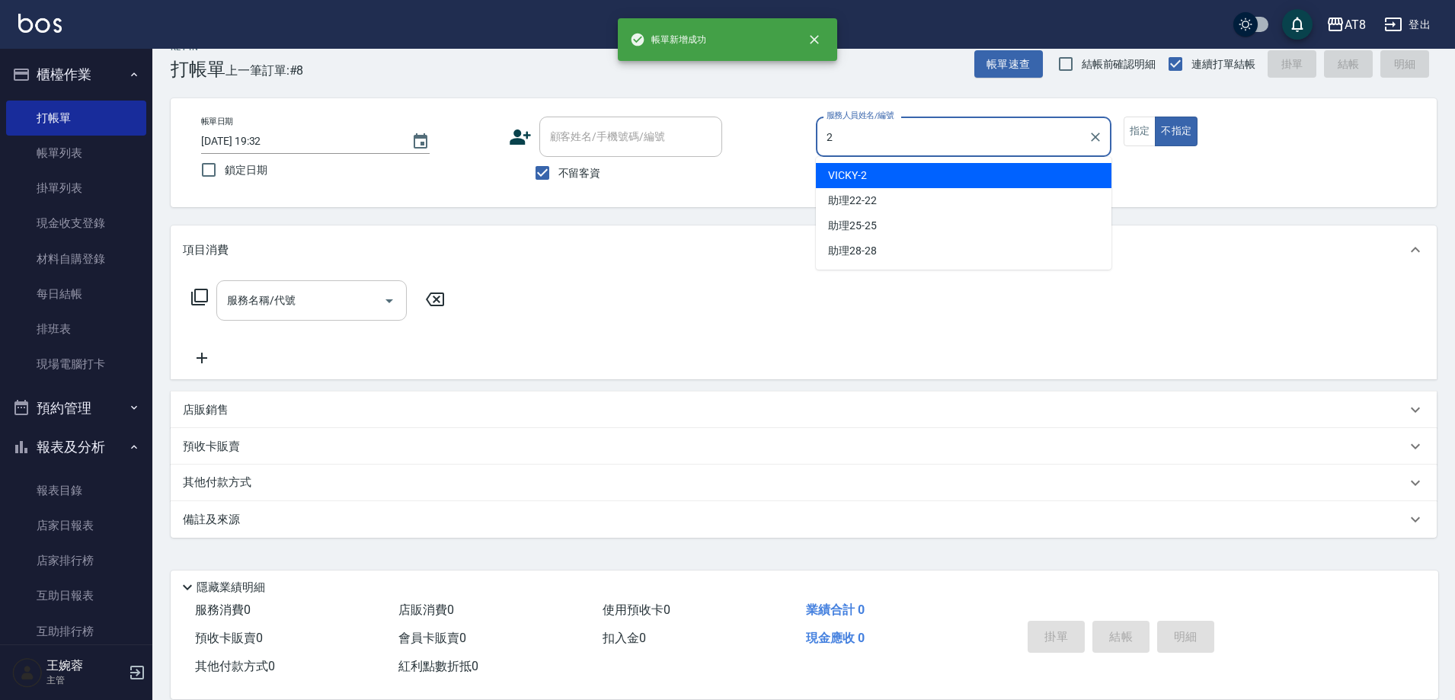
type input "VICKY-2"
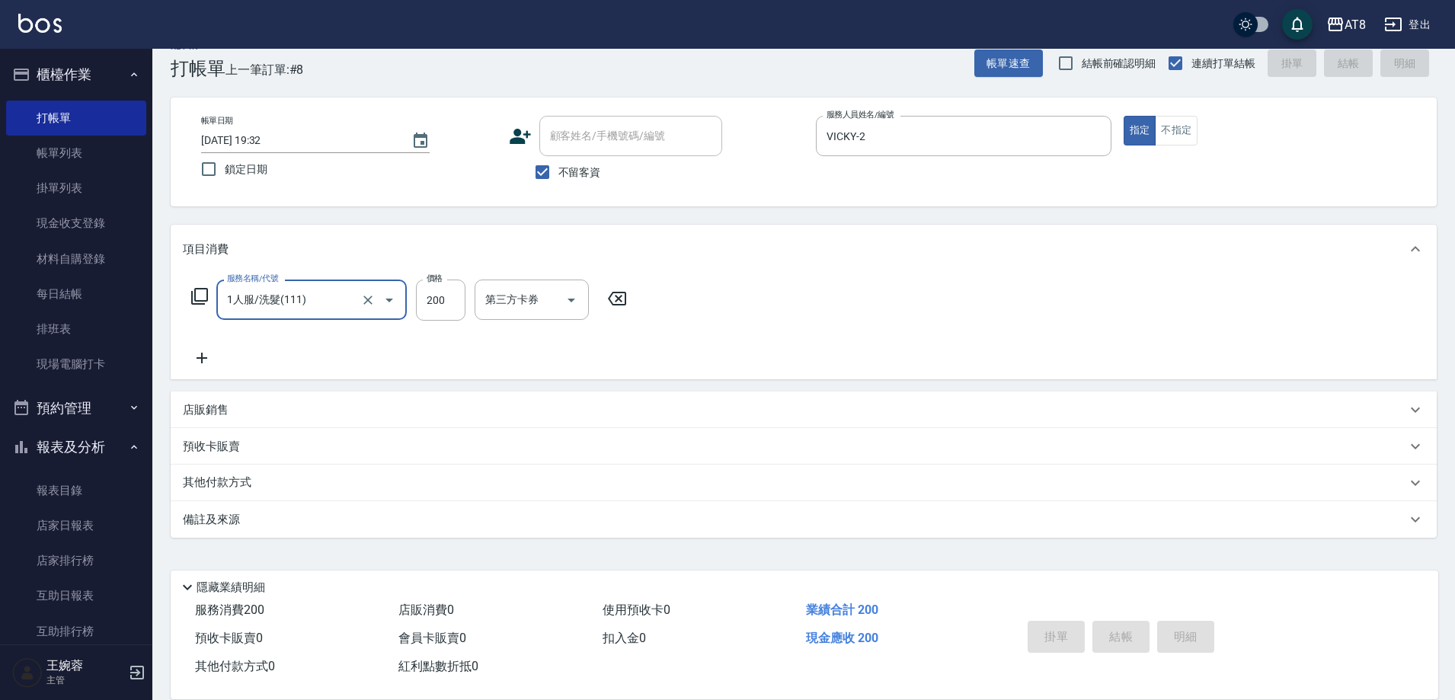
type input "1人服/洗髮(111)"
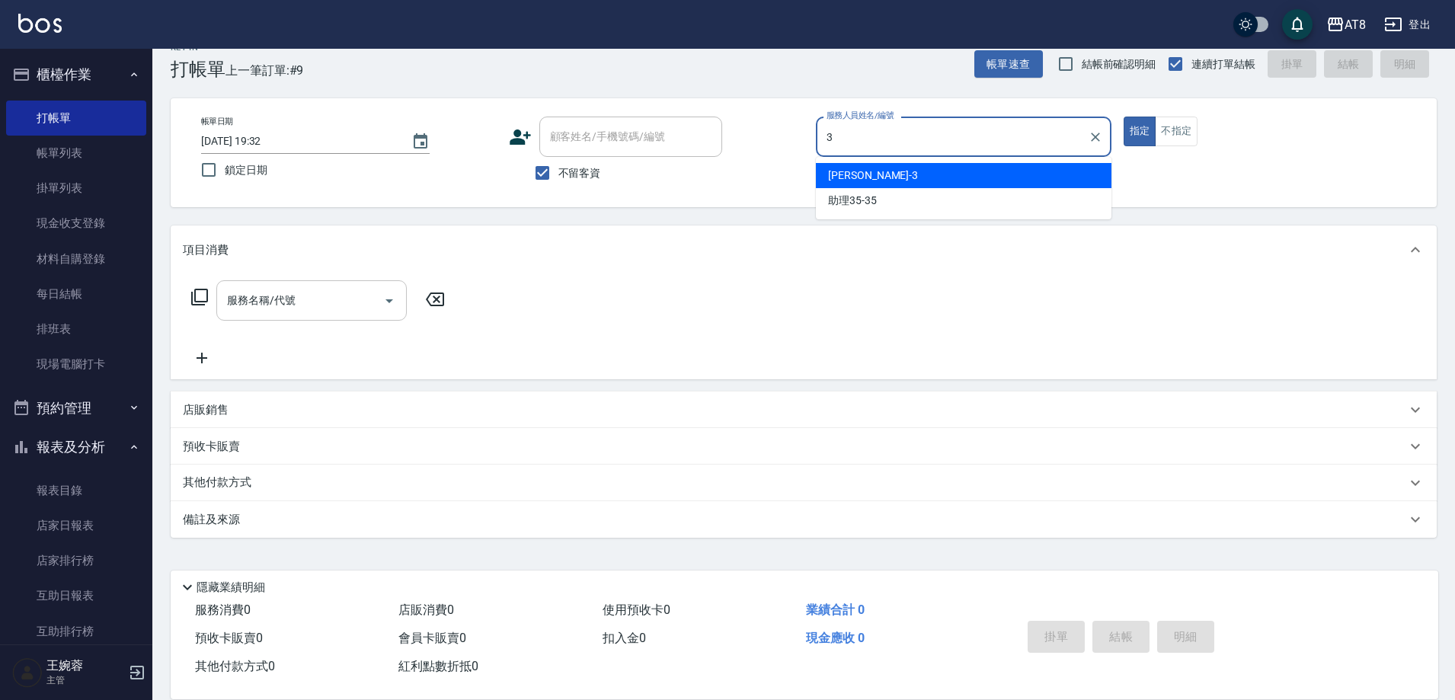
type input "[PERSON_NAME]-3"
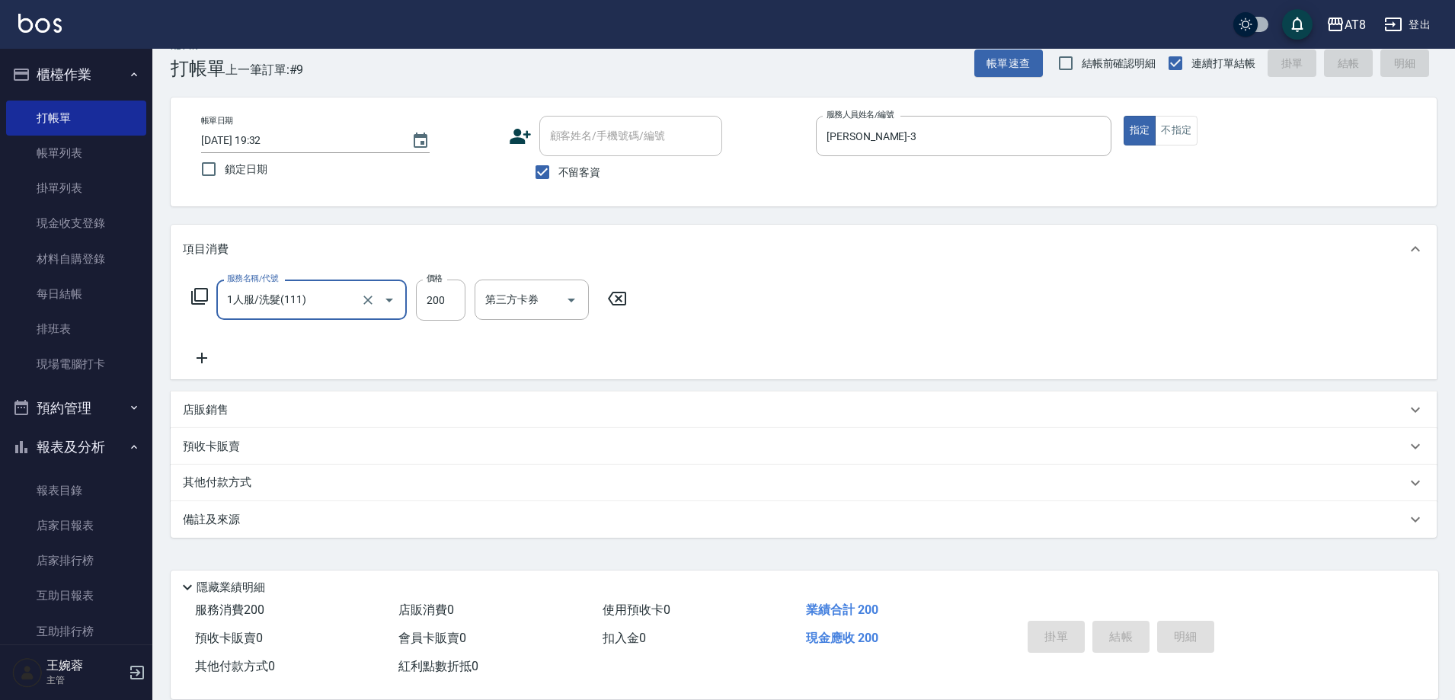
type input "1人服/洗髮(111)"
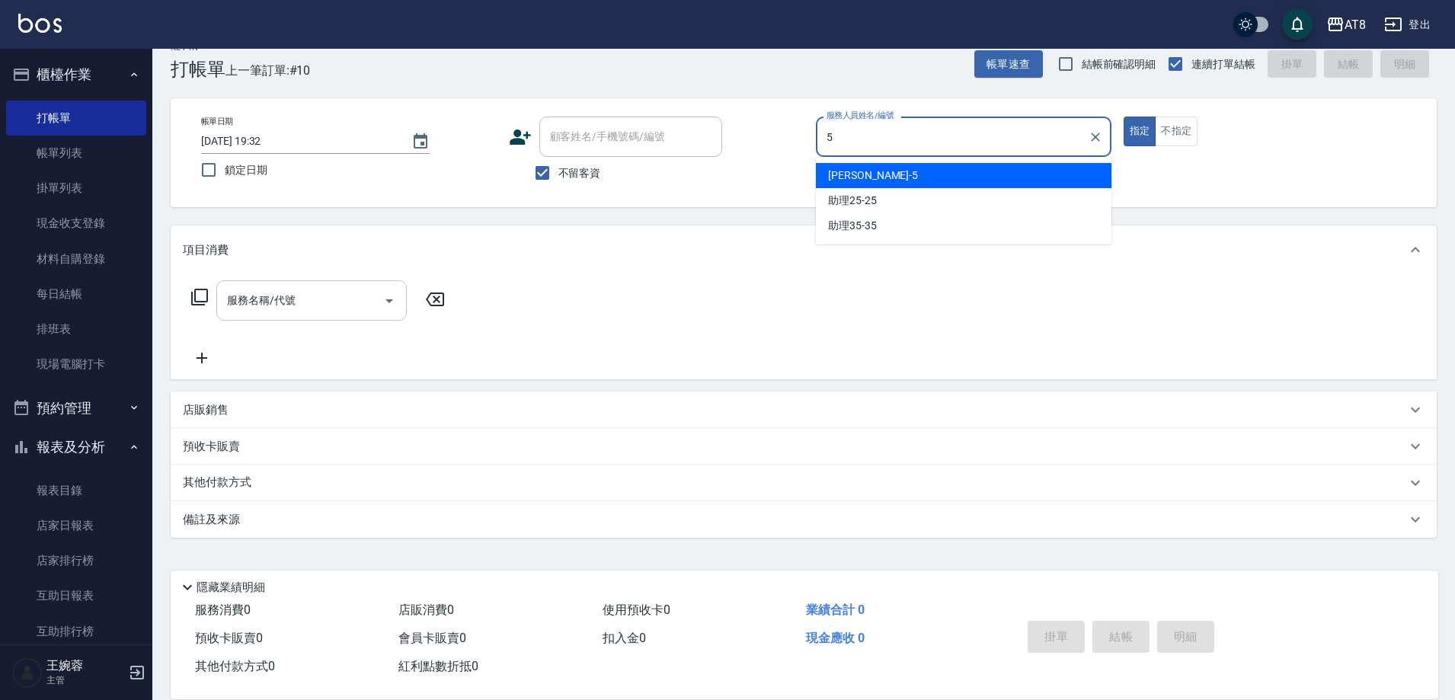
type input "HANK-5"
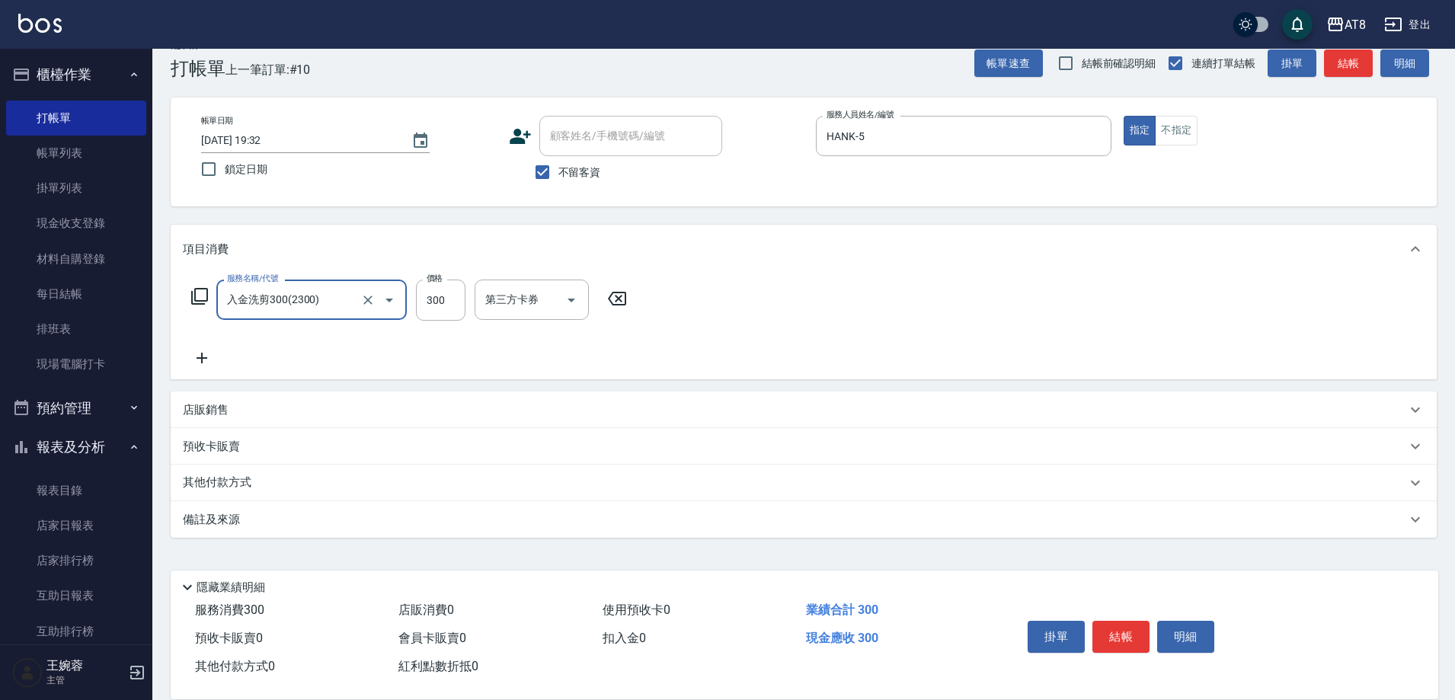
type input "入金洗剪300(2300)"
click at [446, 304] on input "300" at bounding box center [441, 300] width 50 height 41
type input "350"
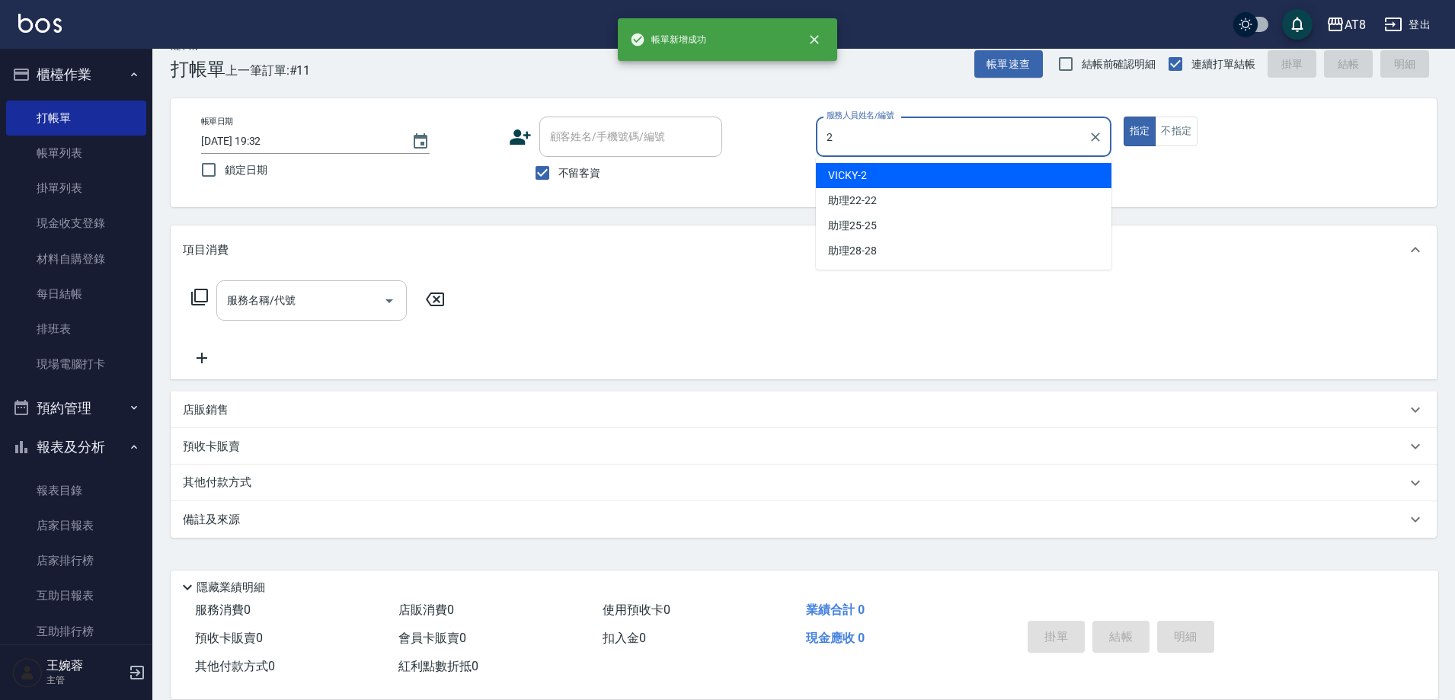
type input "VICKY-2"
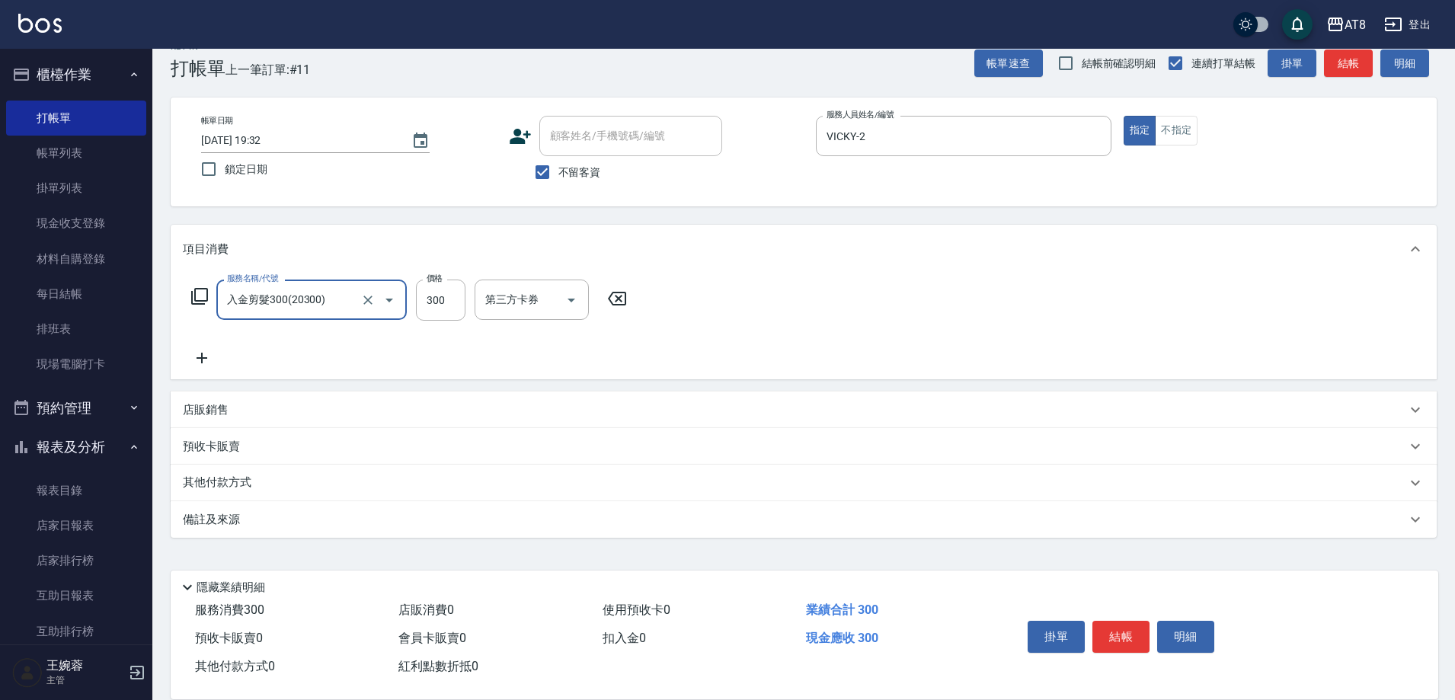
type input "入金剪髮300(20300)"
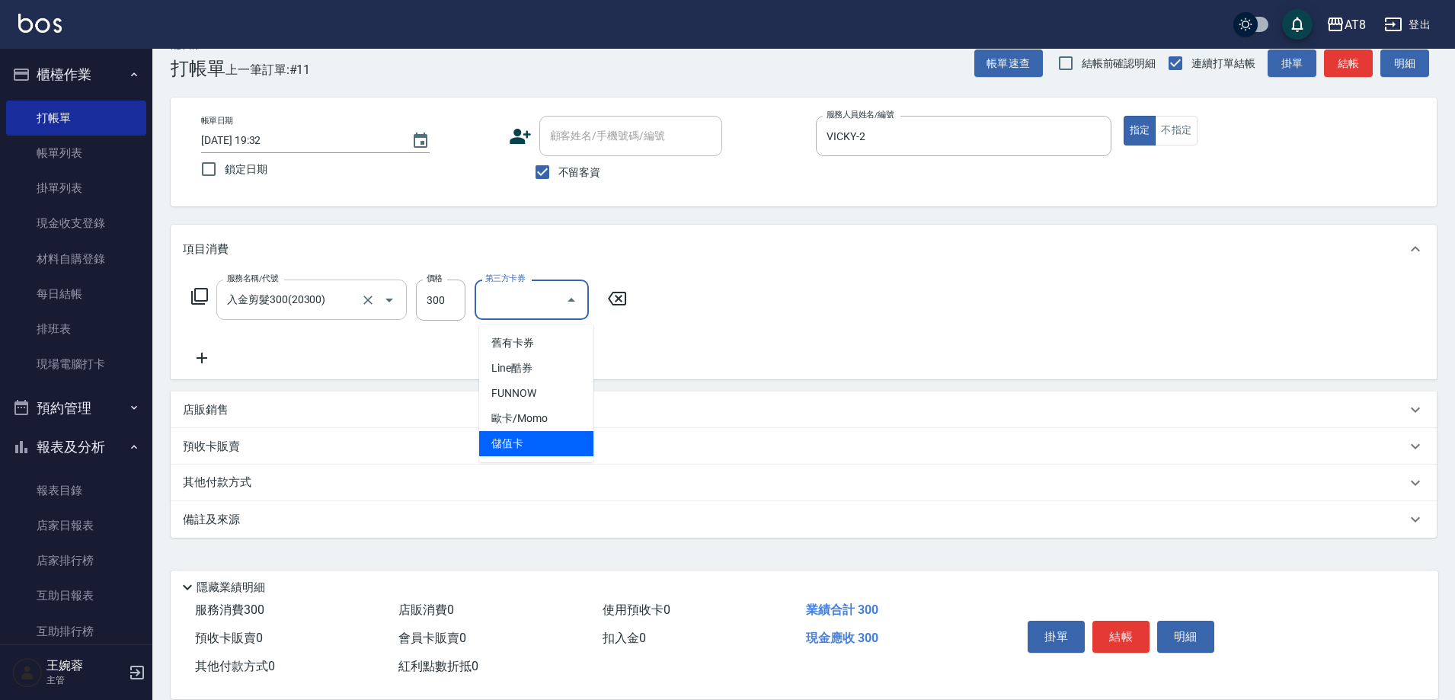
type input "儲值卡"
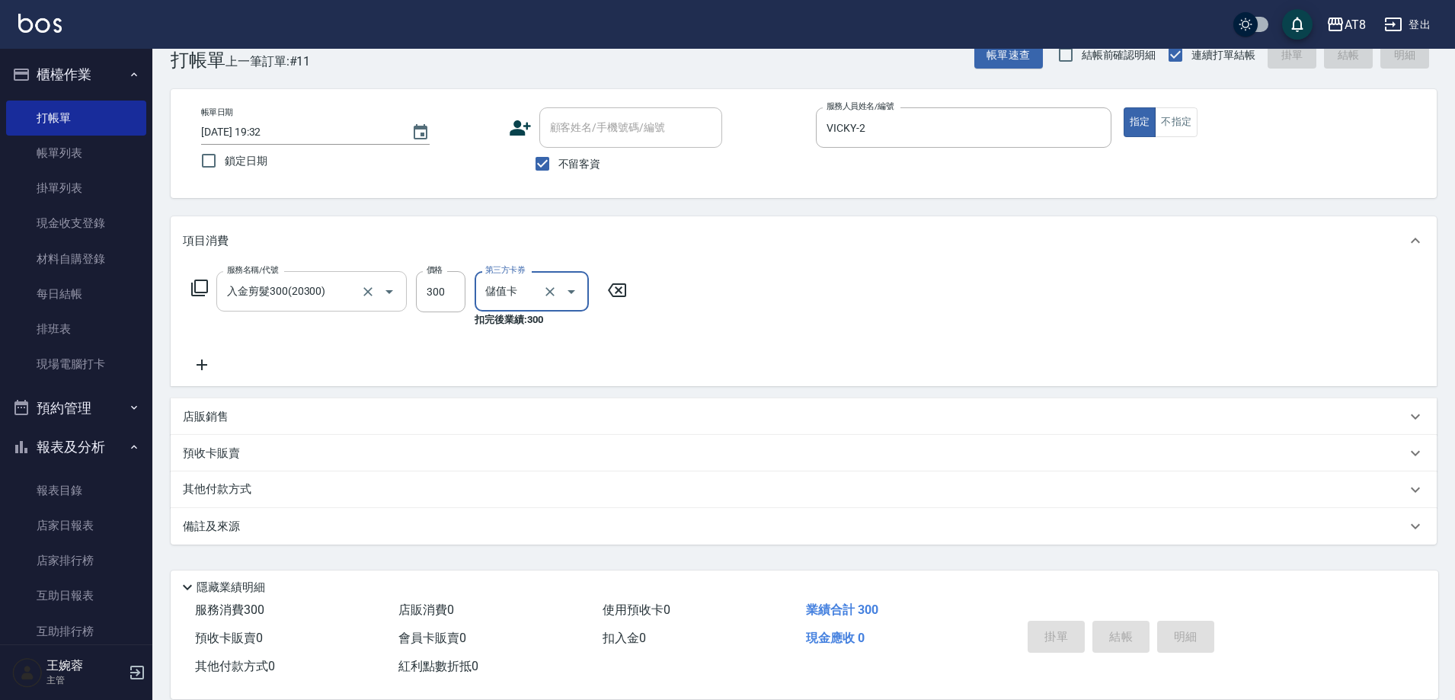
type input "[DATE] 19:33"
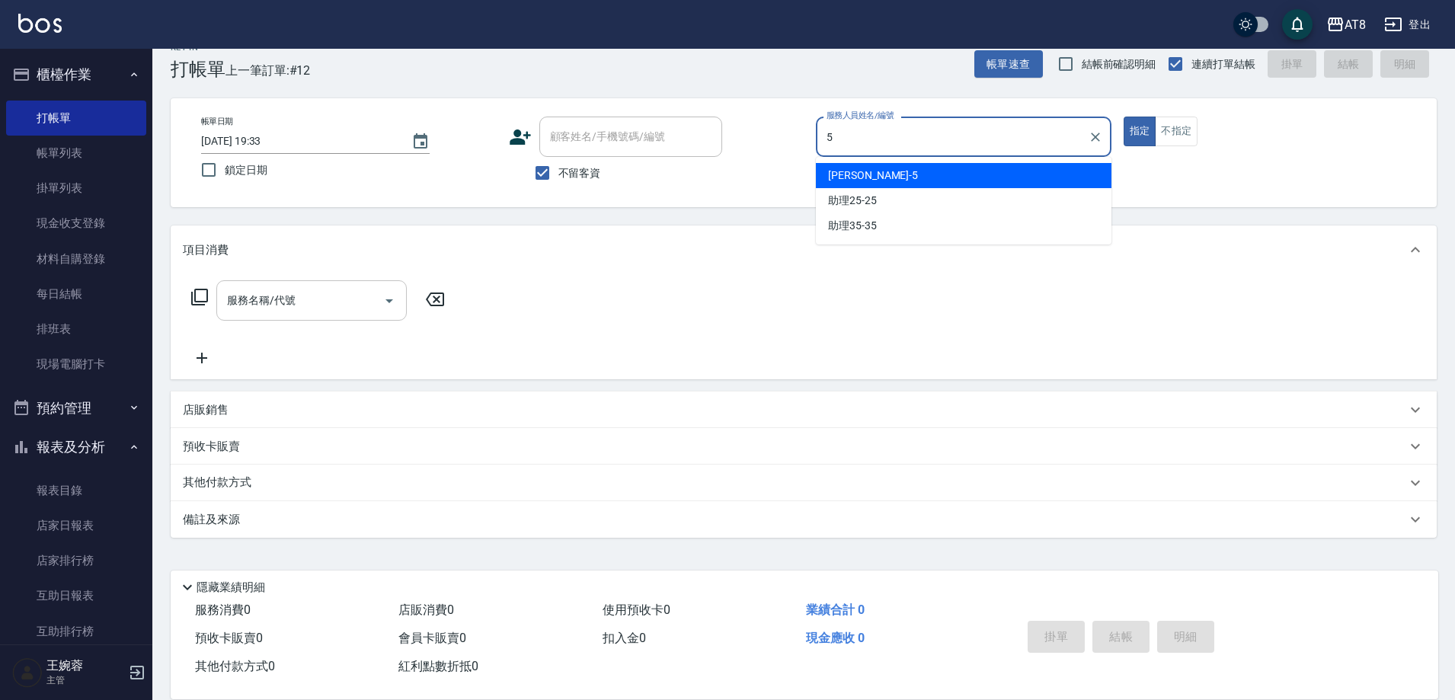
type input "HANK-5"
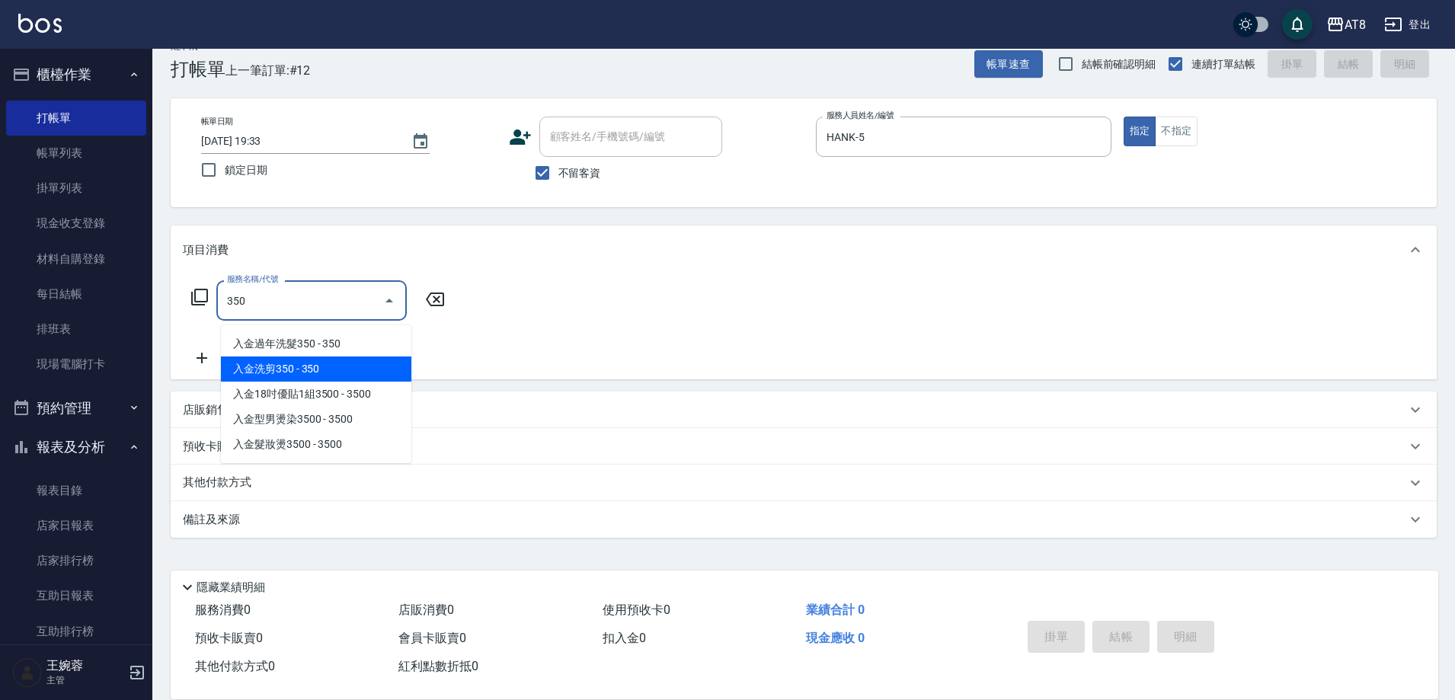
type input "350"
